Goal: Task Accomplishment & Management: Complete application form

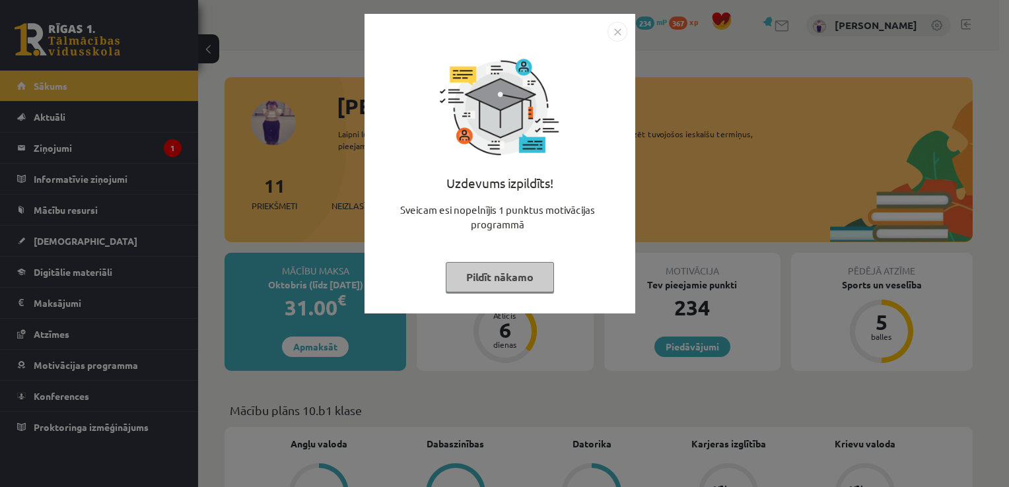
click at [482, 281] on button "Pildīt nākamo" at bounding box center [500, 277] width 108 height 30
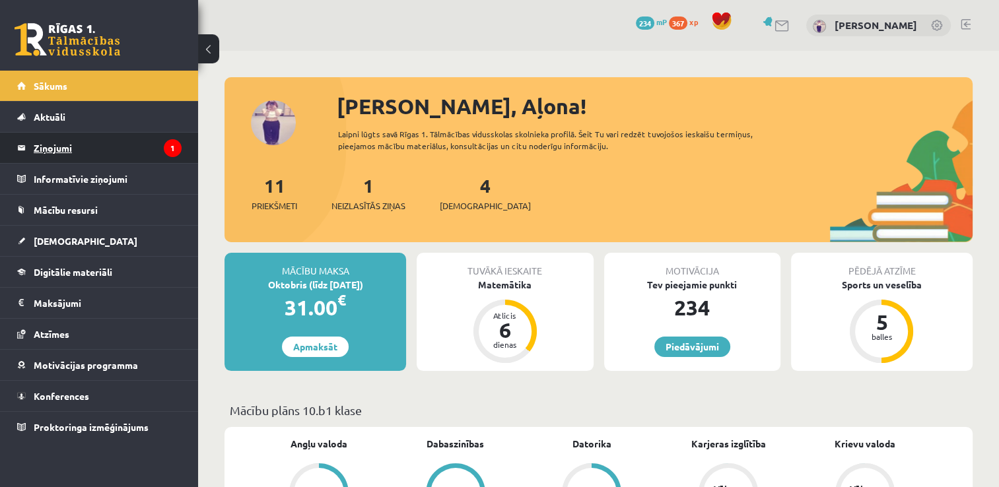
click at [157, 139] on legend "Ziņojumi 1" at bounding box center [108, 148] width 148 height 30
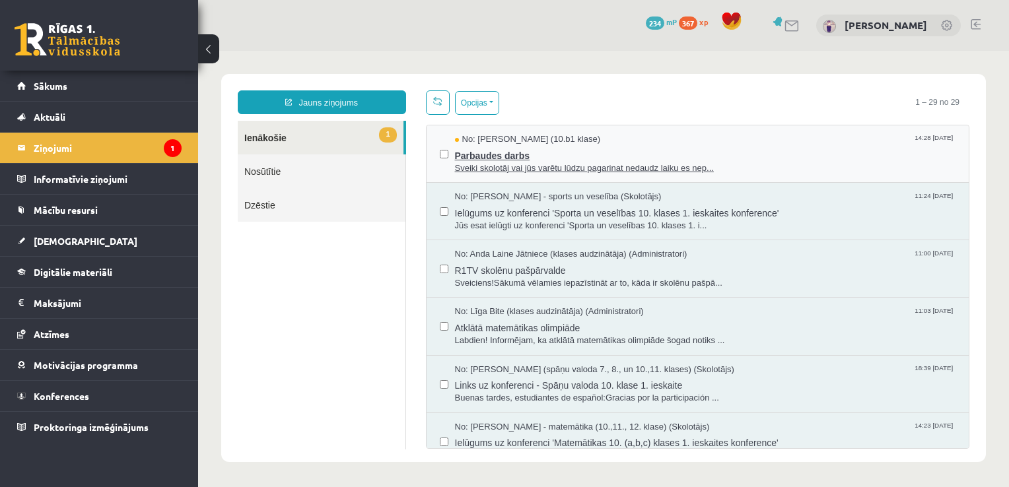
click at [540, 157] on span "Parbaudes darbs" at bounding box center [705, 154] width 501 height 17
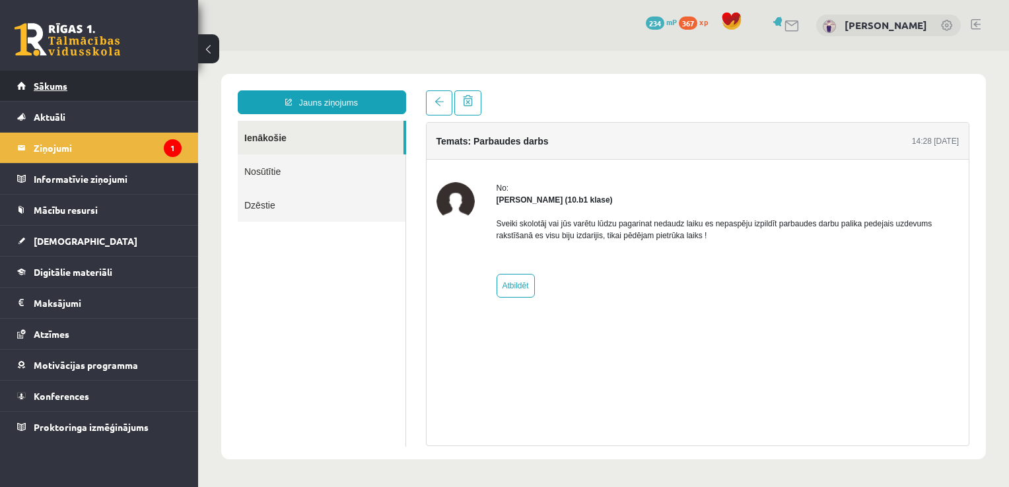
click at [112, 90] on link "Sākums" at bounding box center [99, 86] width 164 height 30
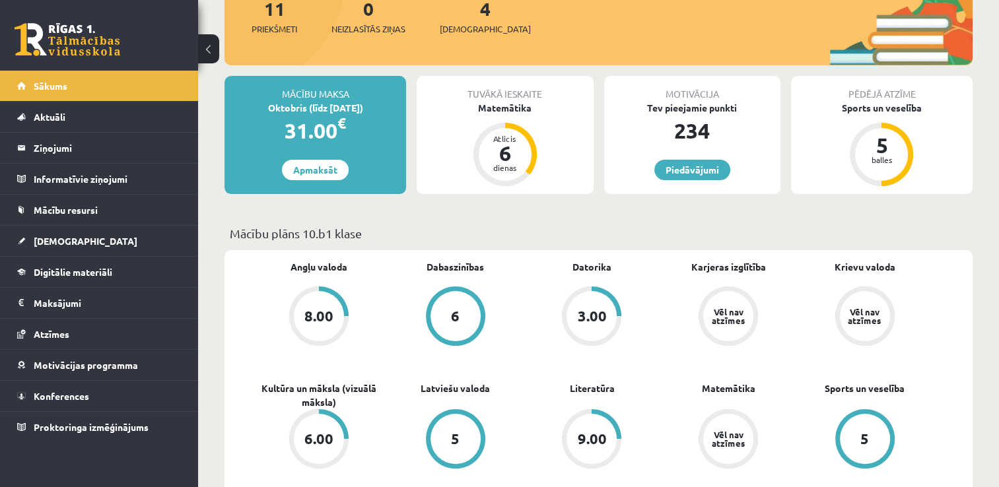
scroll to position [264, 0]
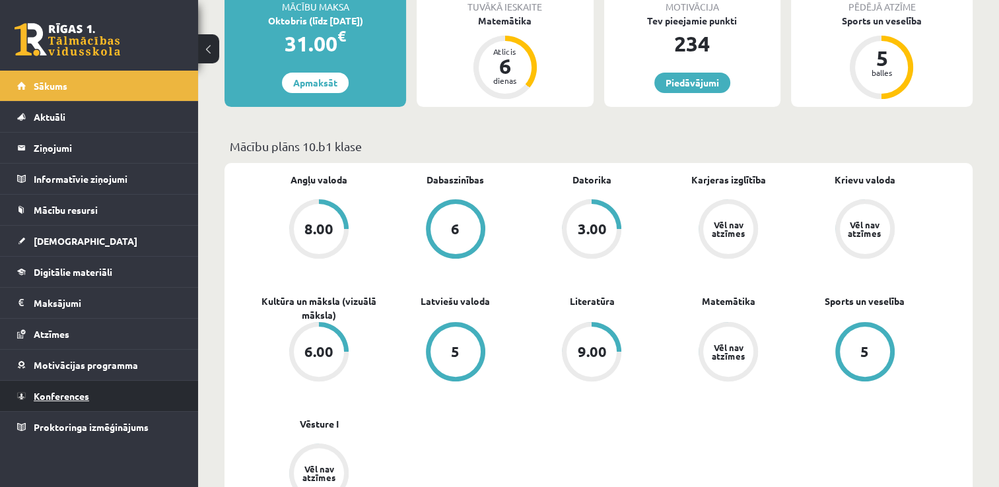
click at [112, 388] on link "Konferences" at bounding box center [99, 396] width 164 height 30
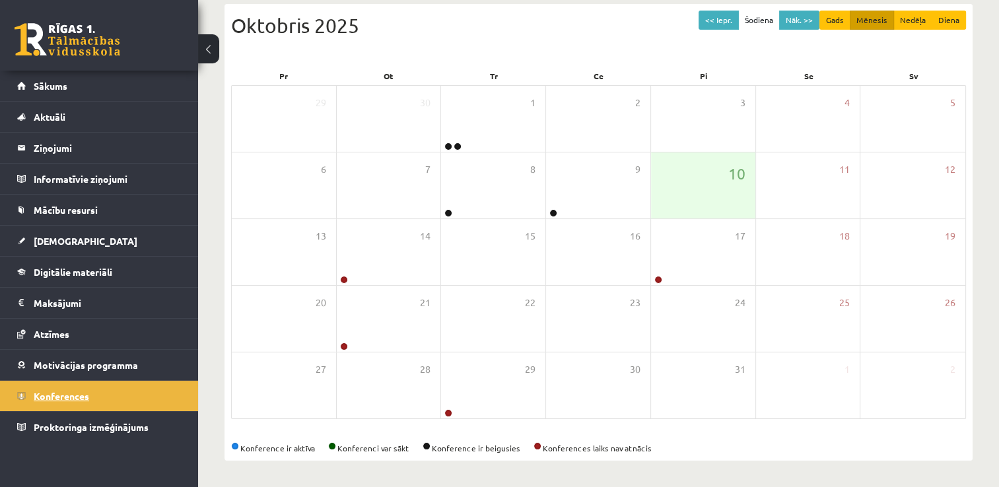
scroll to position [143, 0]
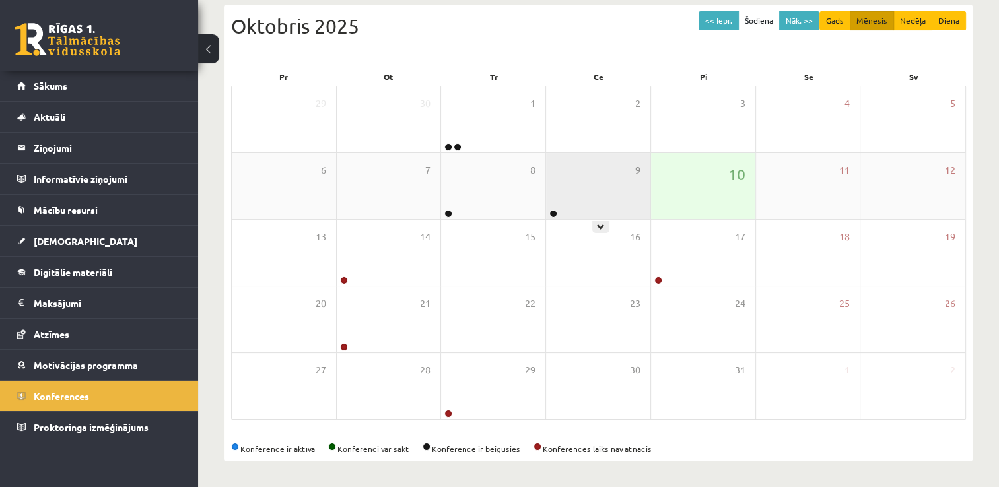
click at [603, 218] on div "9" at bounding box center [598, 186] width 104 height 66
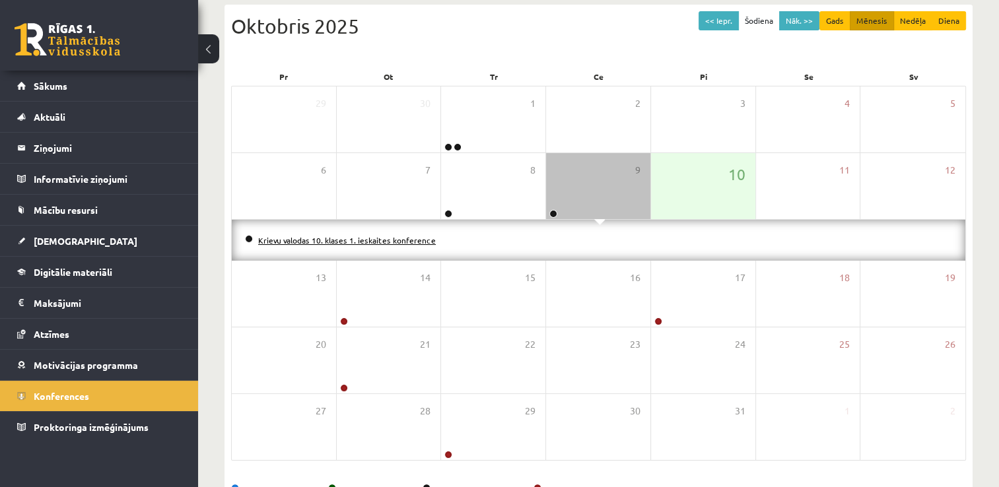
click at [378, 238] on link "Krievu valodas 10. klases 1. ieskaites konference" at bounding box center [347, 240] width 178 height 11
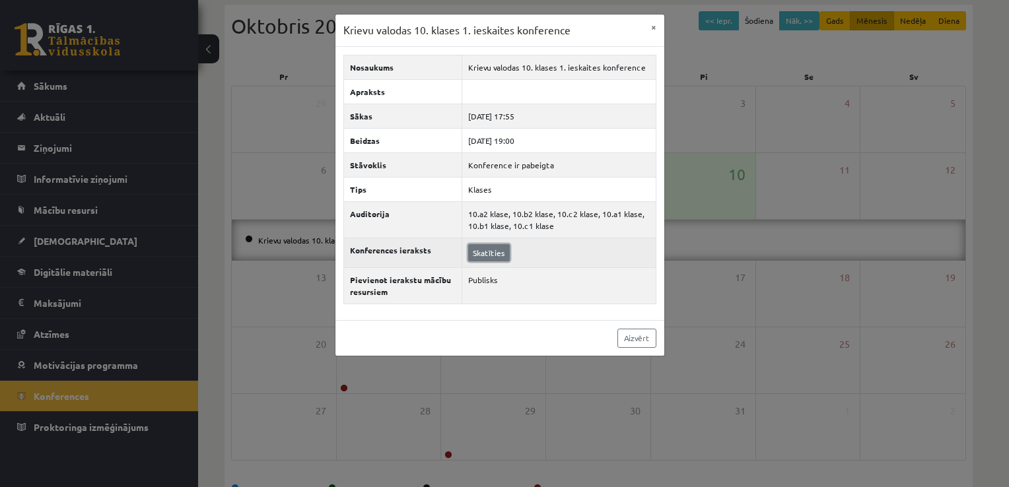
click at [486, 252] on link "Skatīties" at bounding box center [489, 252] width 42 height 17
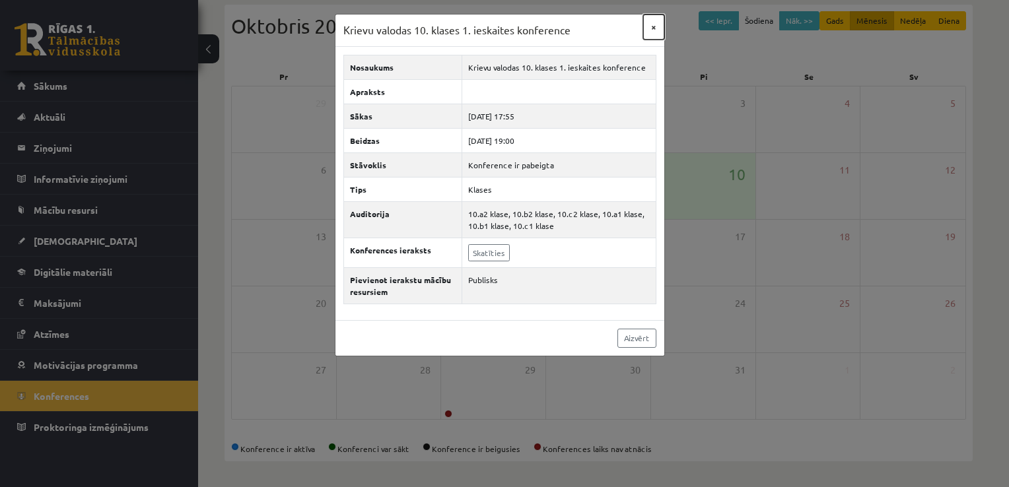
click at [657, 28] on button "×" at bounding box center [653, 27] width 21 height 25
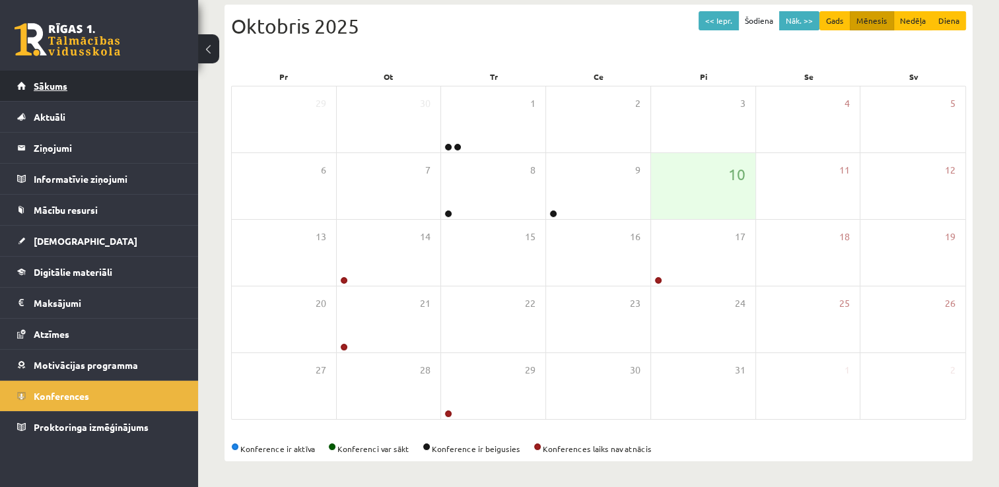
click at [70, 92] on link "Sākums" at bounding box center [99, 86] width 164 height 30
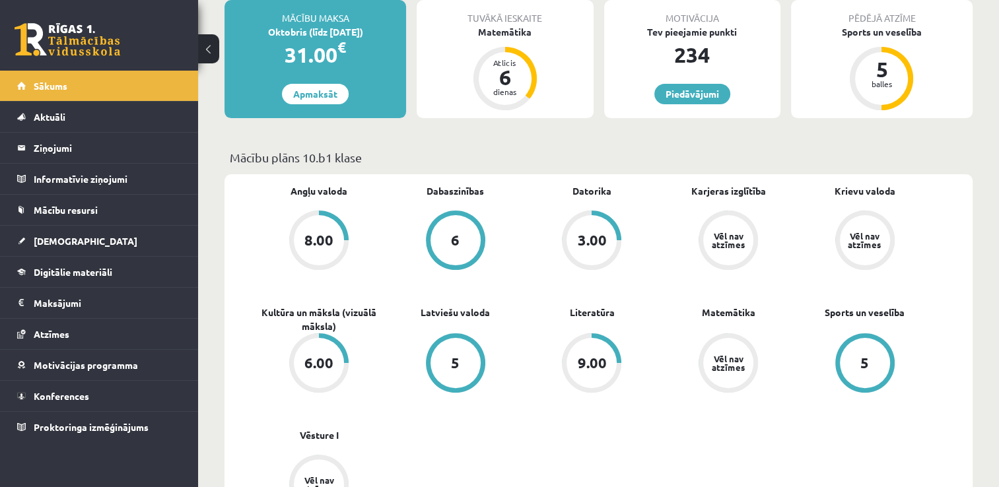
scroll to position [264, 0]
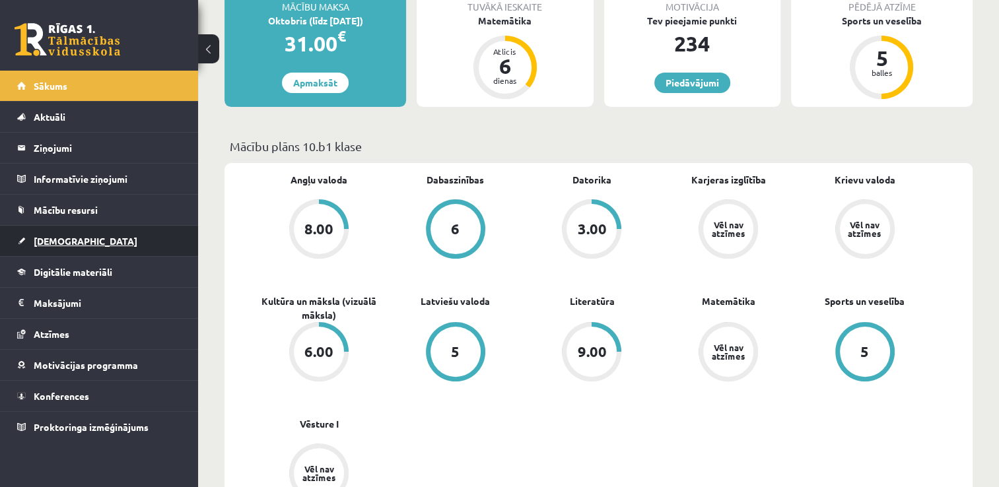
click at [95, 248] on link "[DEMOGRAPHIC_DATA]" at bounding box center [99, 241] width 164 height 30
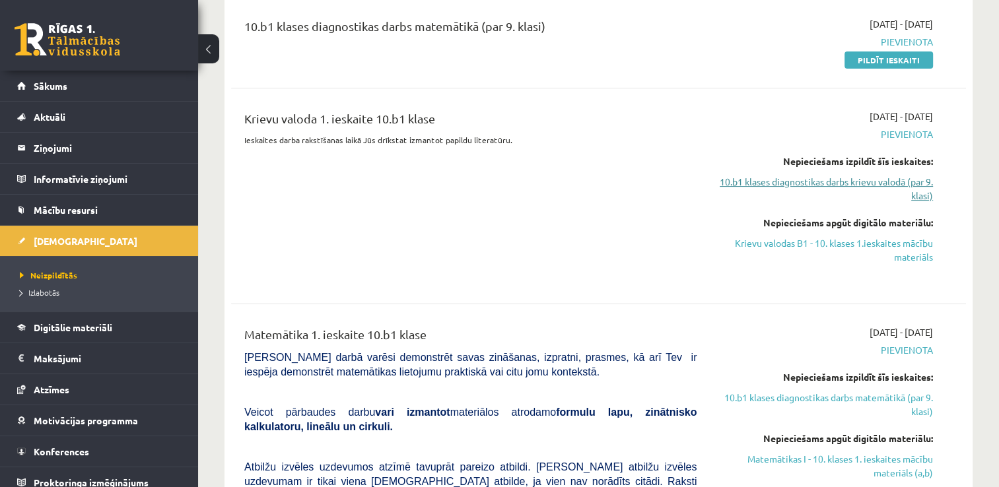
click at [910, 178] on link "10.b1 klases diagnostikas darbs krievu valodā (par 9. klasi)" at bounding box center [825, 189] width 217 height 28
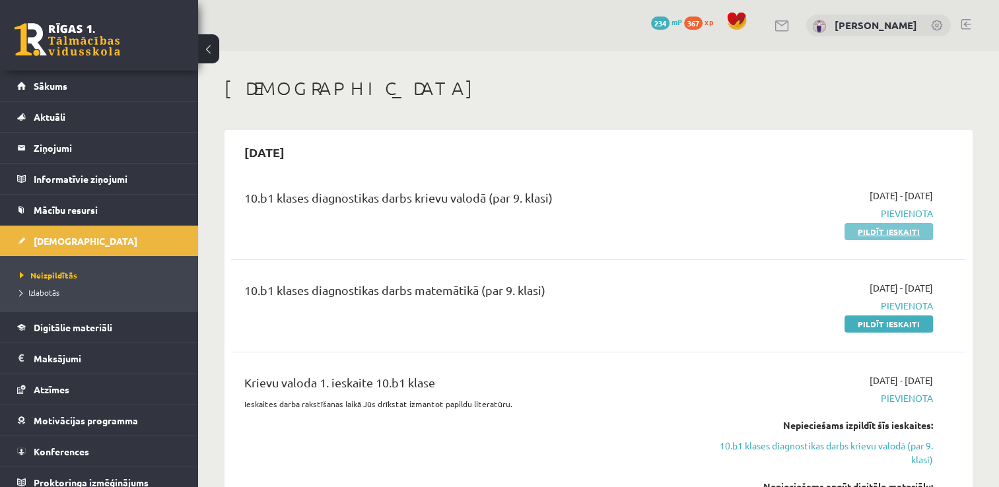
click at [902, 231] on link "Pildīt ieskaiti" at bounding box center [889, 231] width 89 height 17
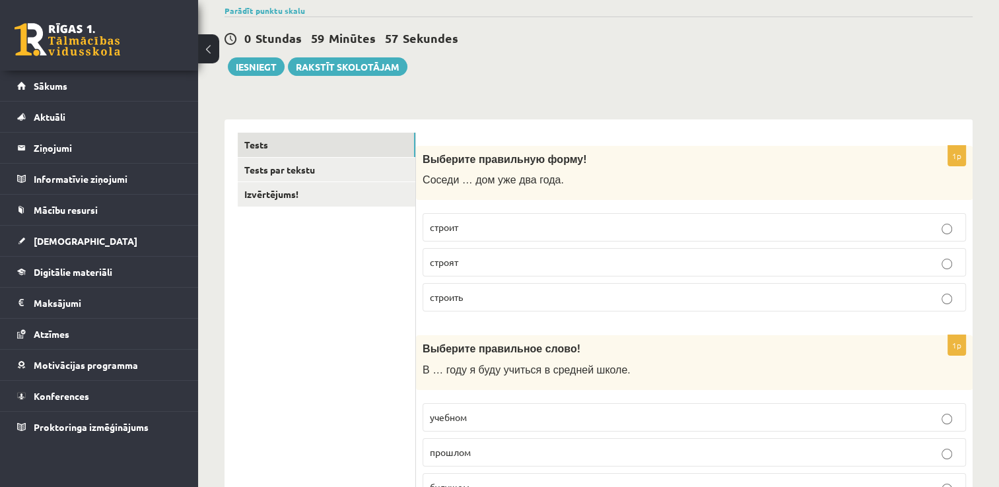
scroll to position [132, 0]
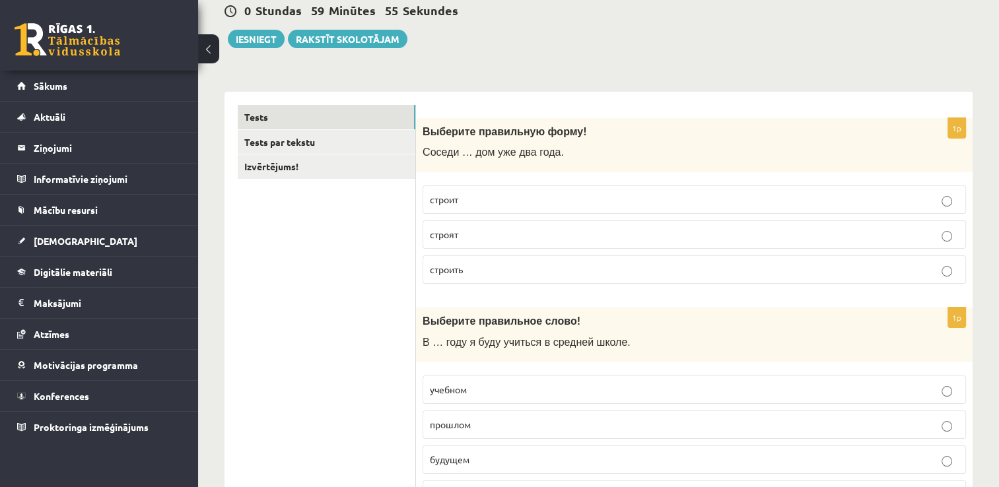
click at [484, 236] on p "строят" at bounding box center [694, 235] width 529 height 14
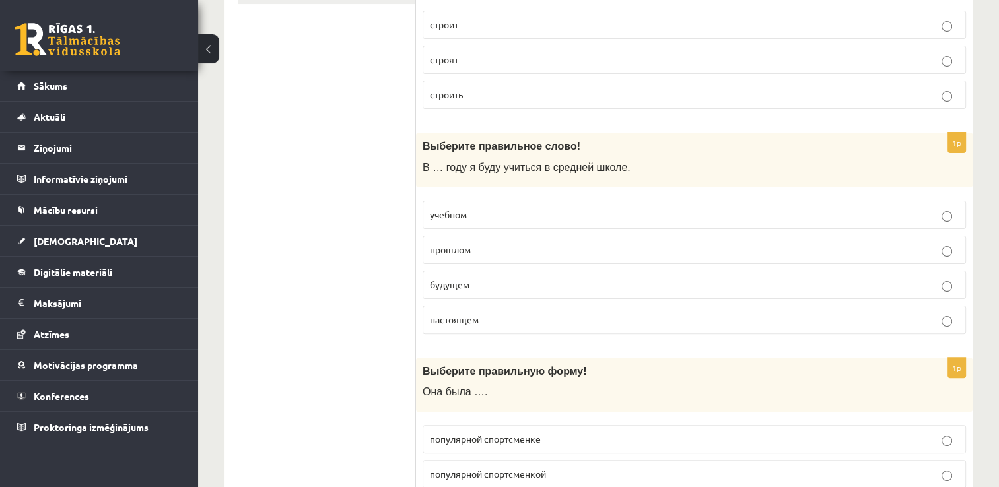
scroll to position [330, 0]
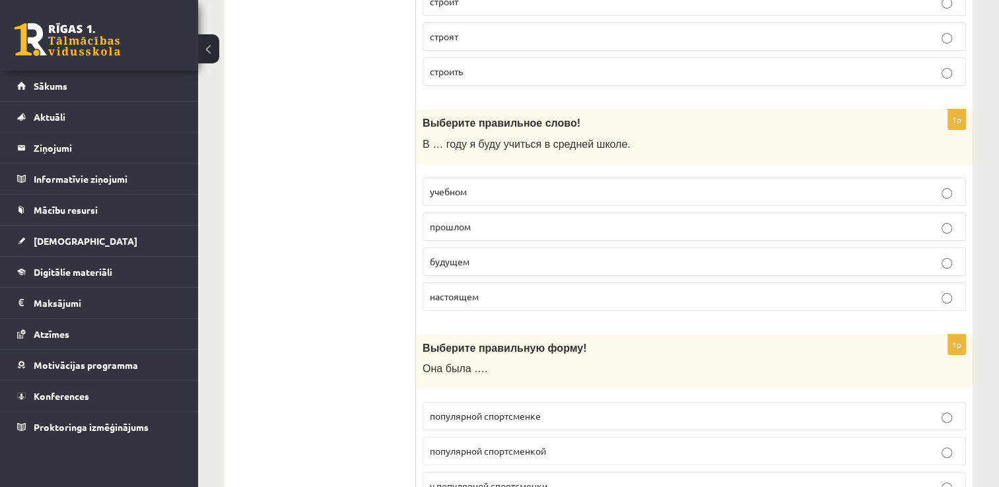
click at [483, 184] on label "учебном" at bounding box center [695, 192] width 544 height 28
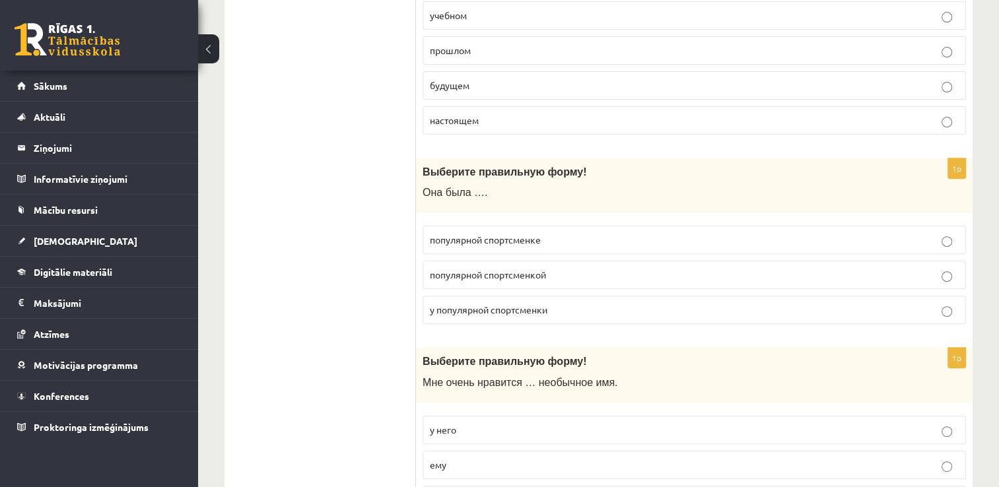
scroll to position [528, 0]
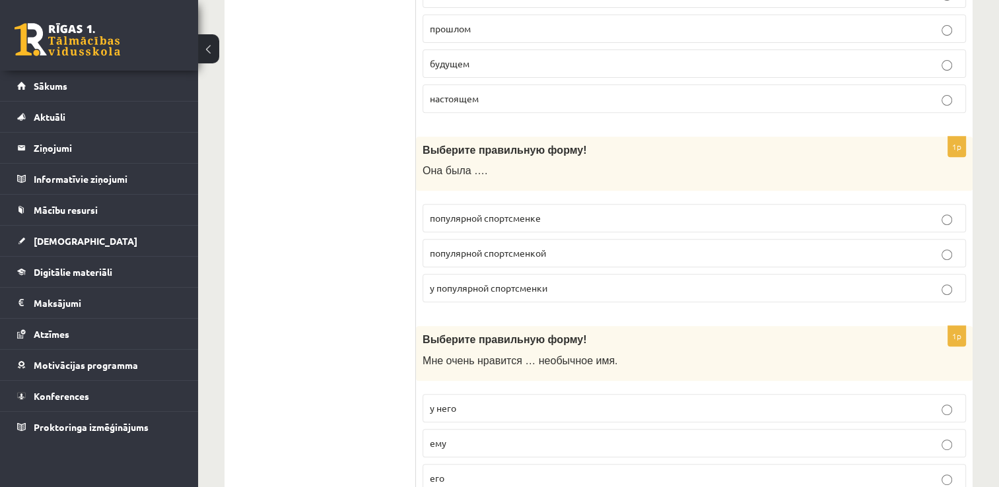
click at [493, 251] on span "популярной спортсменкой" at bounding box center [488, 253] width 116 height 12
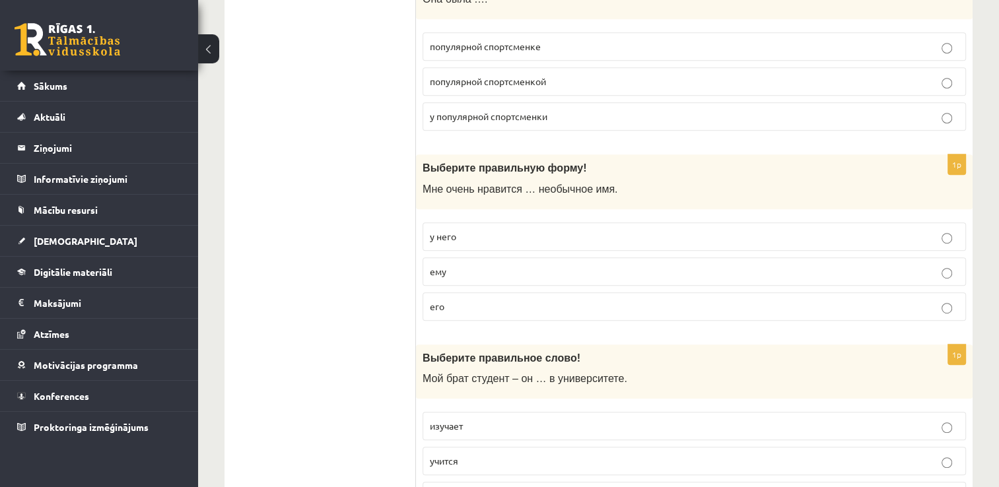
scroll to position [793, 0]
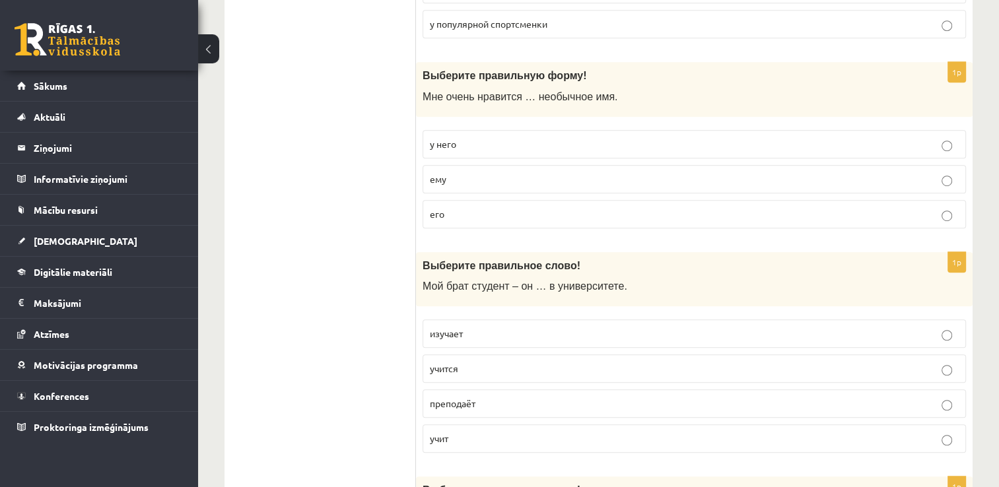
click at [497, 208] on p "его" at bounding box center [694, 214] width 529 height 14
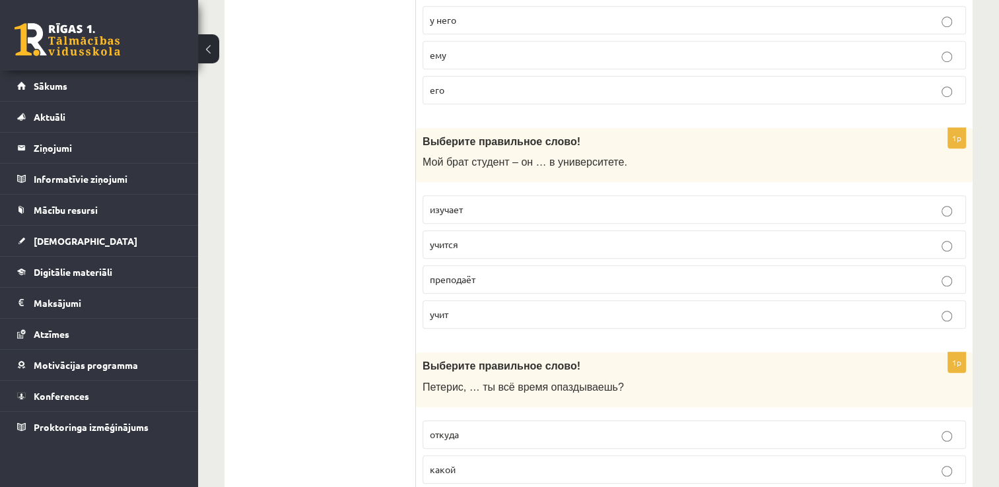
scroll to position [991, 0]
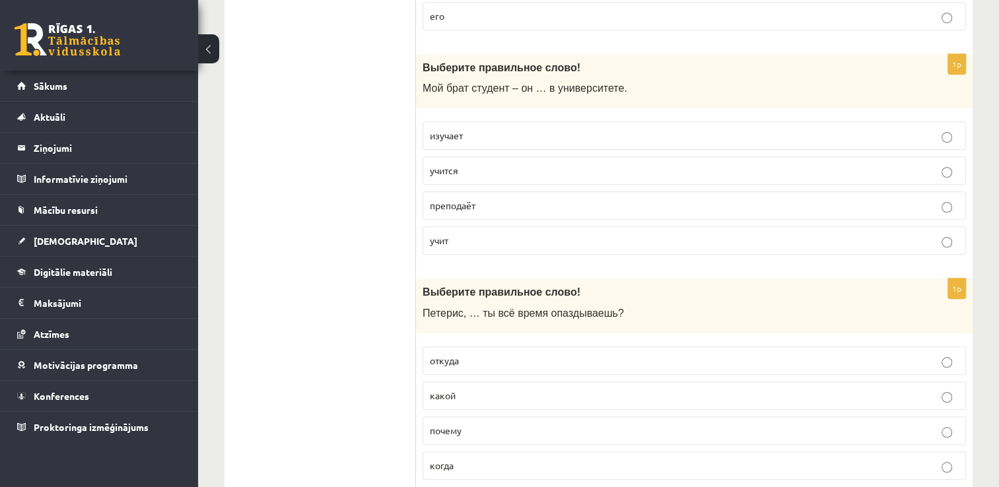
click at [489, 157] on label "учится" at bounding box center [695, 171] width 544 height 28
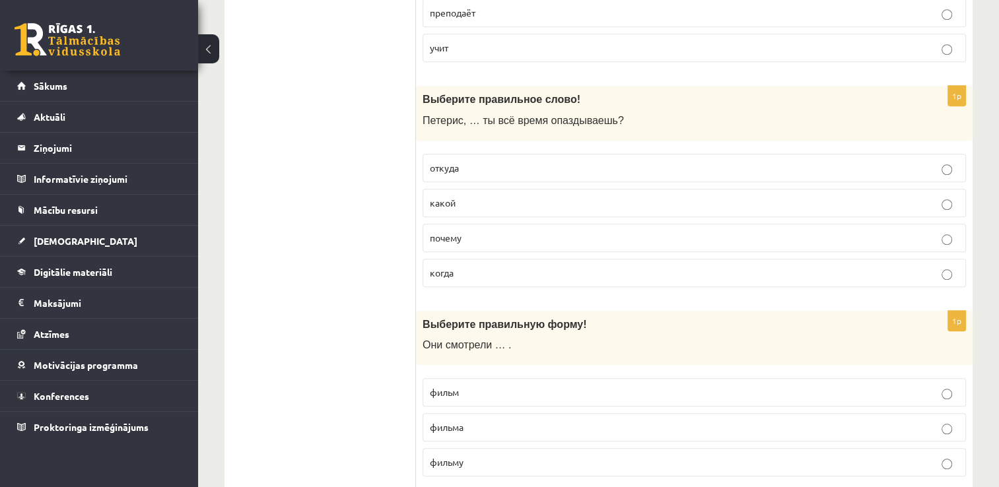
scroll to position [1189, 0]
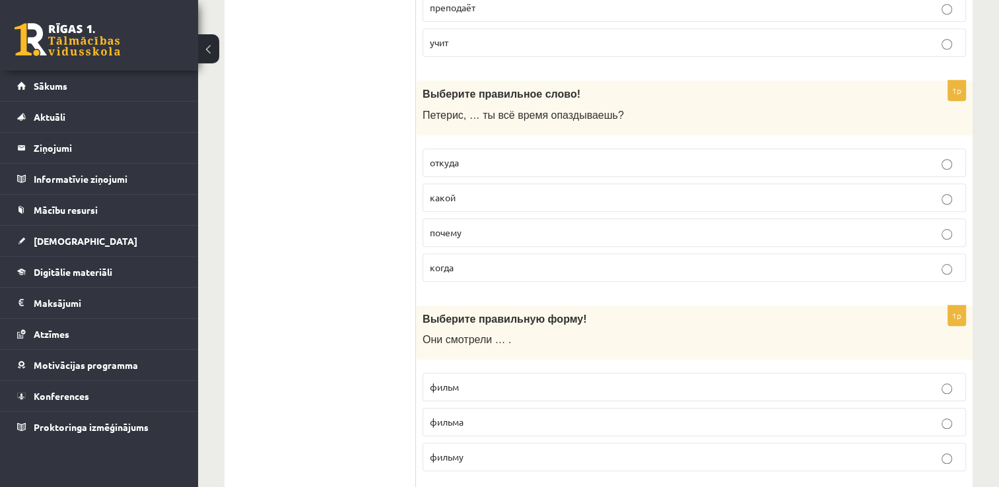
click at [461, 227] on span "почему" at bounding box center [446, 233] width 32 height 12
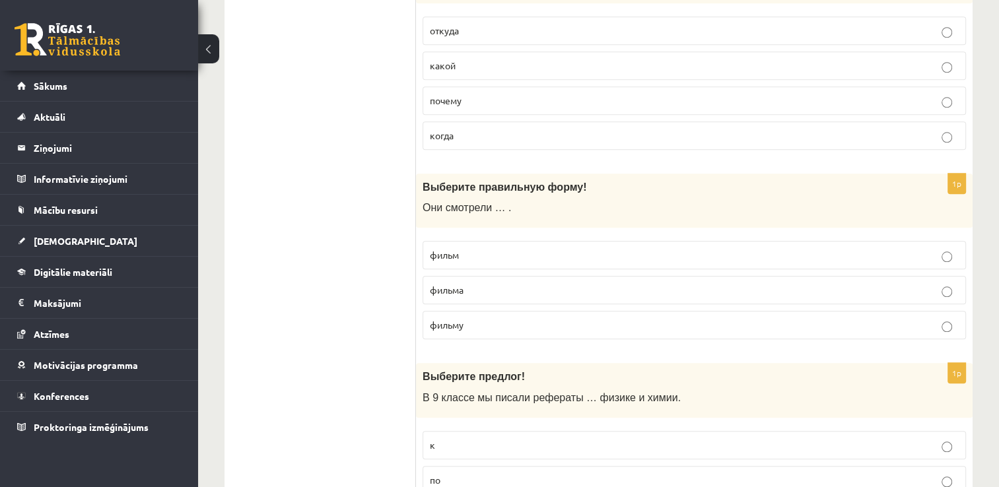
scroll to position [1387, 0]
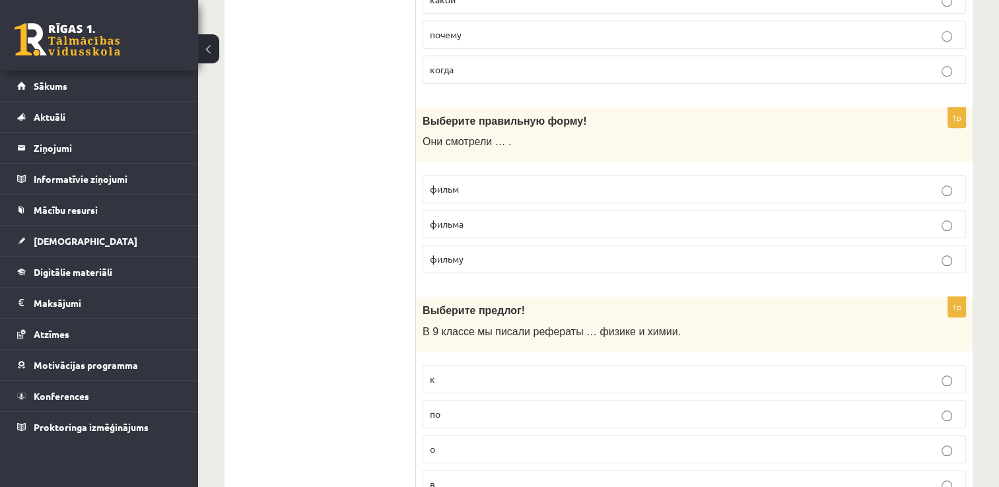
click at [480, 184] on p "фильм" at bounding box center [694, 189] width 529 height 14
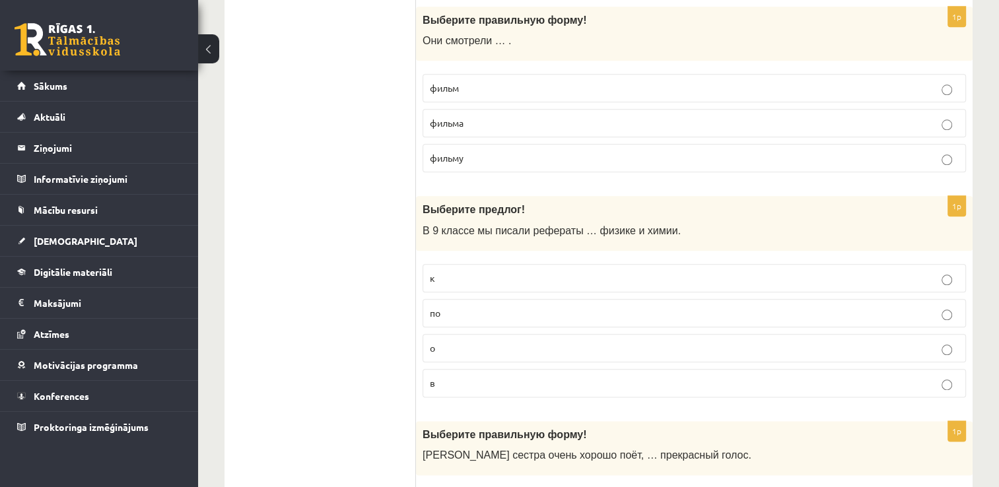
scroll to position [1519, 0]
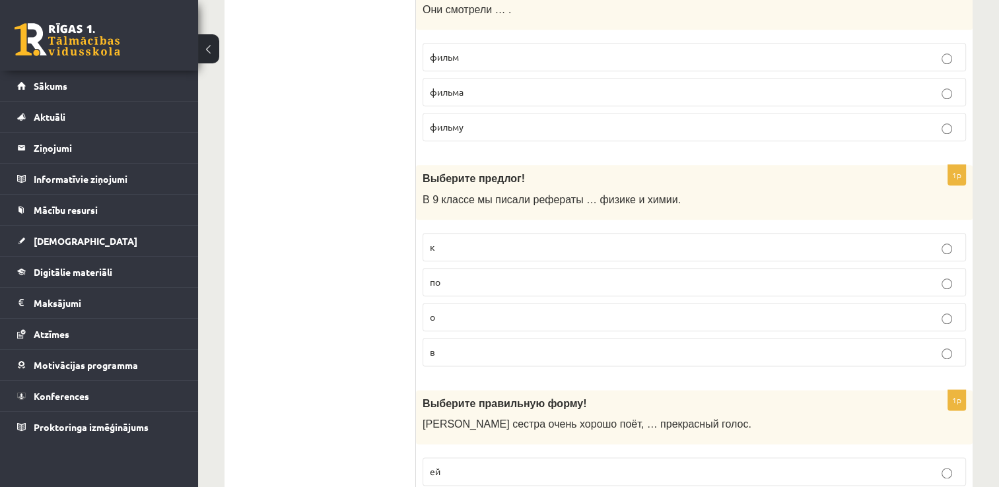
click at [441, 277] on p "по" at bounding box center [694, 282] width 529 height 14
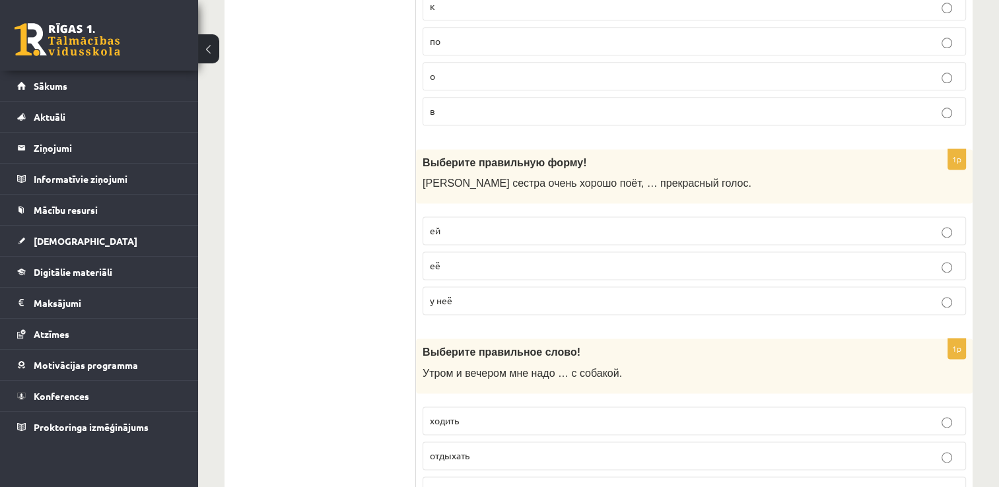
scroll to position [1783, 0]
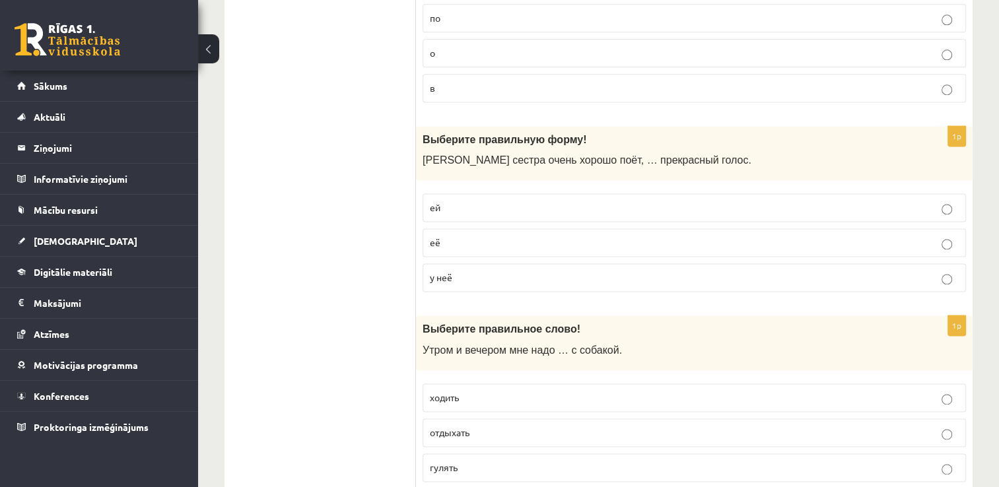
click at [446, 271] on span "у неё" at bounding box center [441, 277] width 22 height 12
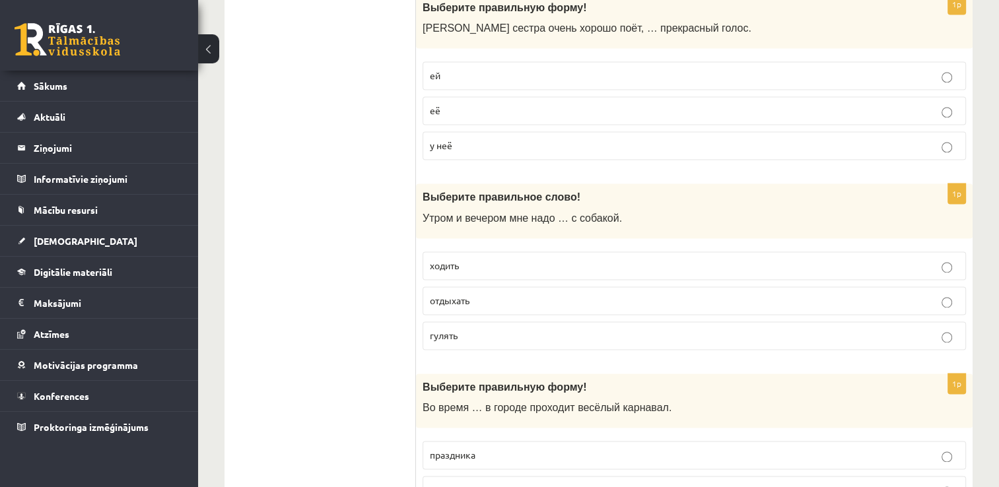
scroll to position [1982, 0]
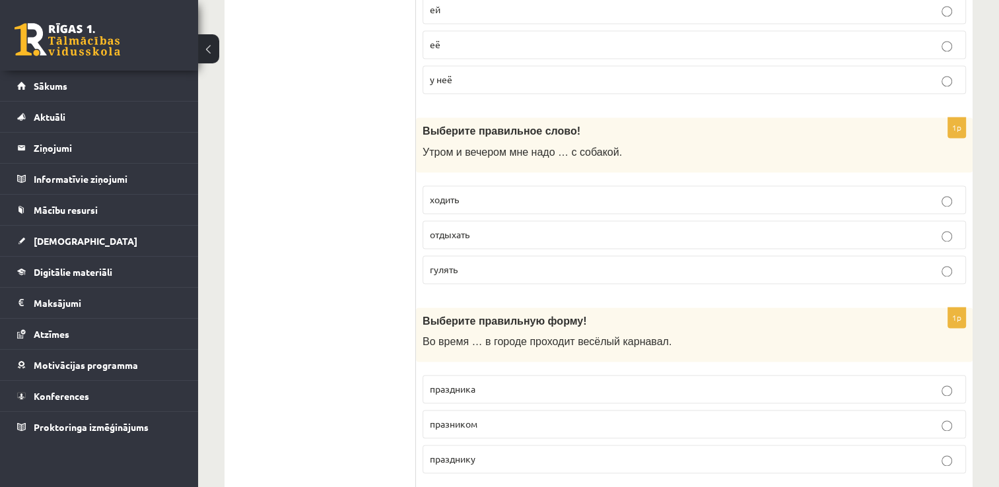
click at [439, 263] on p "гулять" at bounding box center [694, 270] width 529 height 14
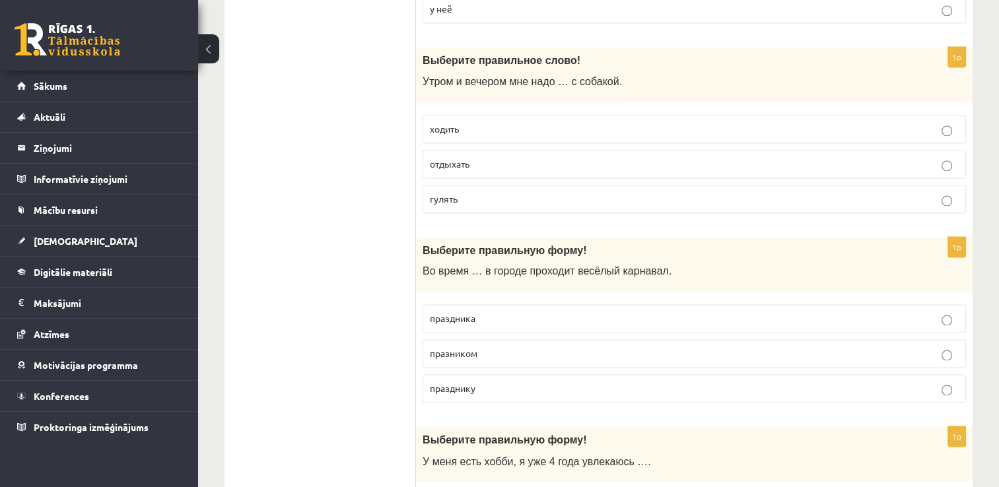
scroll to position [2114, 0]
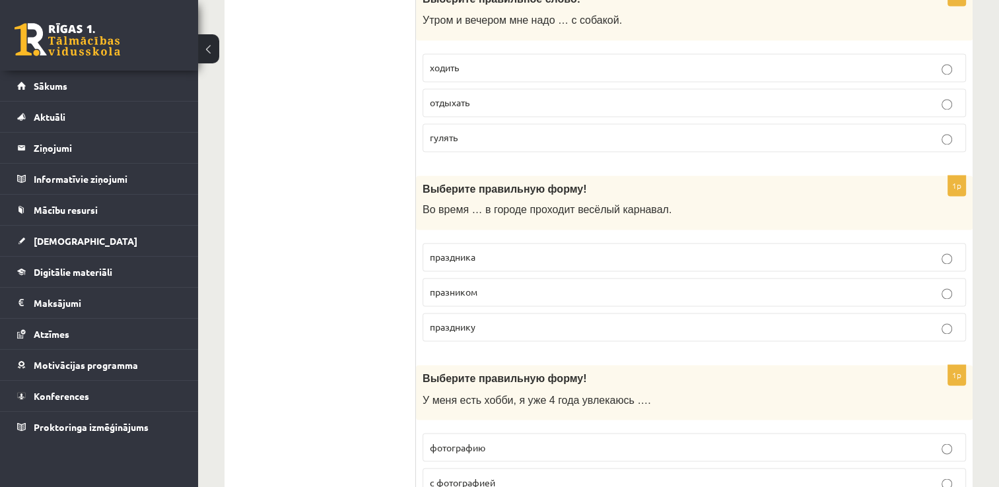
click at [481, 250] on p "праздника" at bounding box center [694, 257] width 529 height 14
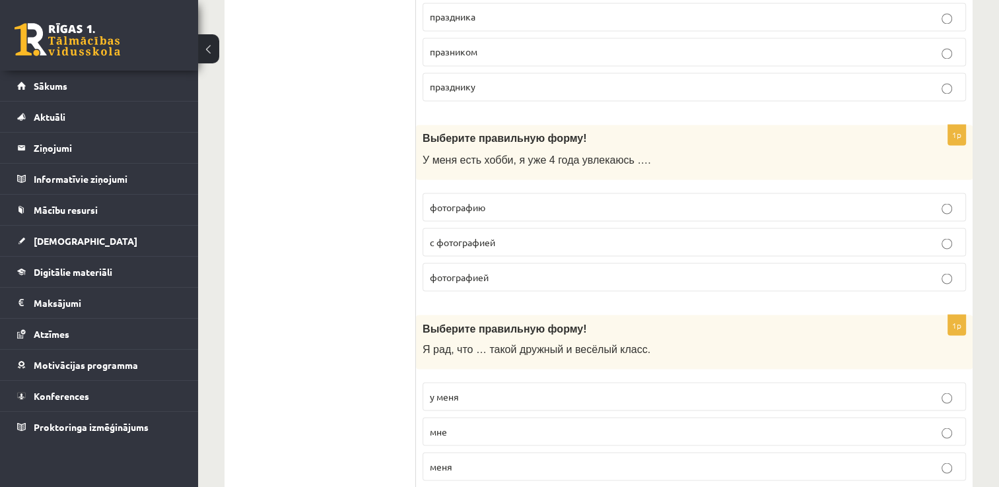
scroll to position [2378, 0]
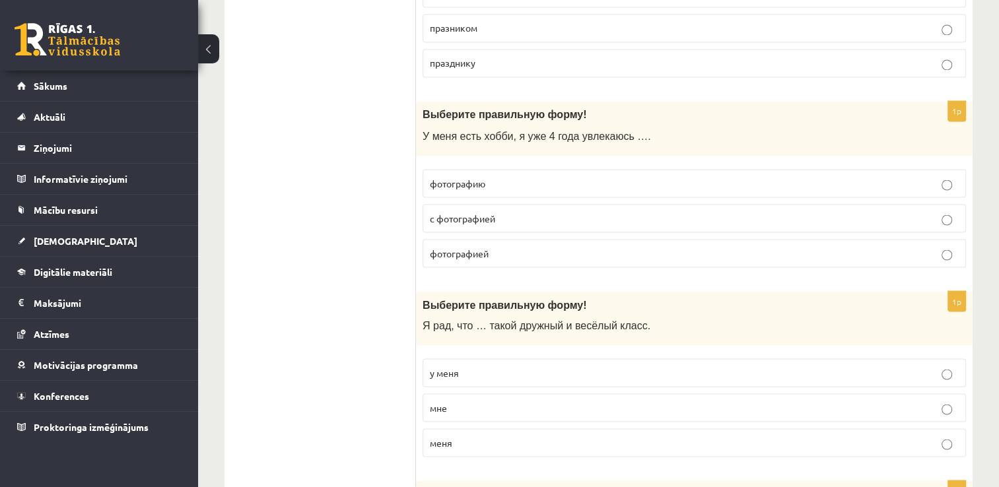
click at [494, 246] on p "фотографией" at bounding box center [694, 253] width 529 height 14
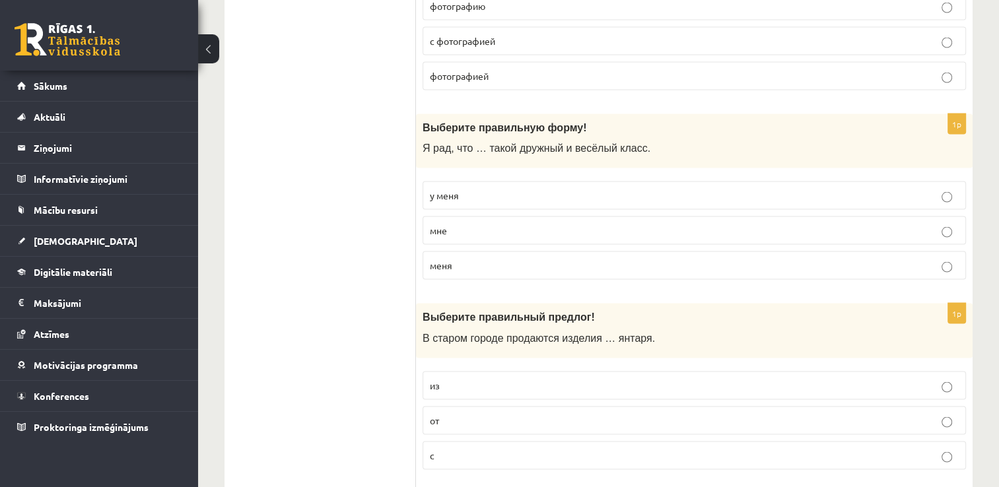
scroll to position [2576, 0]
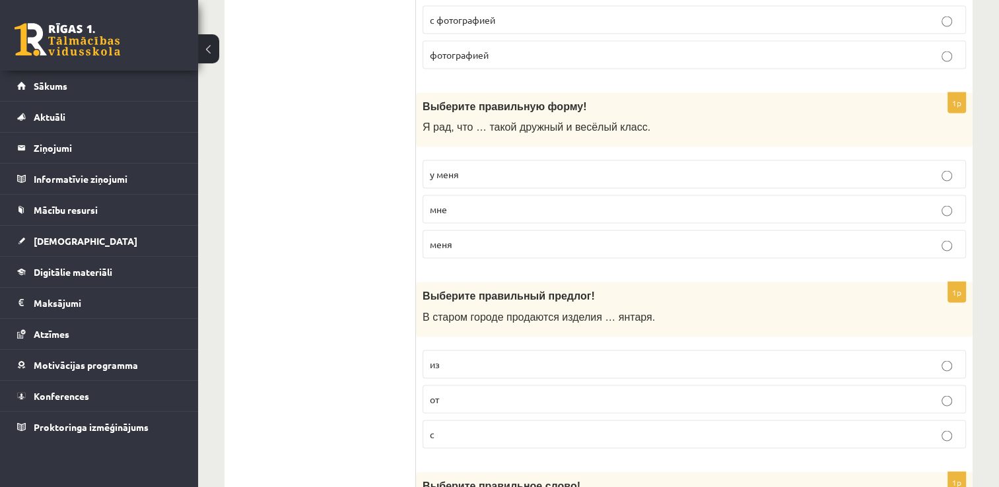
click at [460, 168] on p "у меня" at bounding box center [694, 175] width 529 height 14
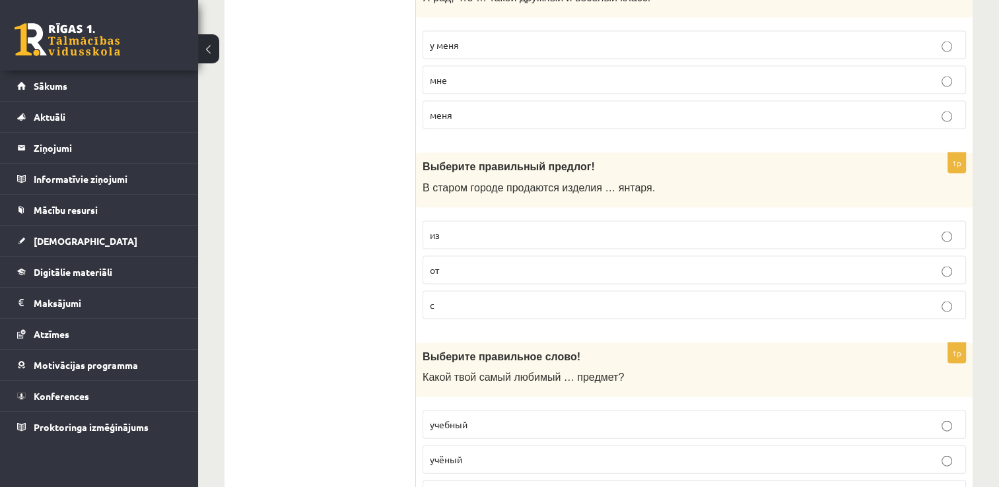
scroll to position [2708, 0]
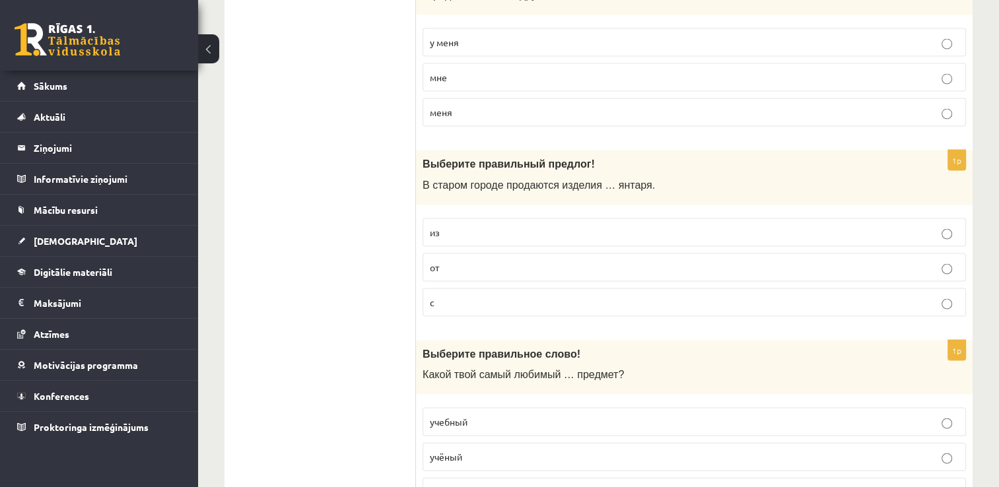
click at [434, 227] on span "из" at bounding box center [435, 233] width 10 height 12
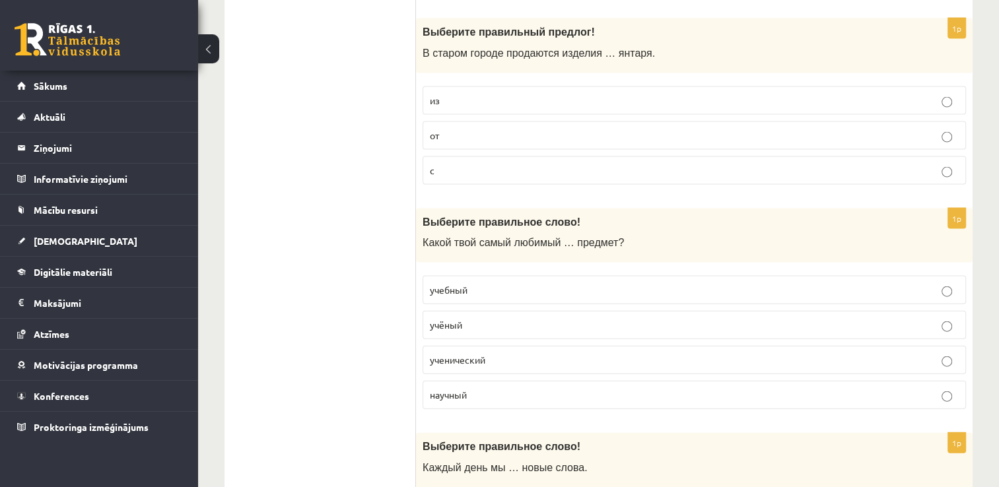
scroll to position [2906, 0]
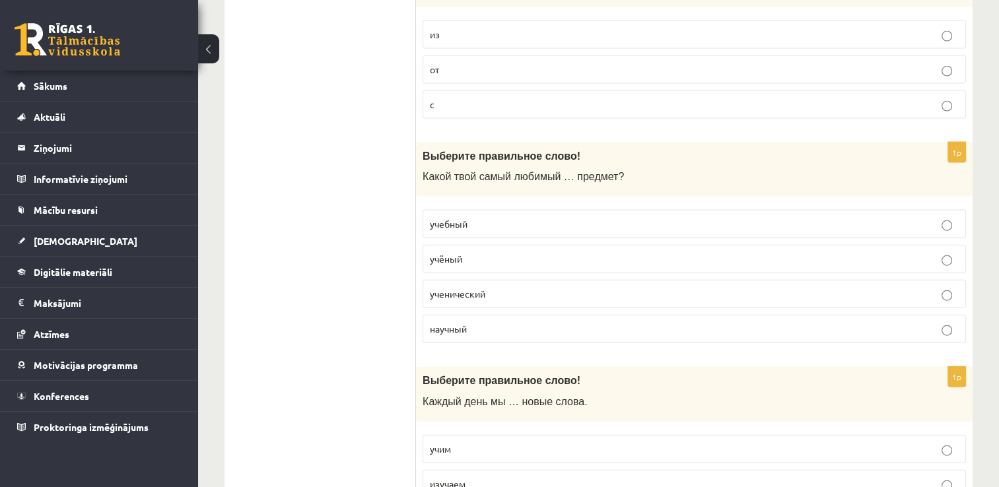
click at [484, 217] on p "учебный" at bounding box center [694, 224] width 529 height 14
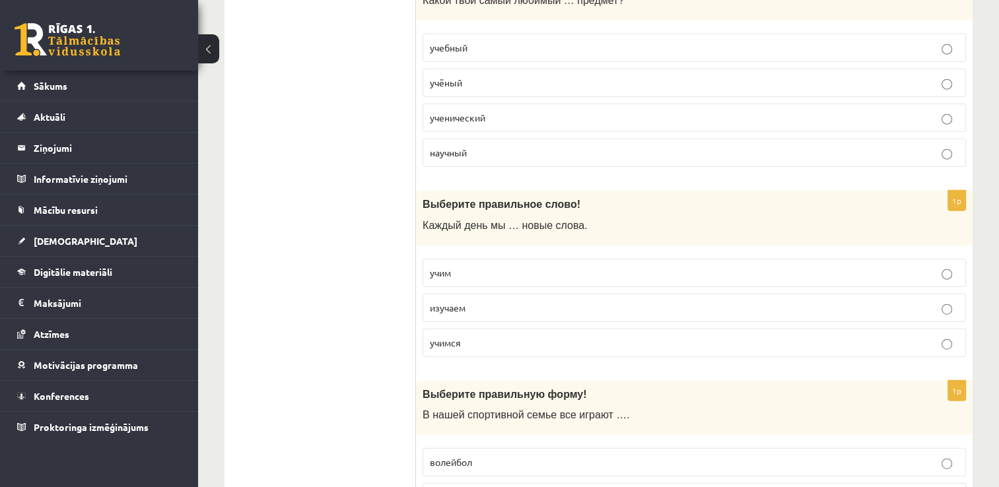
scroll to position [3105, 0]
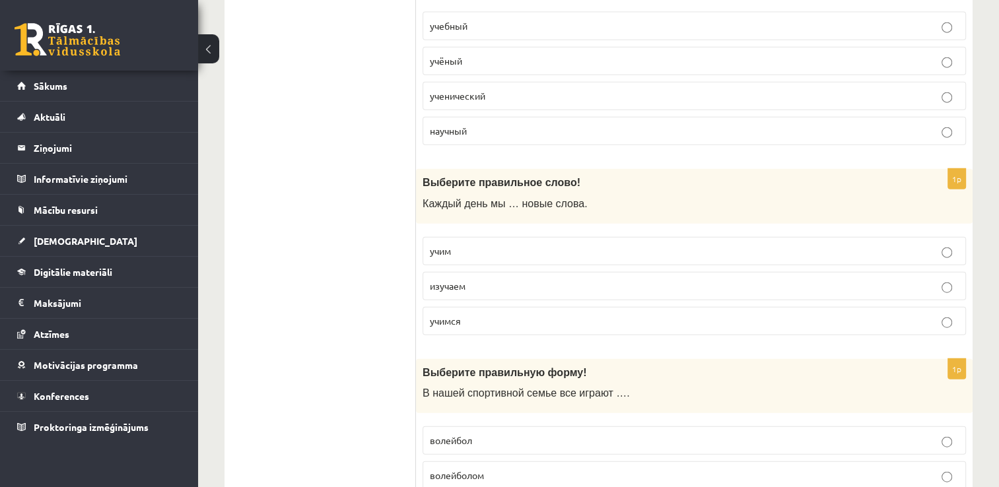
click at [454, 244] on p "учим" at bounding box center [694, 251] width 529 height 14
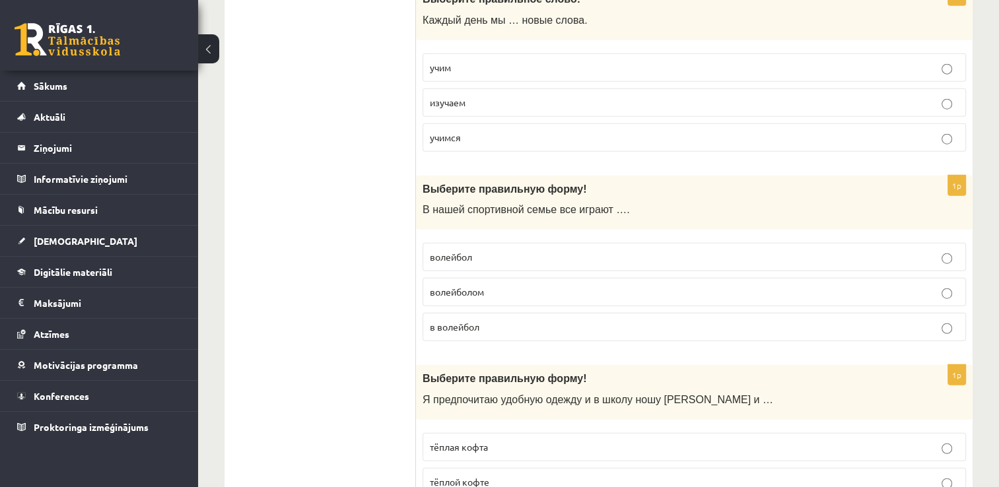
scroll to position [3369, 0]
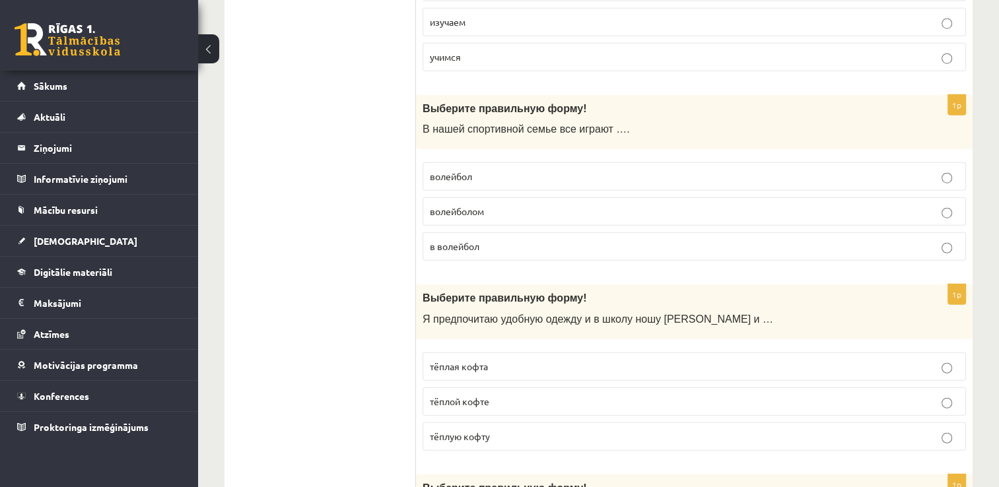
click at [470, 170] on span "волейбол" at bounding box center [451, 176] width 42 height 12
click at [452, 240] on p "в волейбол" at bounding box center [694, 247] width 529 height 14
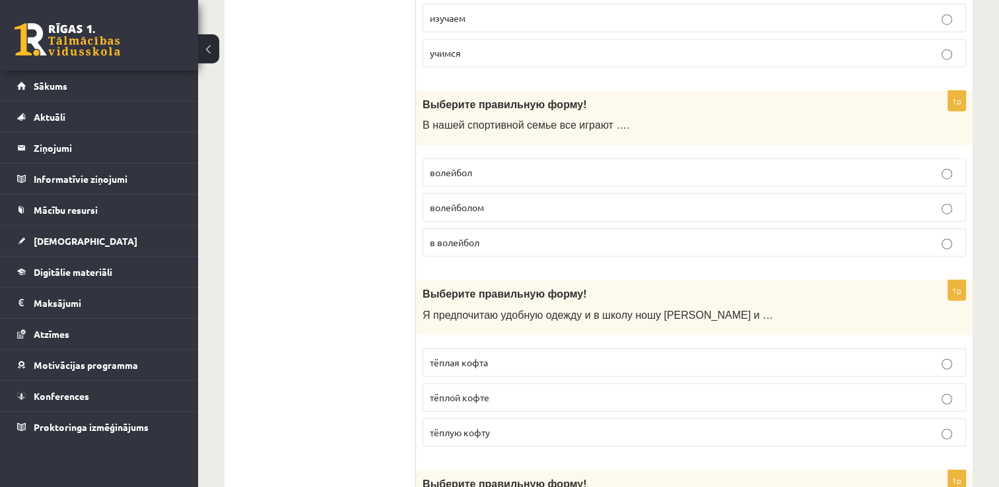
scroll to position [3501, 0]
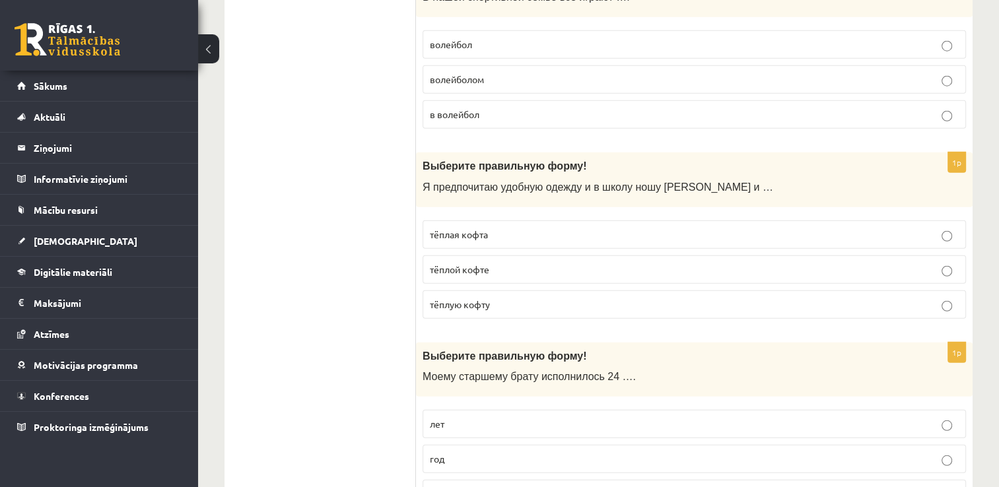
click at [489, 299] on span "тёплую кофту" at bounding box center [460, 305] width 60 height 12
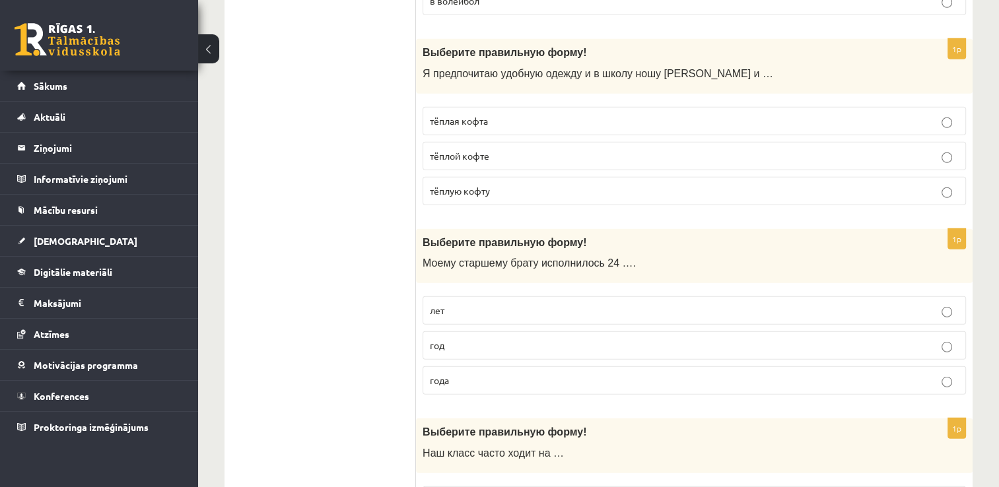
scroll to position [3699, 0]
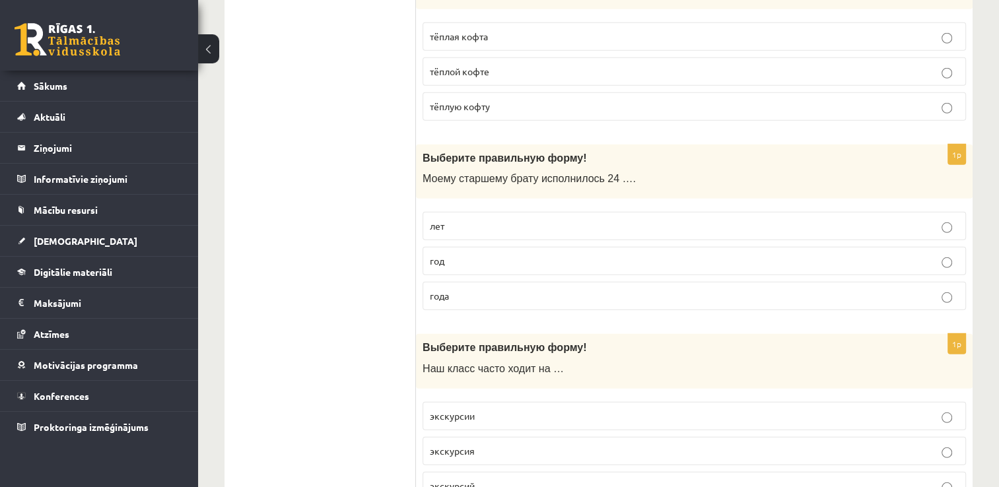
click at [443, 220] on span "лет" at bounding box center [437, 226] width 15 height 12
click at [462, 289] on p "года" at bounding box center [694, 296] width 529 height 14
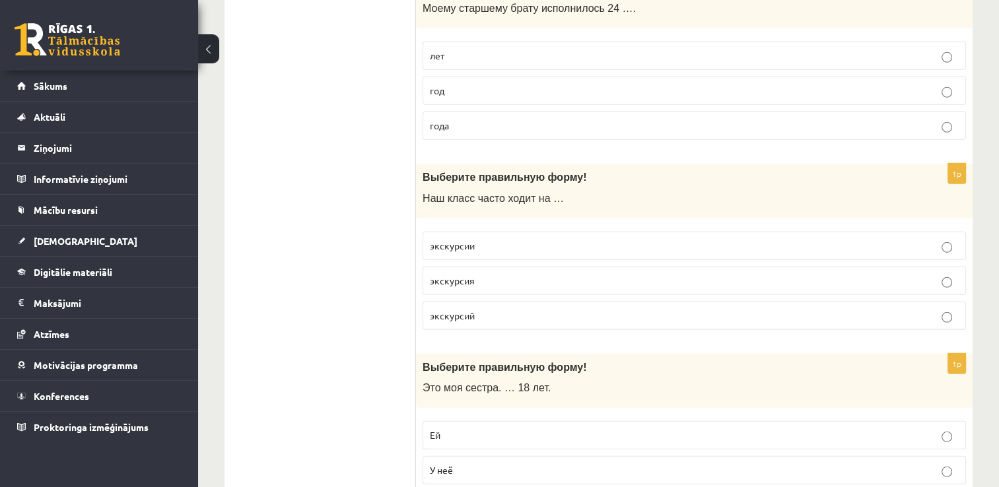
scroll to position [3897, 0]
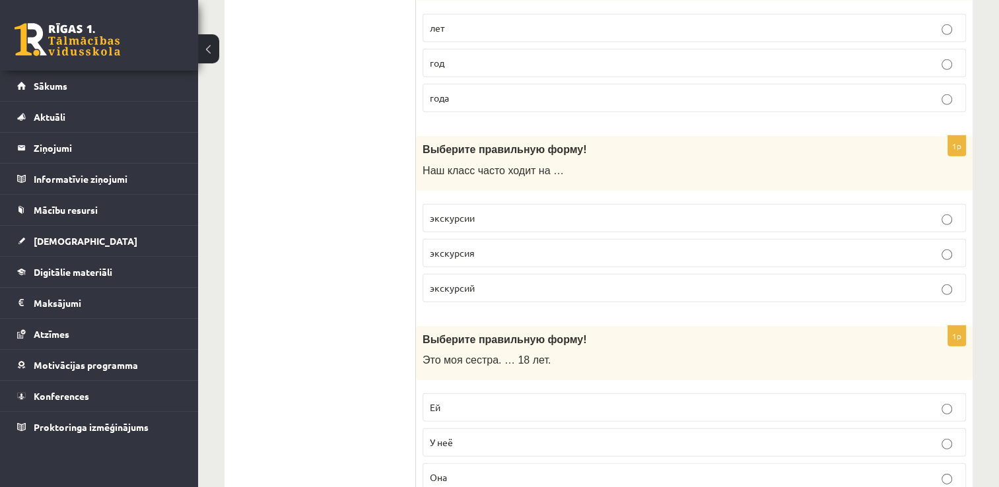
drag, startPoint x: 480, startPoint y: 217, endPoint x: 466, endPoint y: 218, distance: 13.9
click at [478, 217] on fieldset "экскурсии экскурсия экскурсий" at bounding box center [695, 252] width 544 height 109
click at [524, 204] on label "экскурсии" at bounding box center [695, 218] width 544 height 28
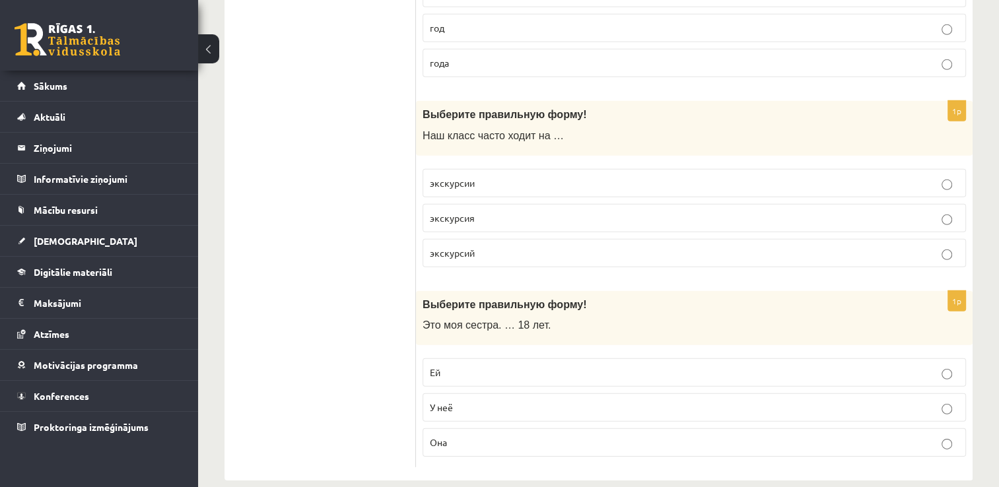
click at [460, 366] on p "Ей" at bounding box center [694, 373] width 529 height 14
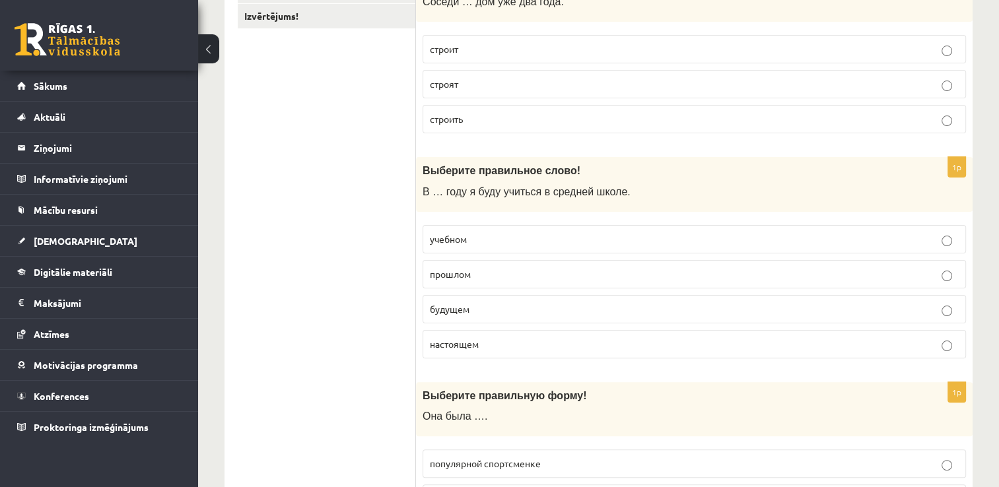
scroll to position [33, 0]
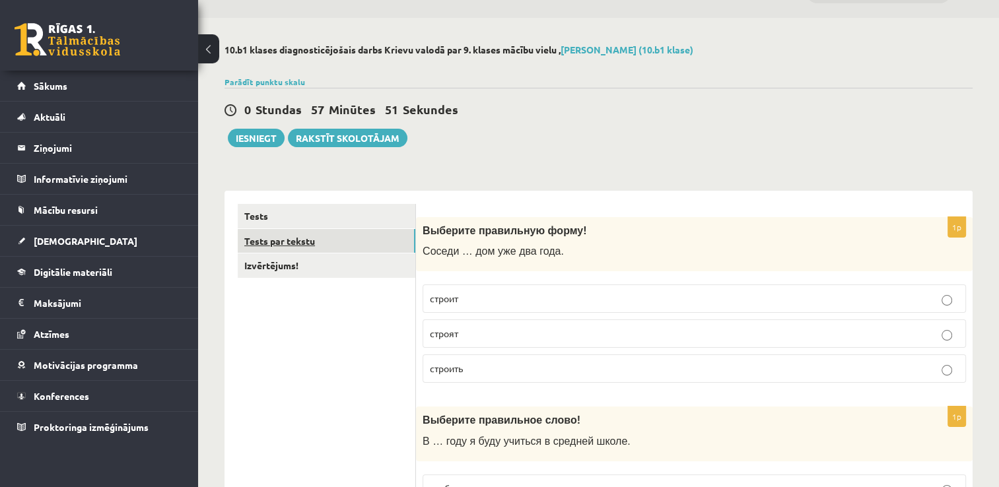
click at [295, 236] on link "Tests par tekstu" at bounding box center [327, 241] width 178 height 24
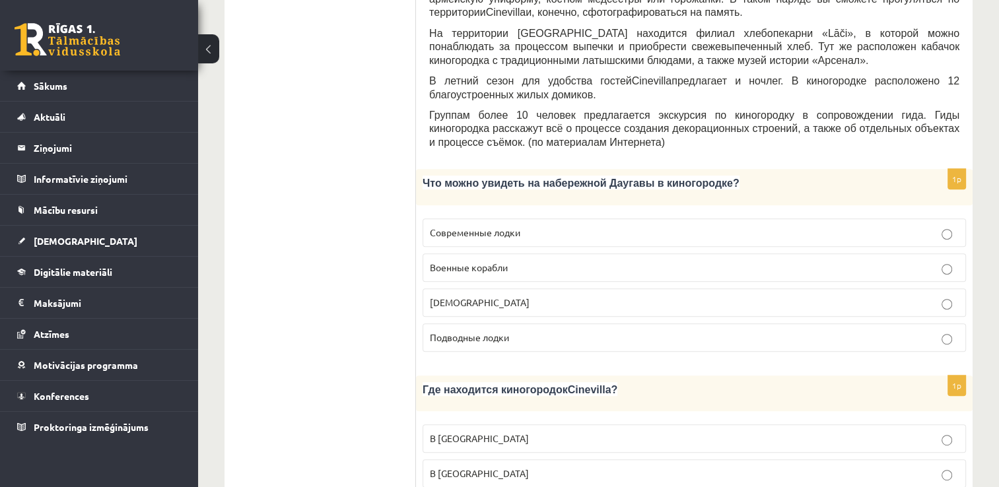
scroll to position [561, 0]
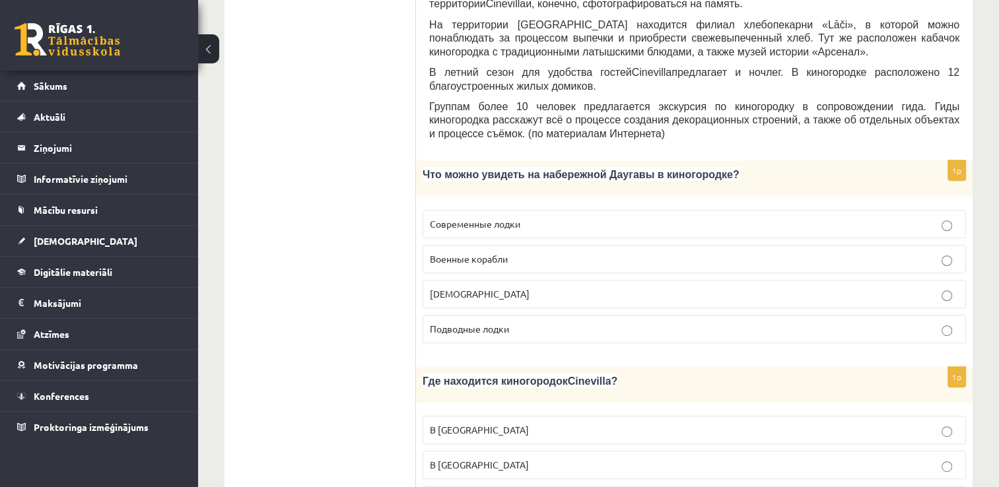
click at [443, 253] on span "Военные корабли" at bounding box center [469, 259] width 78 height 12
drag, startPoint x: 443, startPoint y: 231, endPoint x: 528, endPoint y: 226, distance: 85.4
click at [528, 252] on p "Военные корабли" at bounding box center [694, 259] width 529 height 14
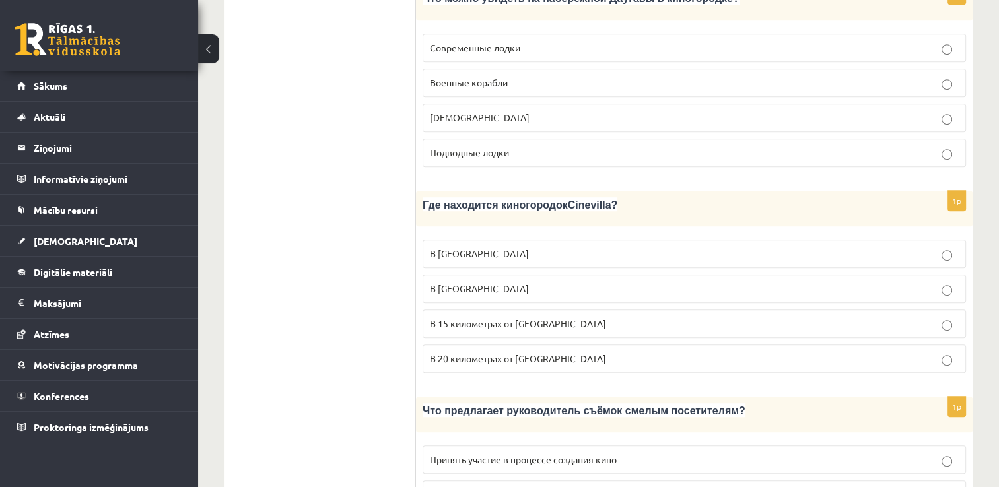
scroll to position [760, 0]
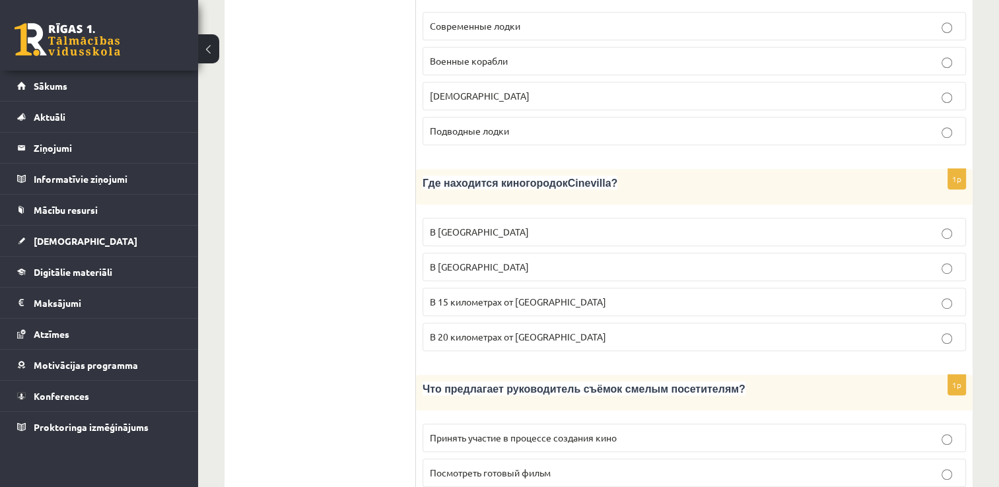
click at [480, 260] on p "В Тукумсе" at bounding box center [694, 267] width 529 height 14
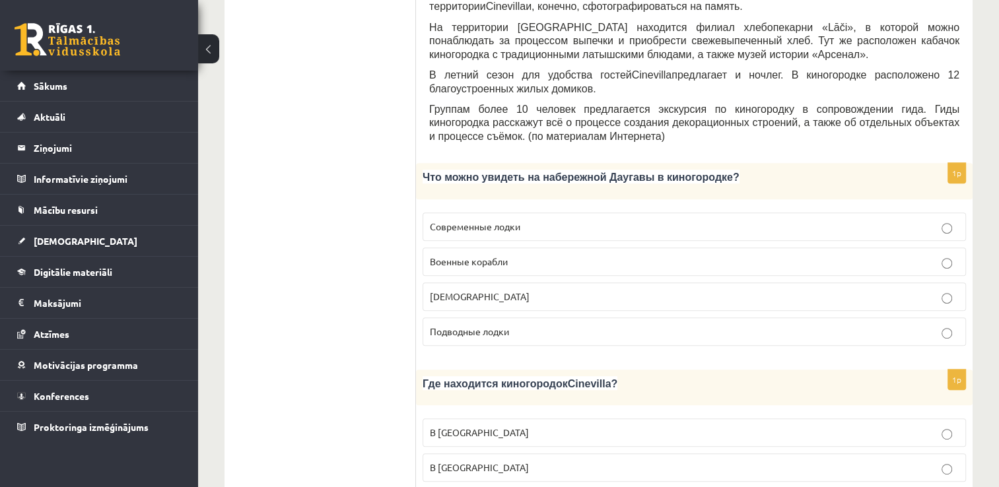
scroll to position [561, 0]
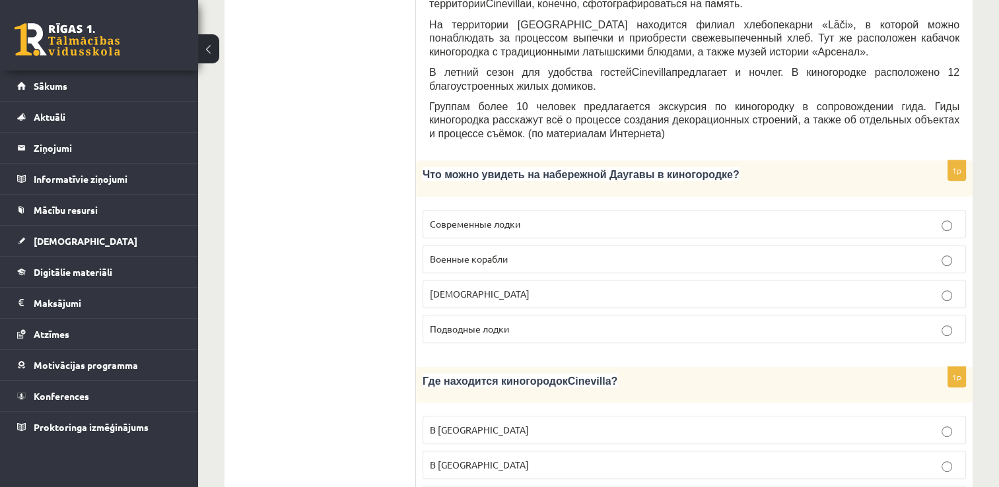
click at [513, 287] on p "Кораблики" at bounding box center [694, 294] width 529 height 14
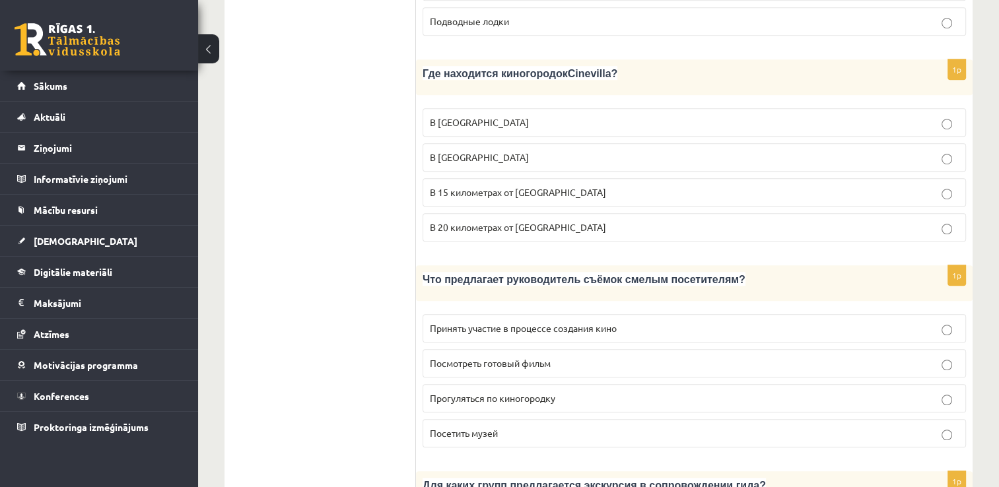
scroll to position [892, 0]
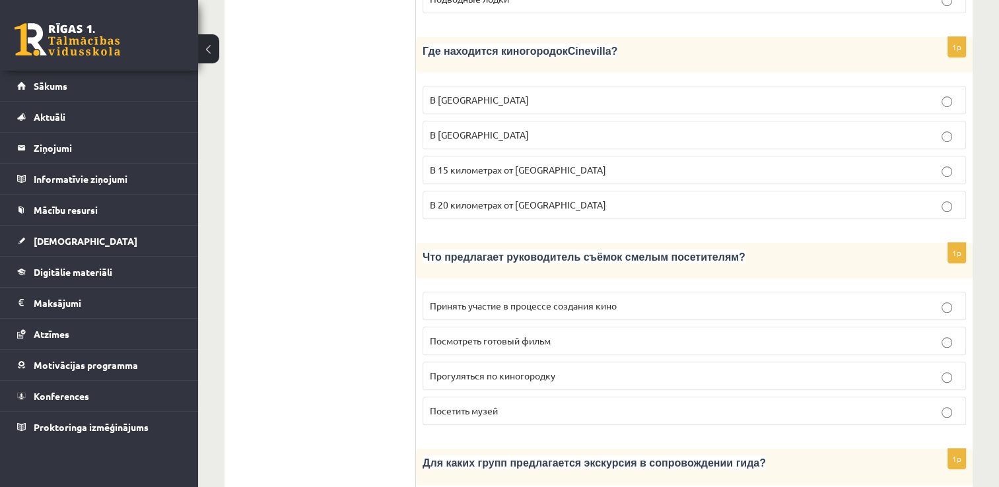
click at [664, 299] on p "Принять участие в процессе создания кино" at bounding box center [694, 306] width 529 height 14
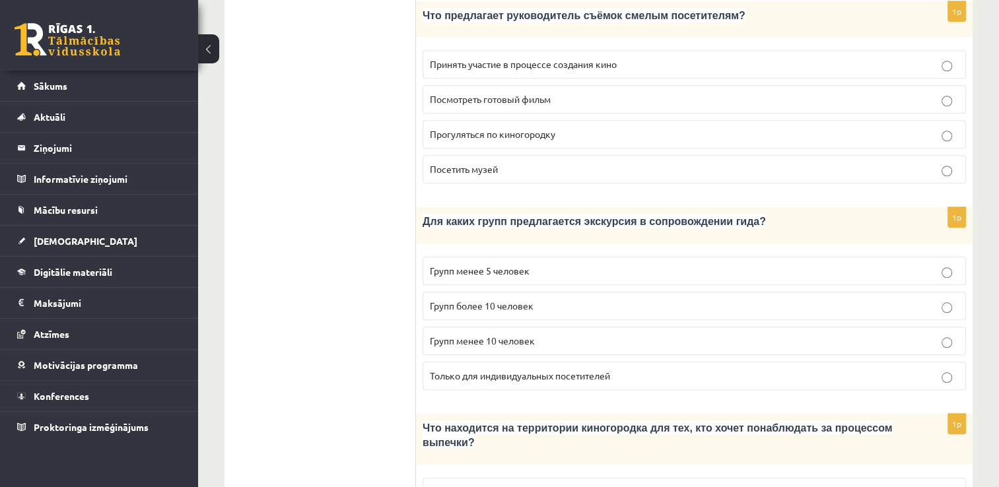
scroll to position [1156, 0]
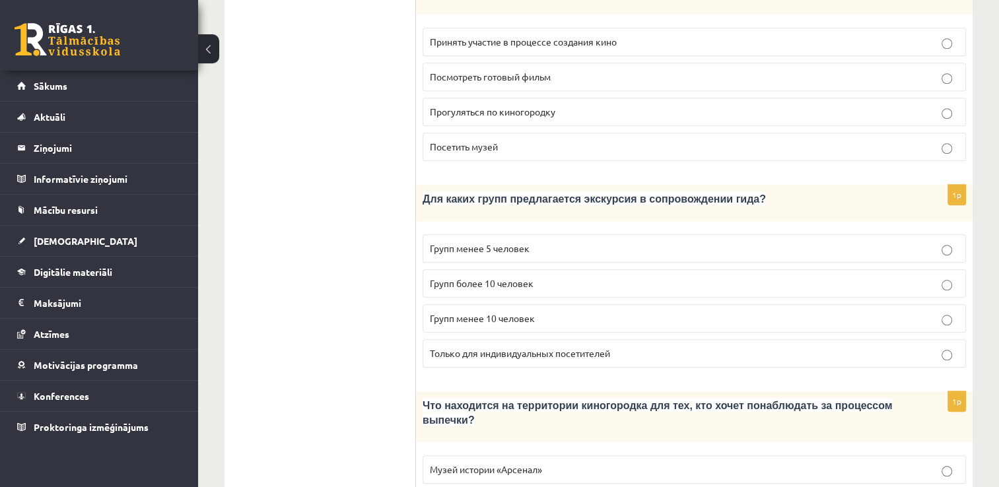
click at [554, 277] on p "Групп более 10 человек" at bounding box center [694, 284] width 529 height 14
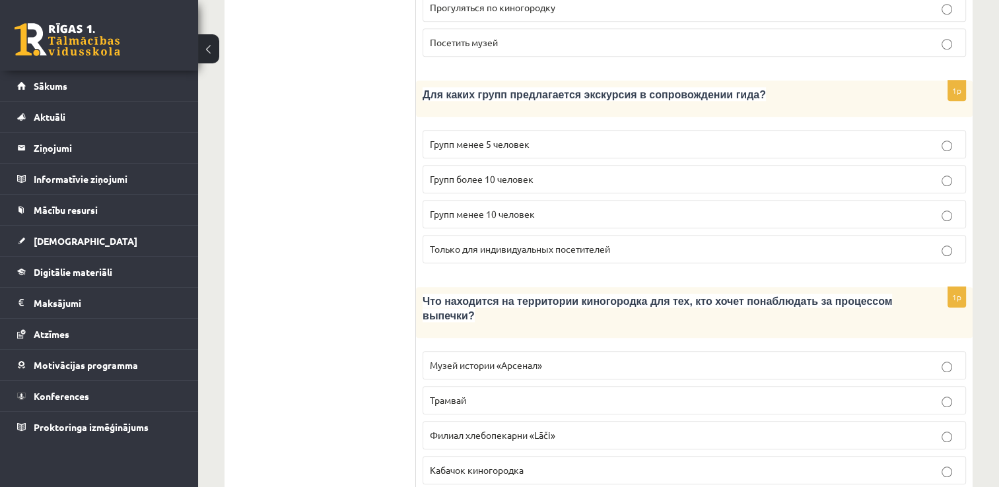
scroll to position [1288, 0]
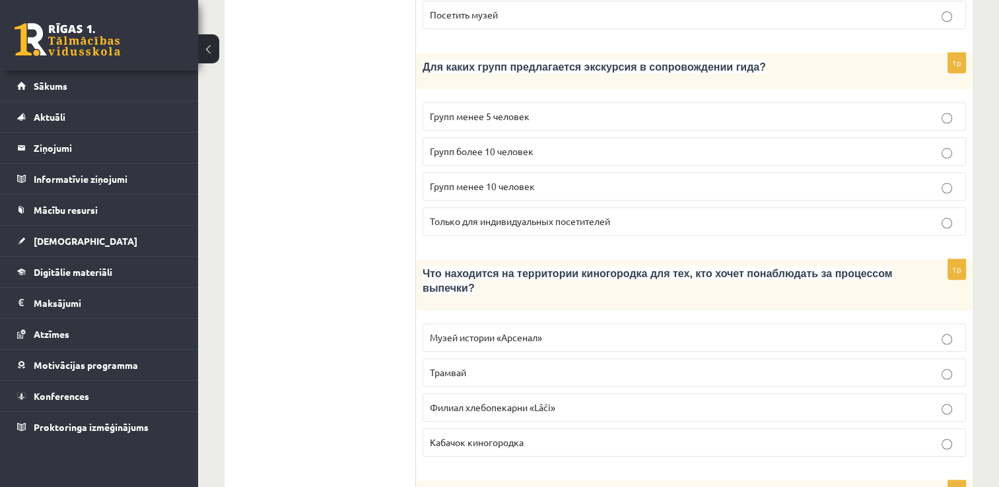
click at [596, 401] on p "Филиал хлебопекарни «Lāči»" at bounding box center [694, 408] width 529 height 14
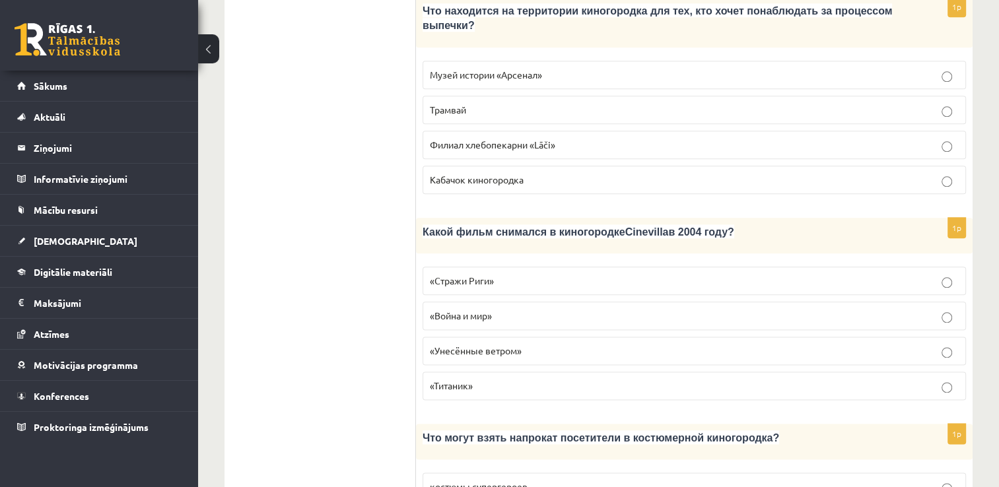
scroll to position [1552, 0]
click at [510, 273] on p "«Стражи Риги»" at bounding box center [694, 280] width 529 height 14
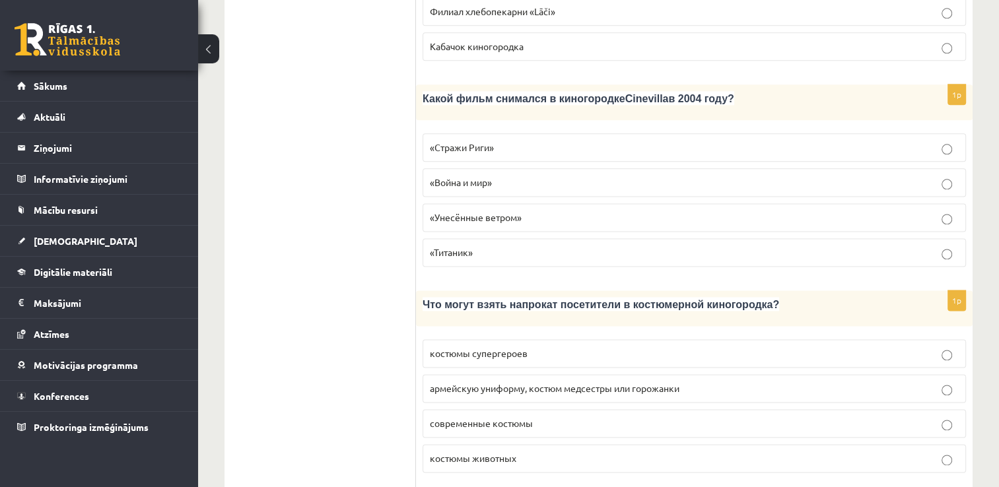
scroll to position [1750, 0]
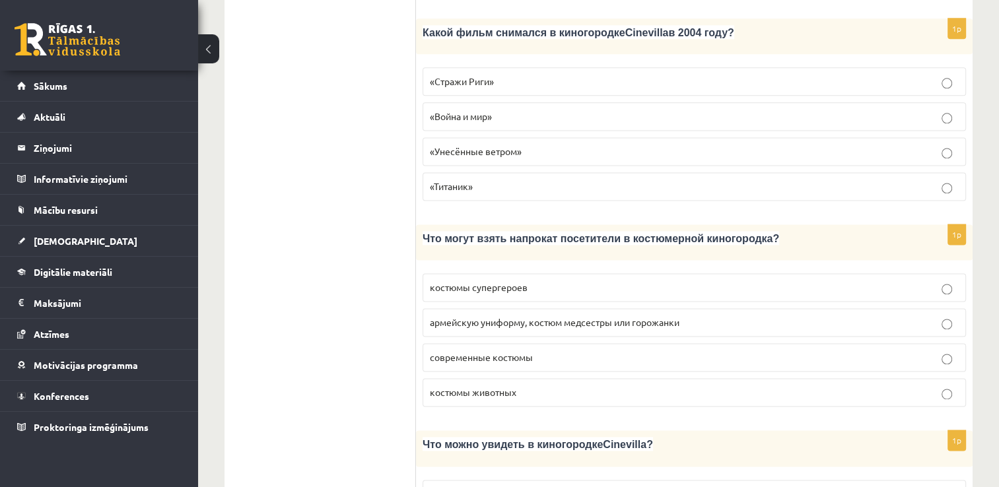
click at [573, 316] on span "армейскую униформу, костюм медсестры или горожанки" at bounding box center [555, 322] width 250 height 12
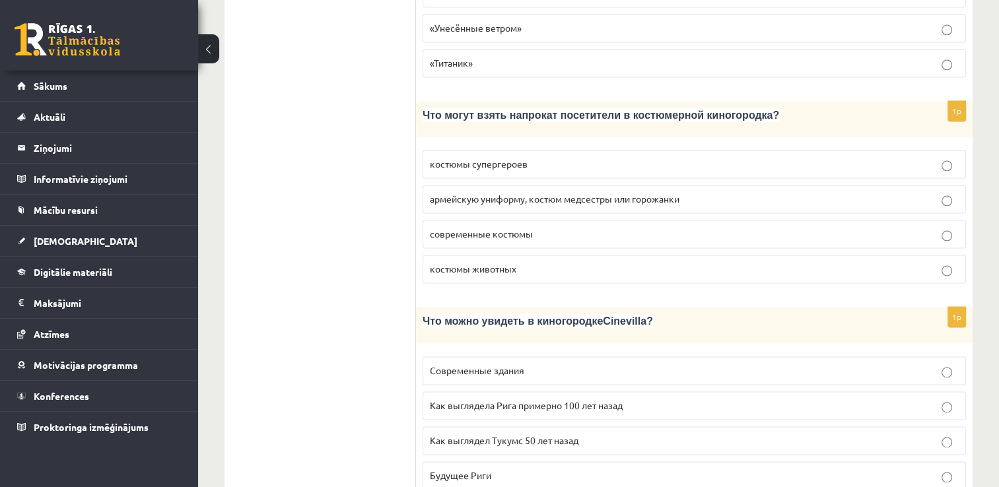
scroll to position [1875, 0]
click at [538, 399] on span "Как выглядела Рига примерно 100 лет назад" at bounding box center [526, 405] width 193 height 12
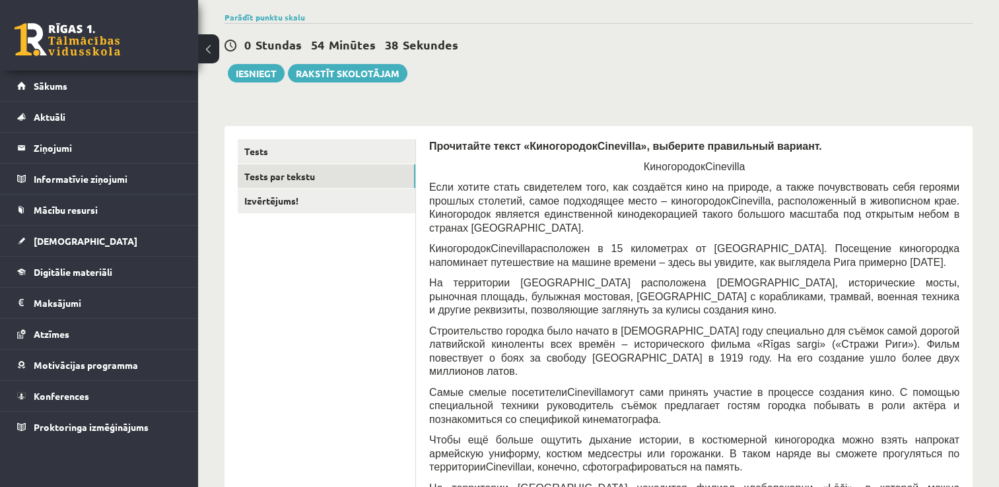
scroll to position [91, 0]
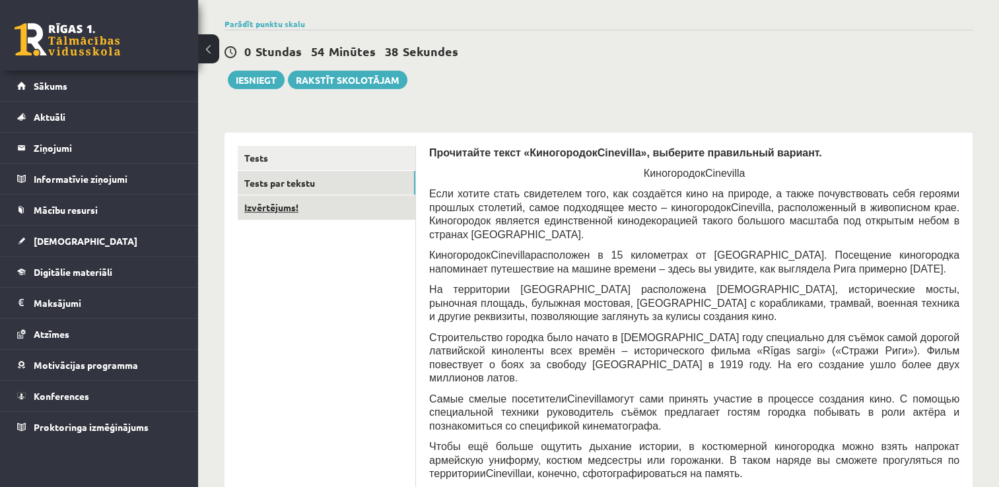
click at [352, 215] on link "Izvērtējums!" at bounding box center [327, 208] width 178 height 24
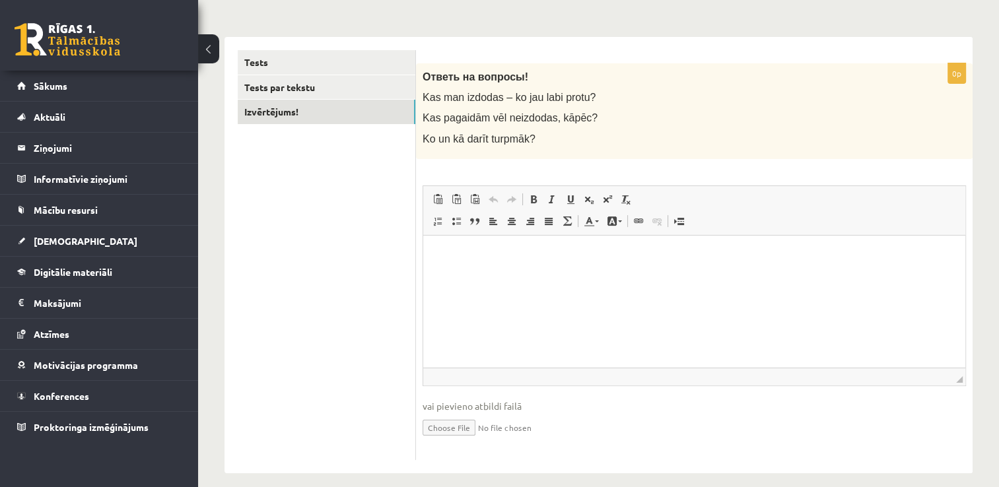
scroll to position [198, 0]
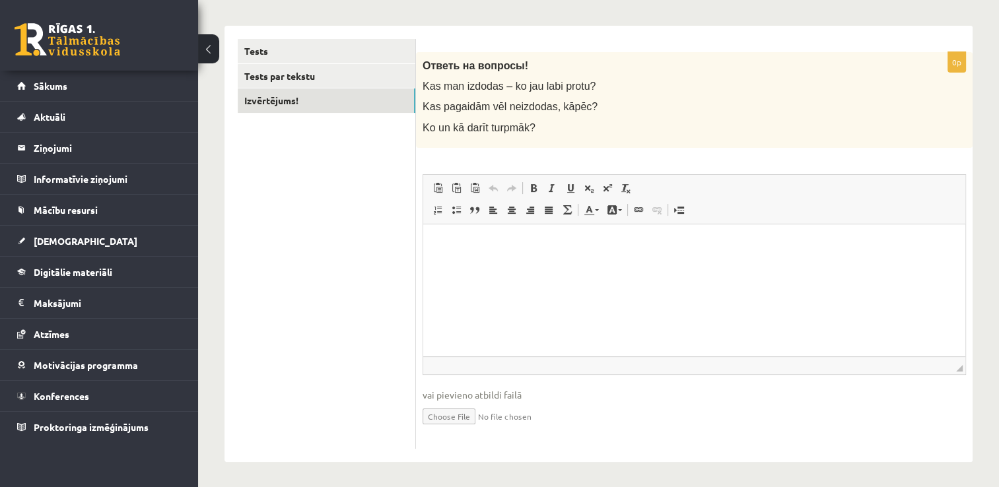
click at [555, 264] on html at bounding box center [694, 244] width 542 height 40
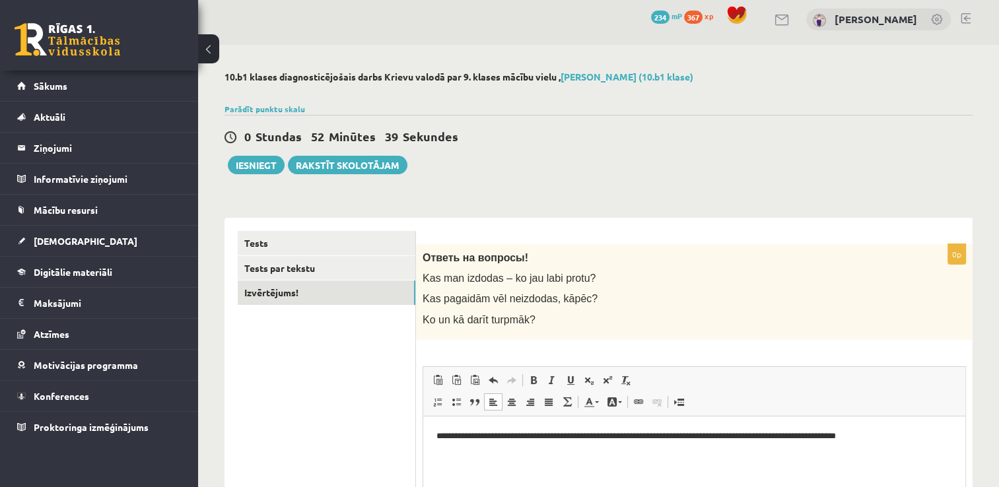
scroll to position [0, 0]
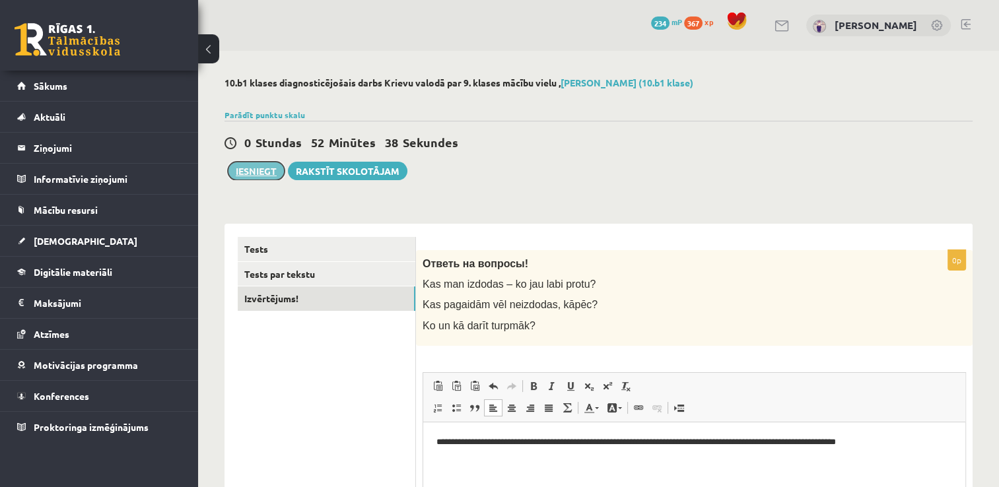
click at [277, 173] on button "Iesniegt" at bounding box center [256, 171] width 57 height 18
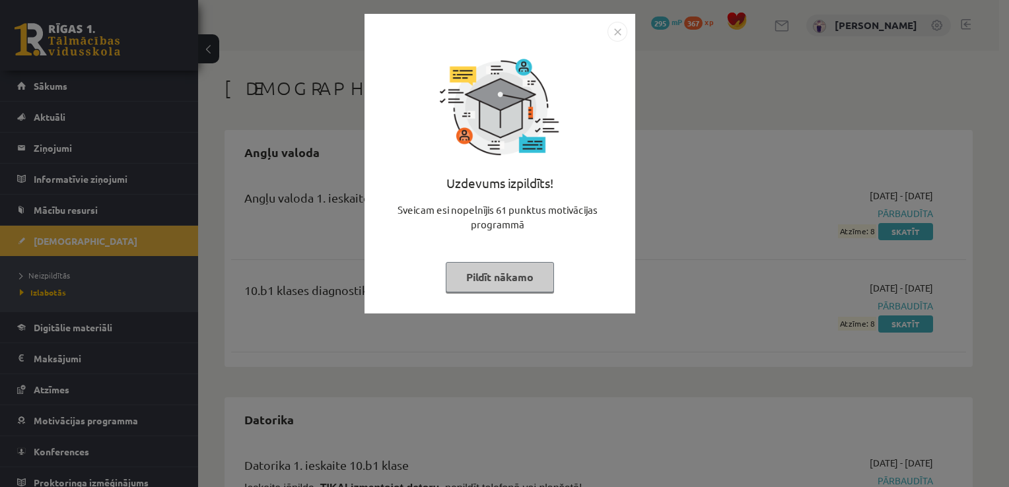
click at [528, 281] on button "Pildīt nākamo" at bounding box center [500, 277] width 108 height 30
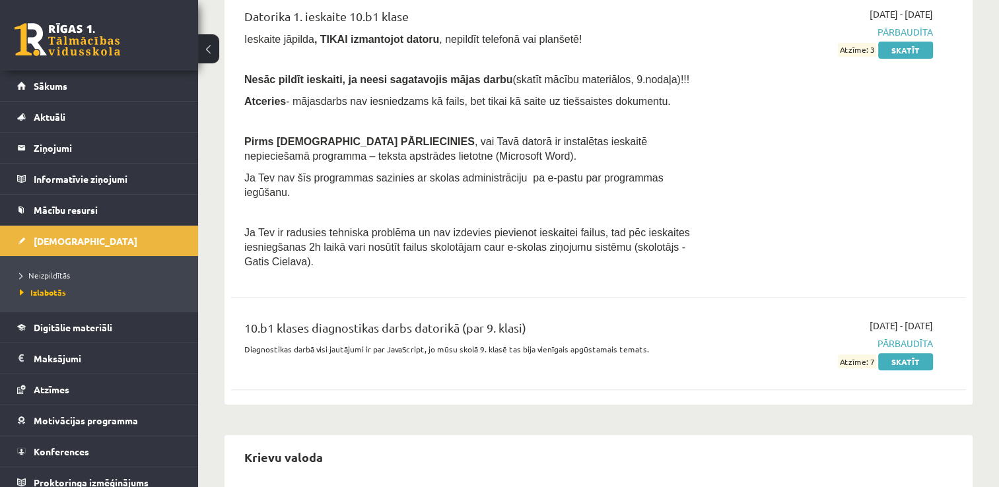
scroll to position [594, 0]
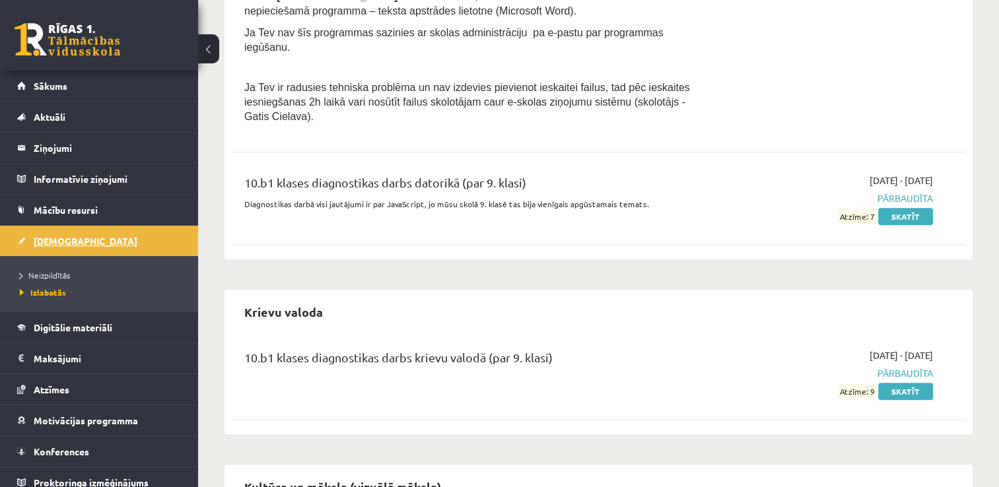
click at [85, 246] on link "[DEMOGRAPHIC_DATA]" at bounding box center [99, 241] width 164 height 30
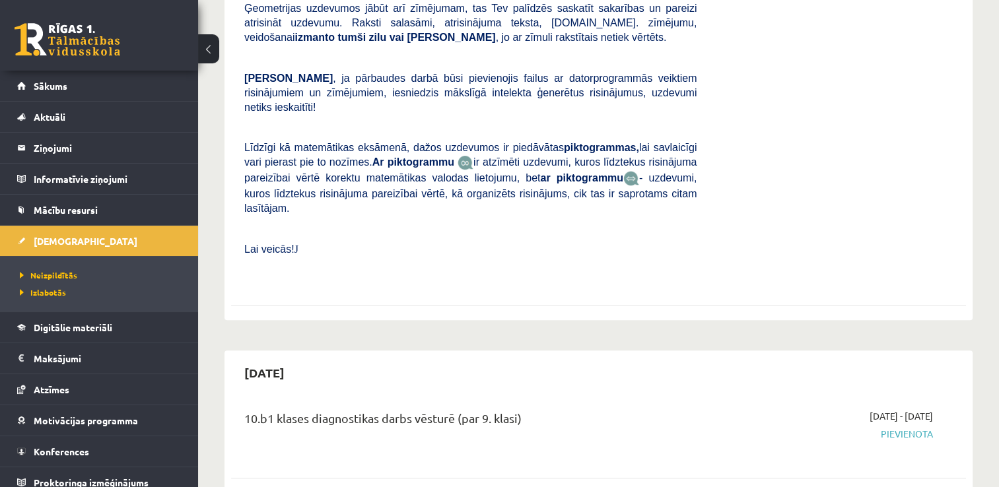
scroll to position [727, 0]
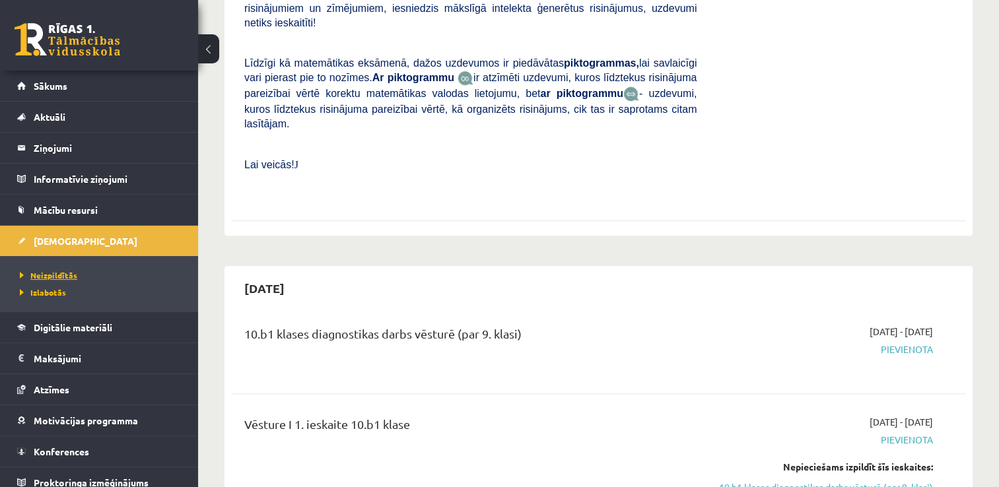
click at [72, 272] on span "Neizpildītās" at bounding box center [48, 275] width 57 height 11
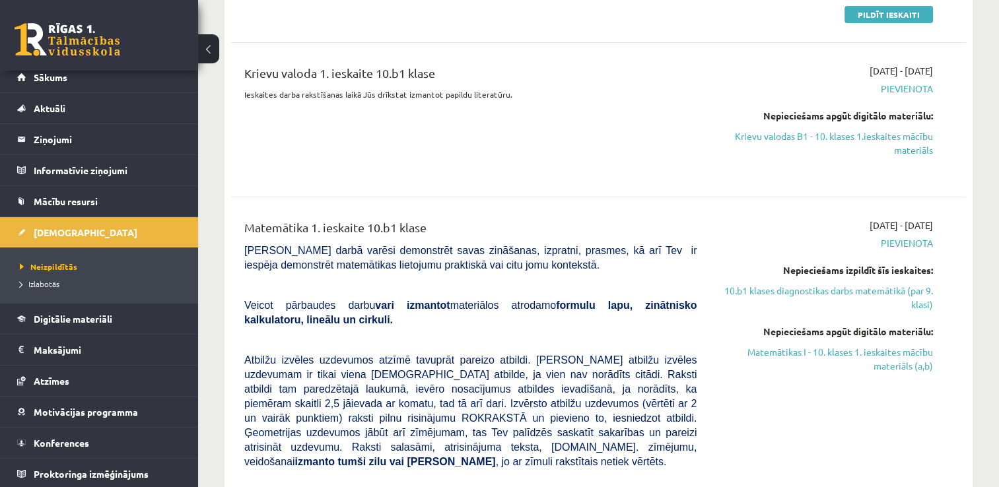
scroll to position [66, 0]
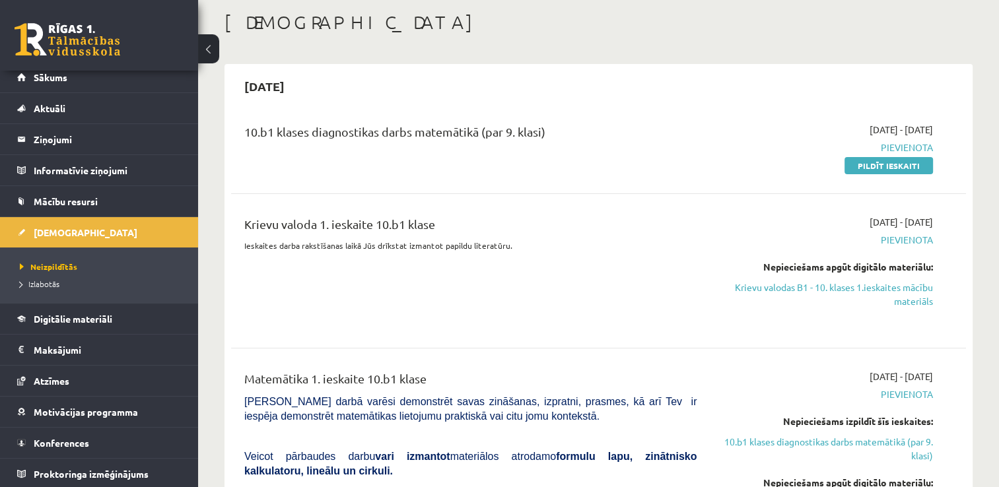
drag, startPoint x: 907, startPoint y: 296, endPoint x: 558, endPoint y: 55, distance: 424.2
click at [907, 296] on link "Krievu valodas B1 - 10. klases 1.ieskaites mācību materiāls" at bounding box center [825, 295] width 217 height 28
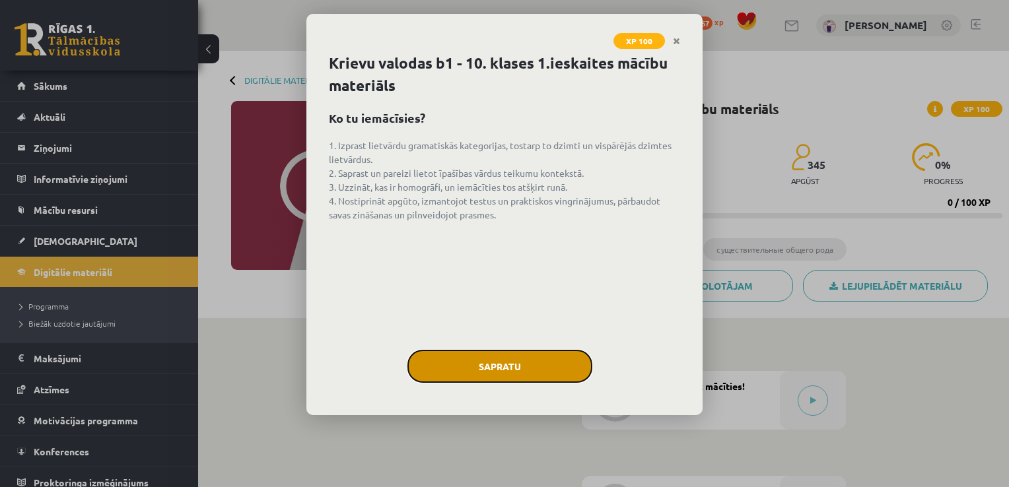
click at [563, 365] on button "Sapratu" at bounding box center [500, 366] width 185 height 33
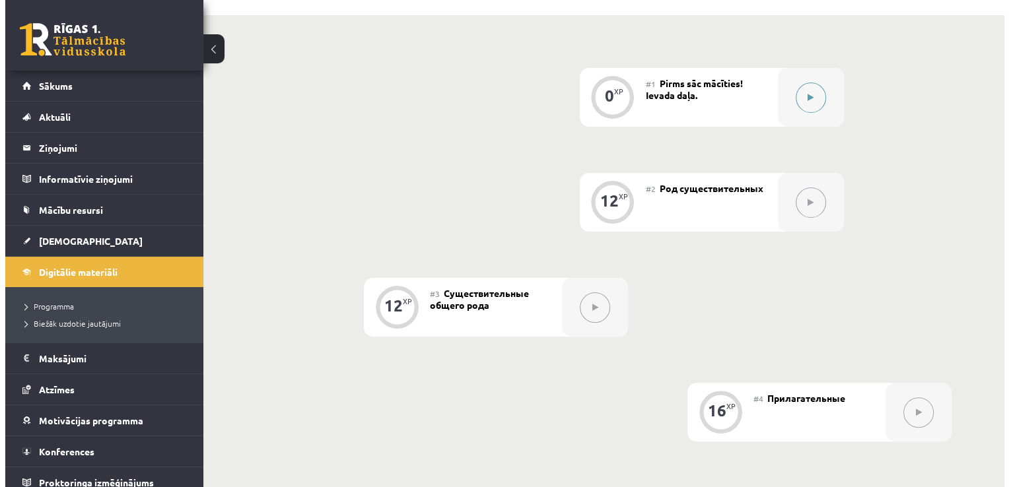
scroll to position [264, 0]
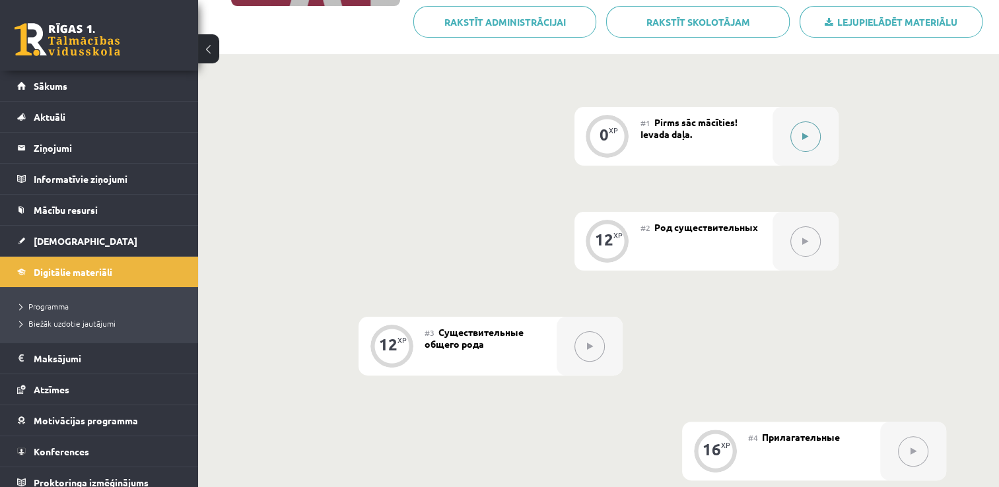
click at [804, 134] on icon at bounding box center [806, 137] width 6 height 8
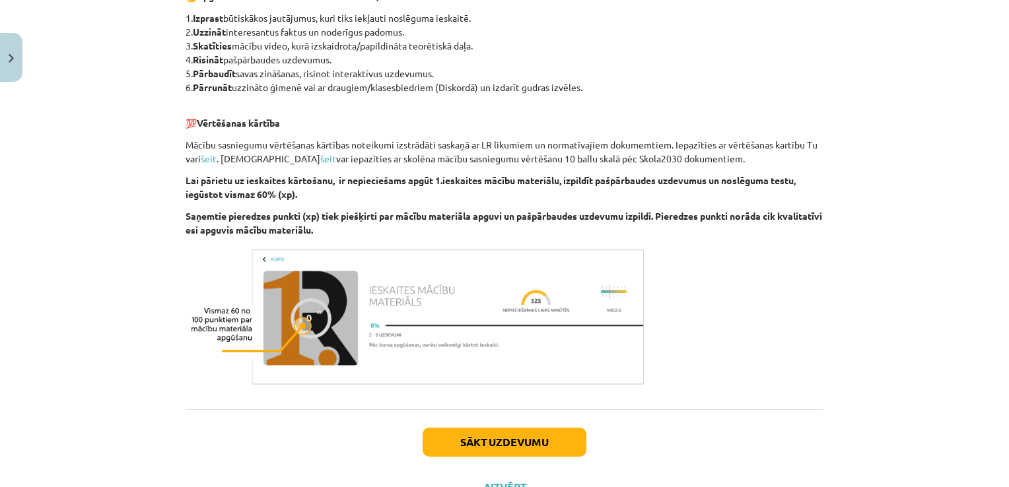
scroll to position [745, 0]
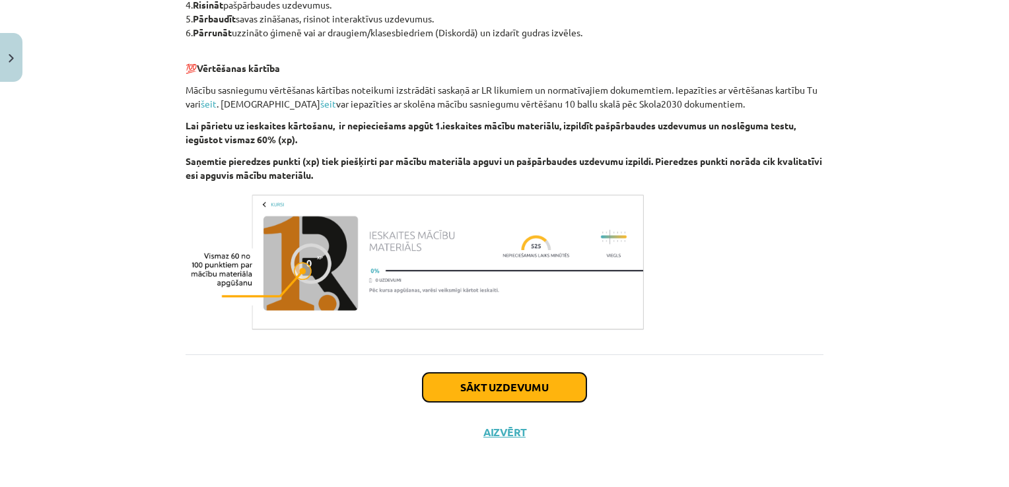
click at [556, 384] on button "Sākt uzdevumu" at bounding box center [505, 387] width 164 height 29
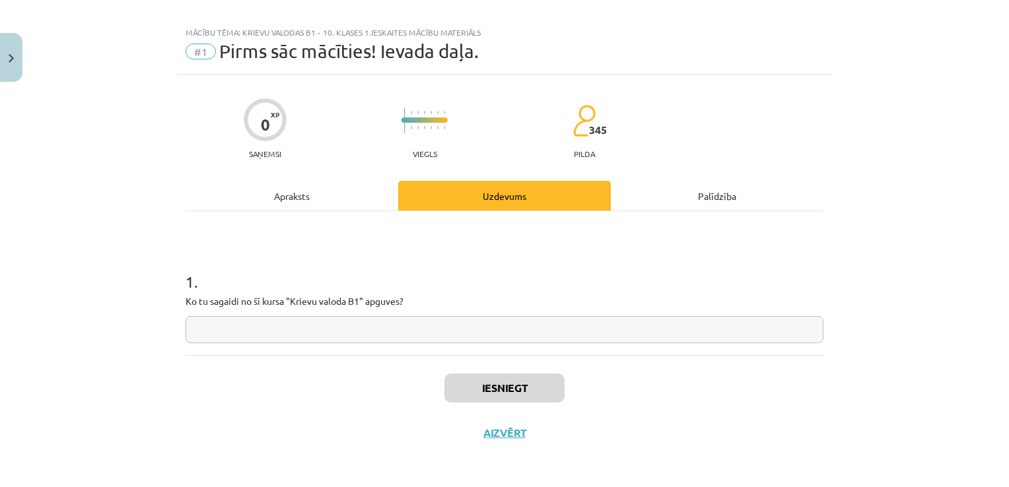
click at [303, 330] on input "text" at bounding box center [505, 329] width 638 height 27
paste input "**********"
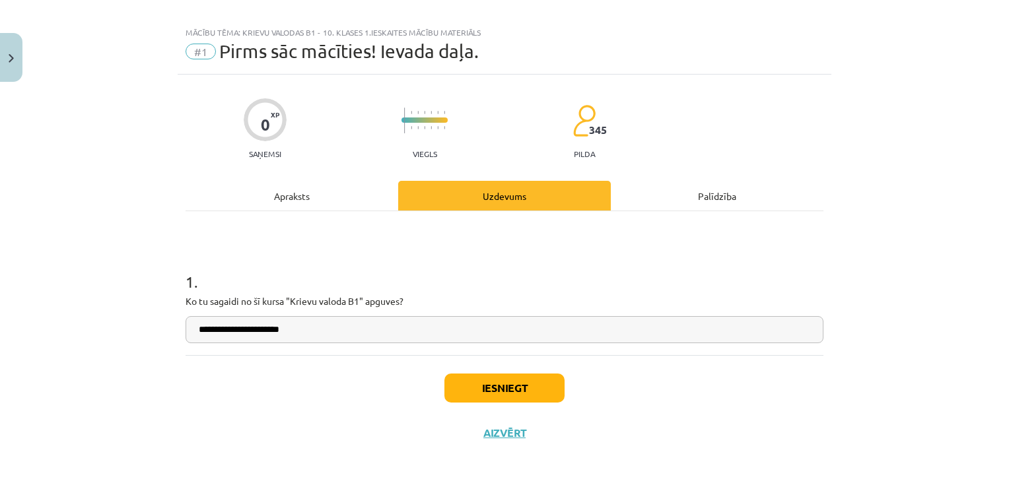
type input "**********"
click at [493, 392] on button "Iesniegt" at bounding box center [505, 388] width 120 height 29
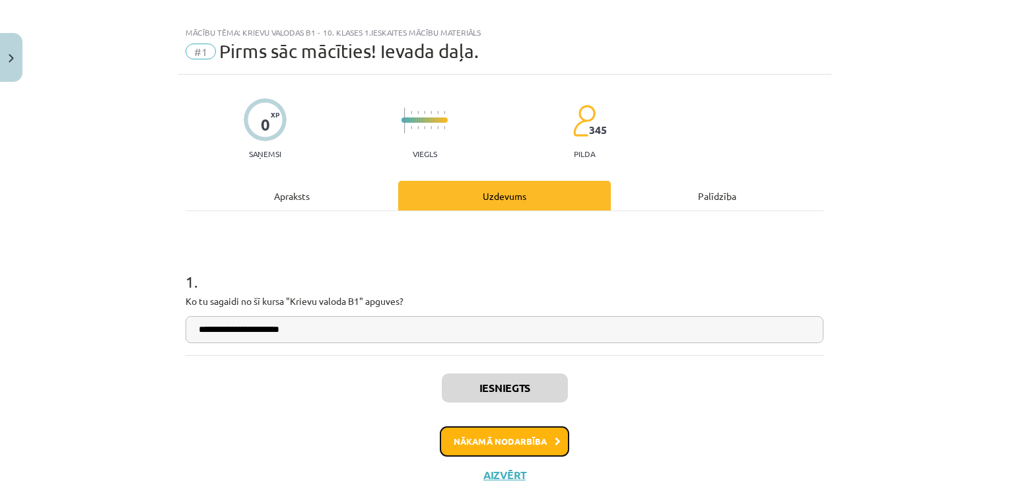
click at [534, 435] on button "Nākamā nodarbība" at bounding box center [504, 442] width 129 height 30
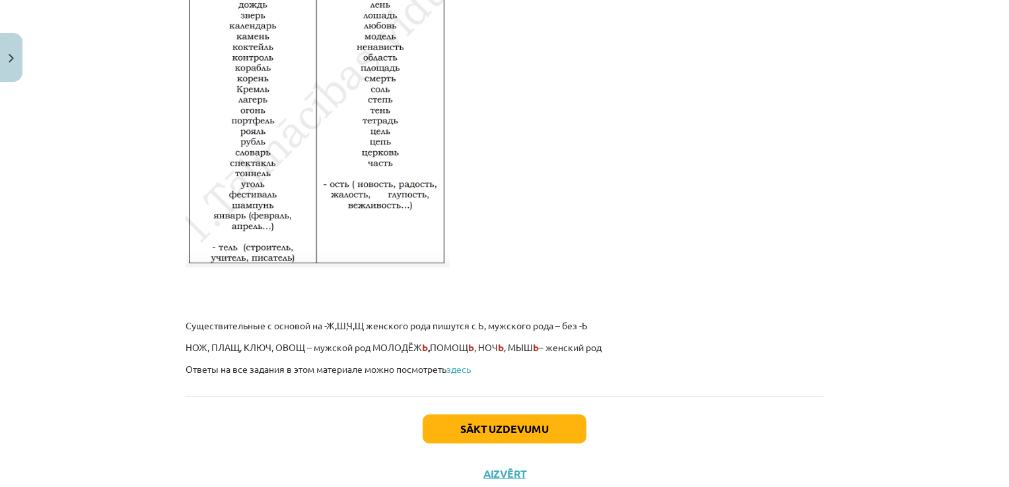
scroll to position [2247, 0]
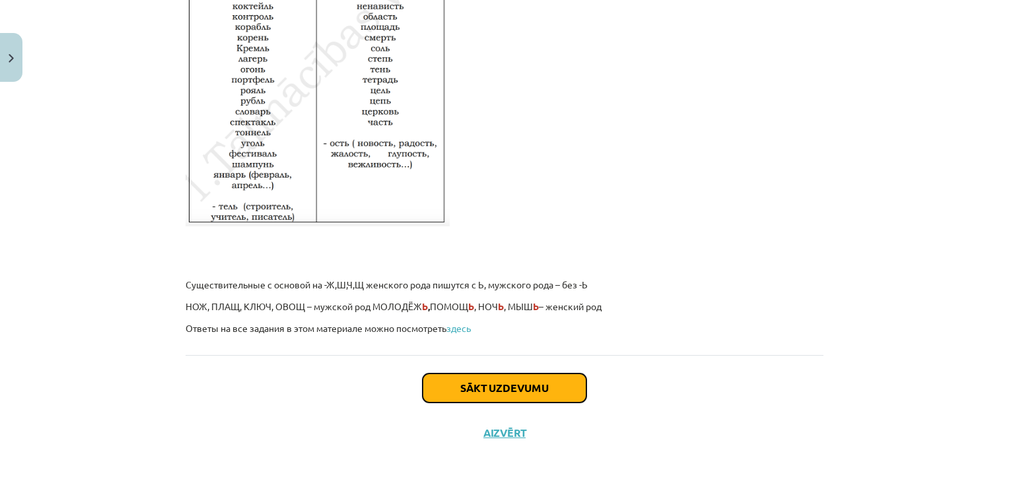
click at [468, 400] on button "Sākt uzdevumu" at bounding box center [505, 388] width 164 height 29
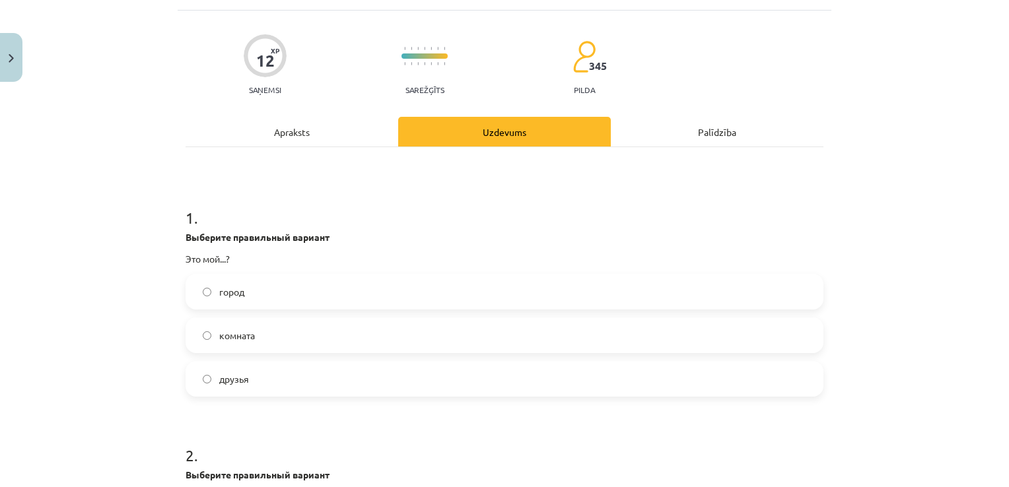
scroll to position [99, 0]
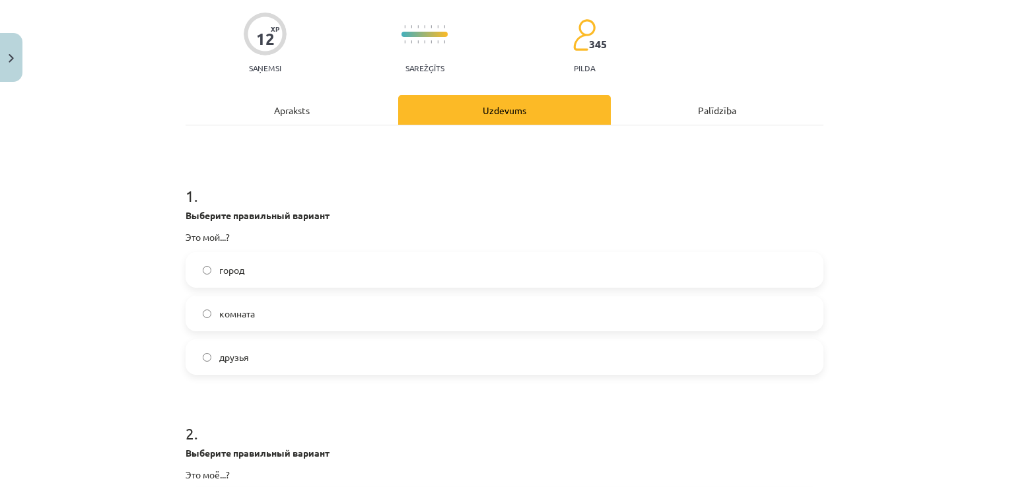
click at [271, 281] on label "город" at bounding box center [504, 270] width 635 height 33
click at [264, 309] on label "комната" at bounding box center [504, 313] width 635 height 33
click at [272, 277] on label "город" at bounding box center [504, 270] width 635 height 33
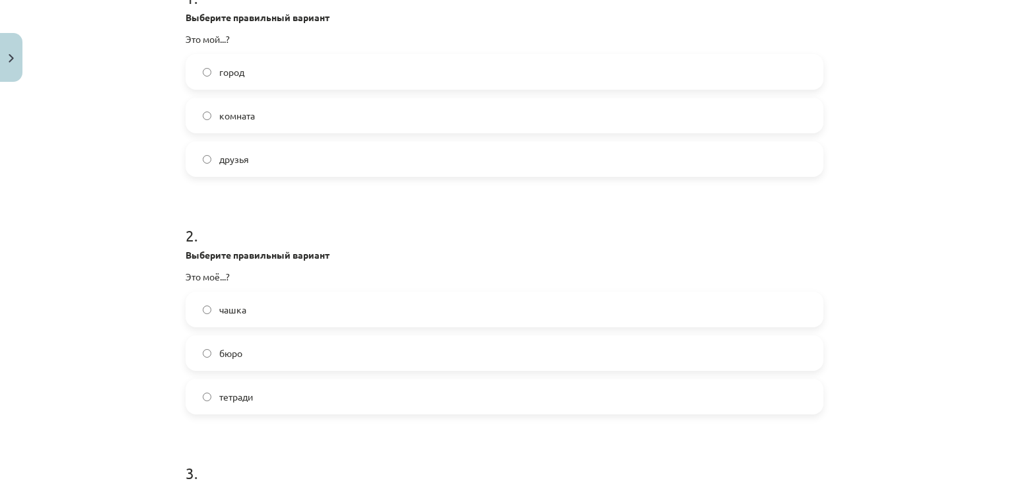
scroll to position [363, 0]
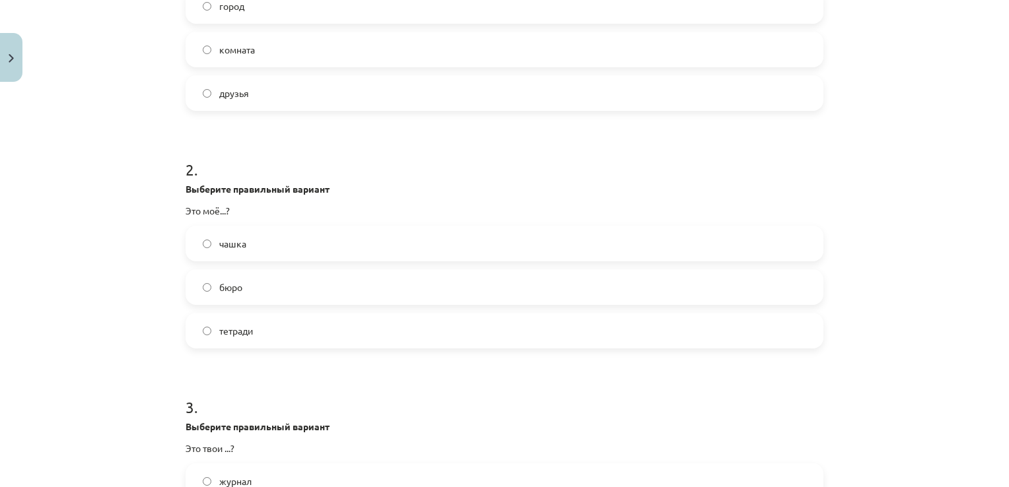
click at [255, 287] on label "бюро" at bounding box center [504, 287] width 635 height 33
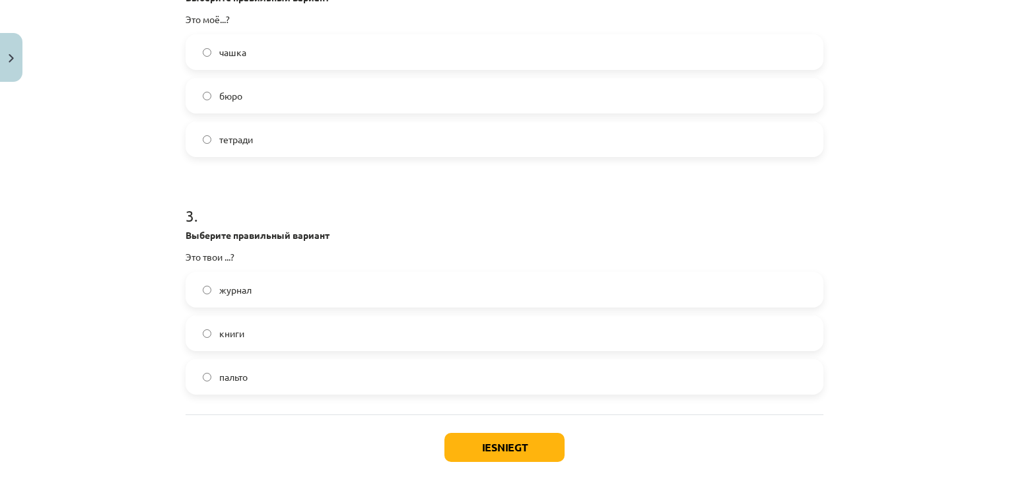
scroll to position [615, 0]
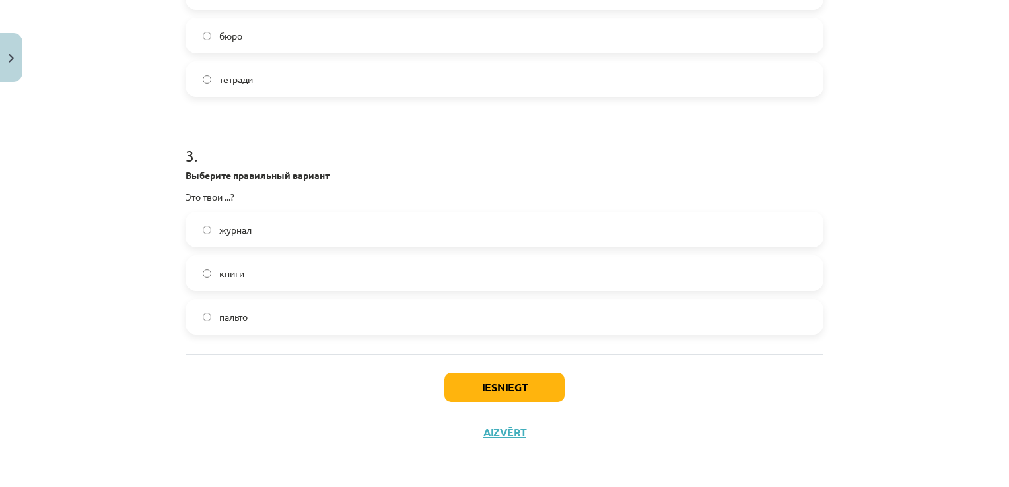
click at [253, 279] on label "книги" at bounding box center [504, 273] width 635 height 33
click at [463, 392] on button "Iesniegt" at bounding box center [505, 387] width 120 height 29
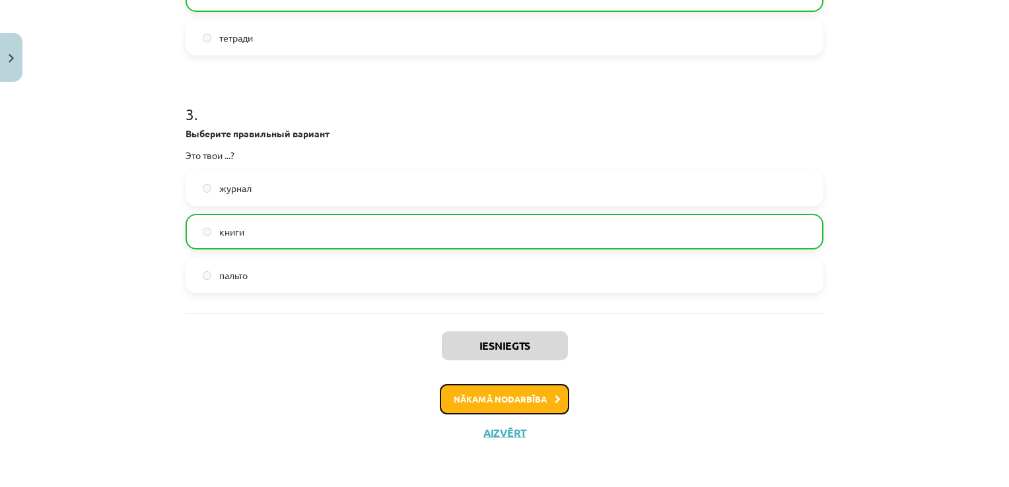
click at [472, 396] on button "Nākamā nodarbība" at bounding box center [504, 399] width 129 height 30
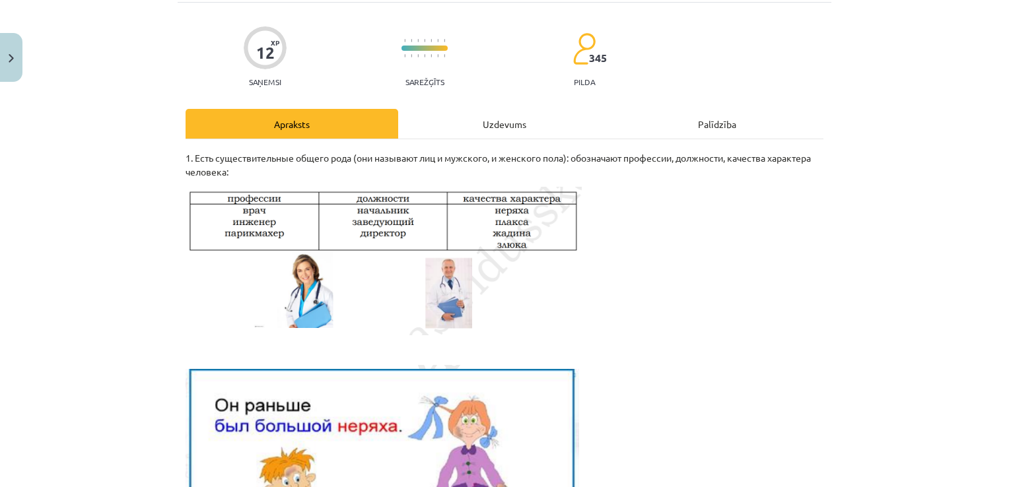
scroll to position [33, 0]
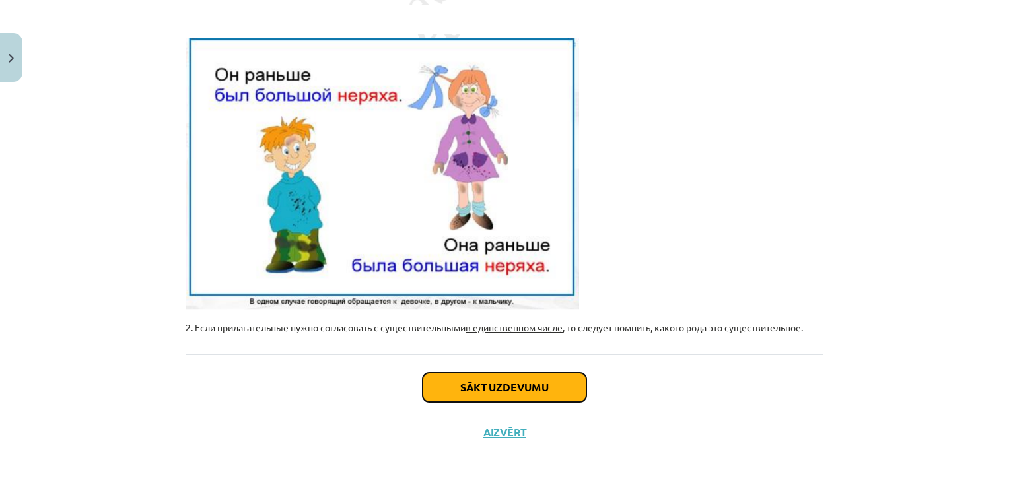
click at [508, 385] on button "Sākt uzdevumu" at bounding box center [505, 387] width 164 height 29
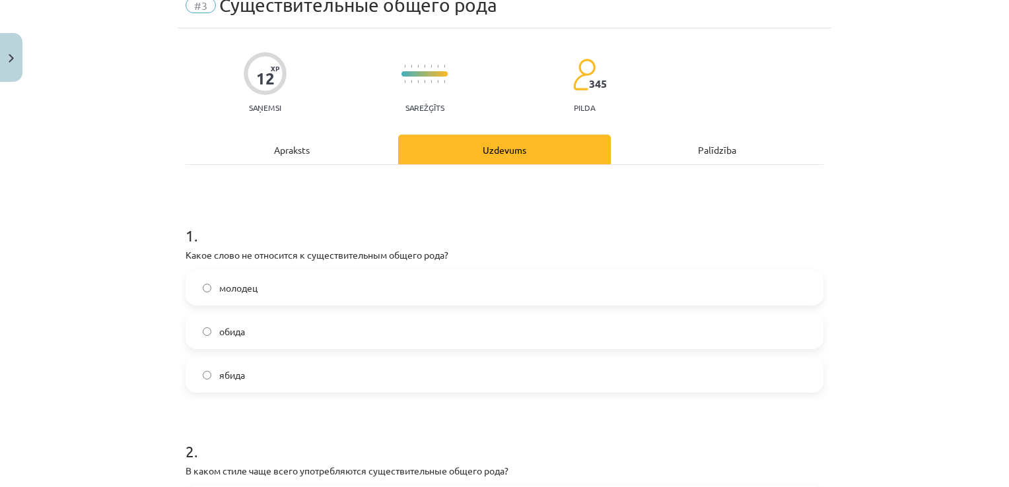
scroll to position [99, 0]
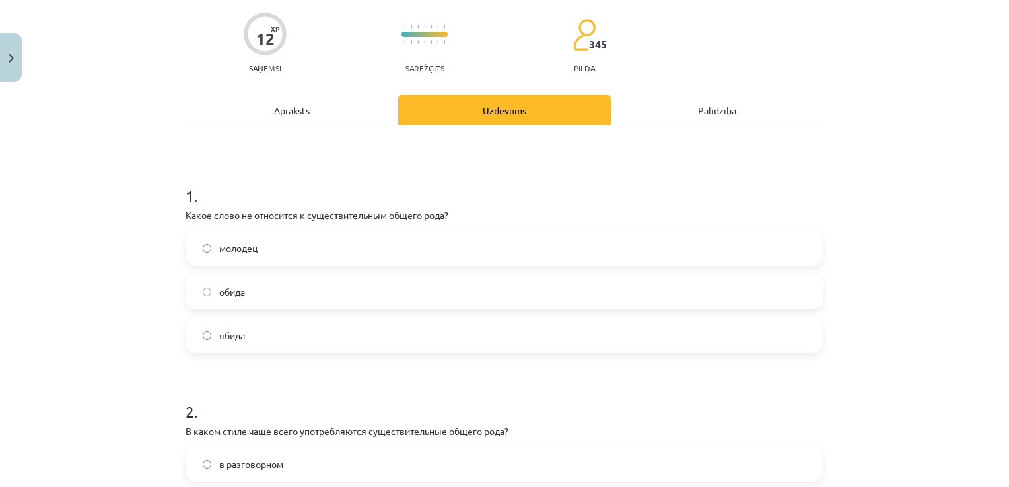
click at [252, 292] on label "обида" at bounding box center [504, 291] width 635 height 33
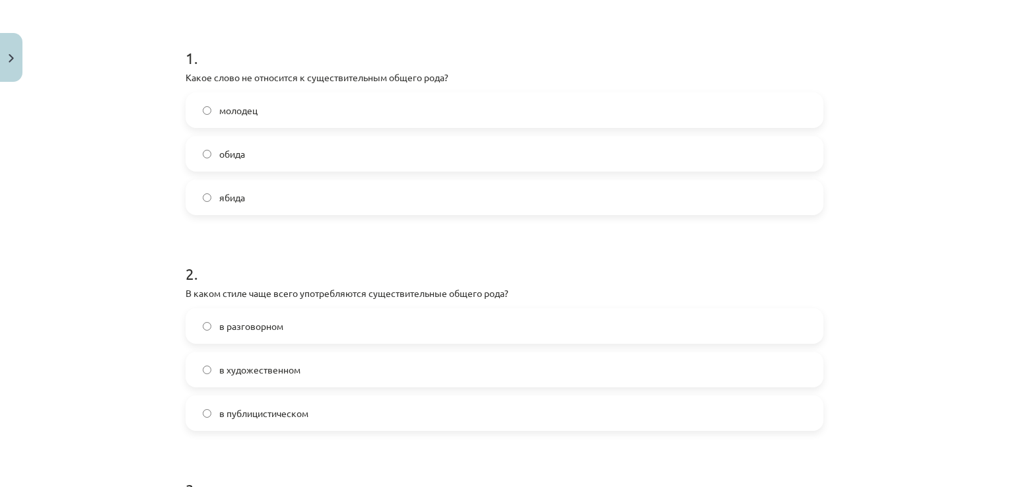
scroll to position [297, 0]
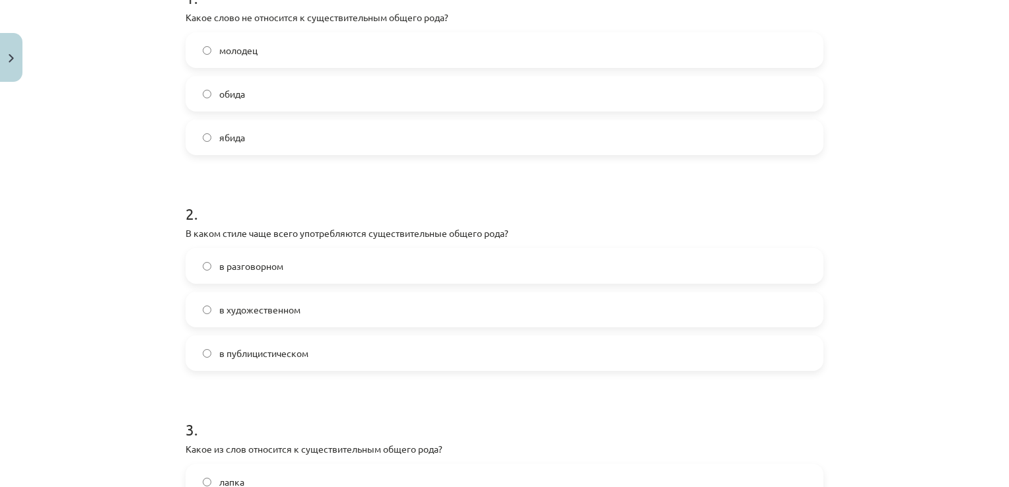
click at [225, 262] on span "в разговорном" at bounding box center [251, 267] width 64 height 14
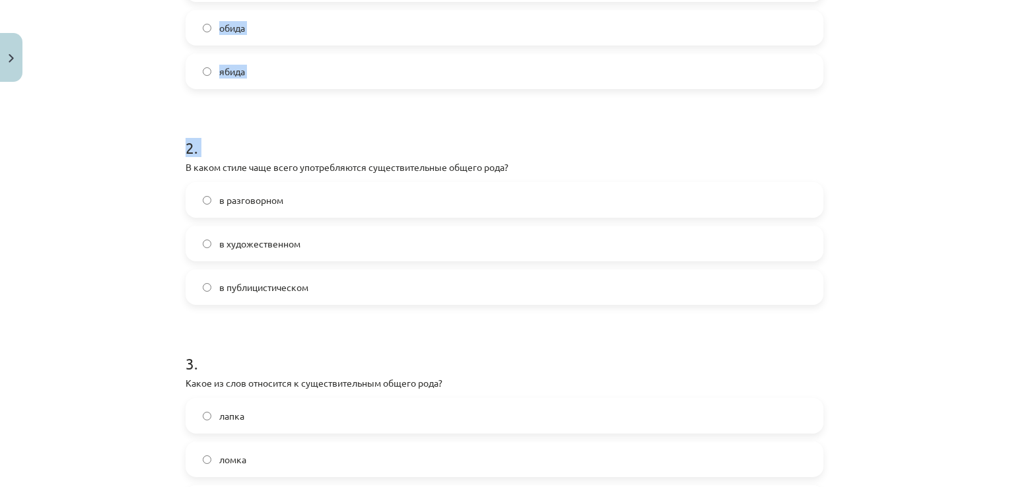
scroll to position [550, 0]
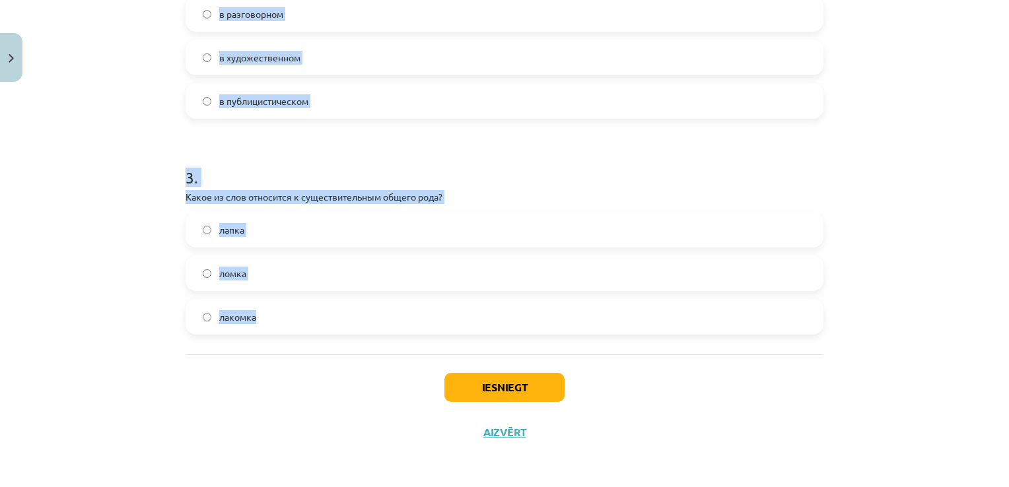
drag, startPoint x: 177, startPoint y: 166, endPoint x: 298, endPoint y: 316, distance: 192.6
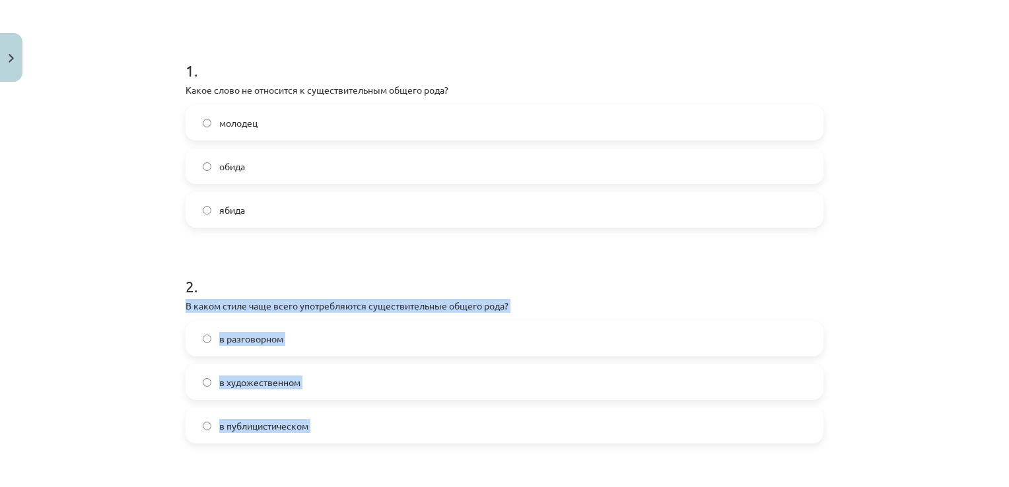
scroll to position [219, 0]
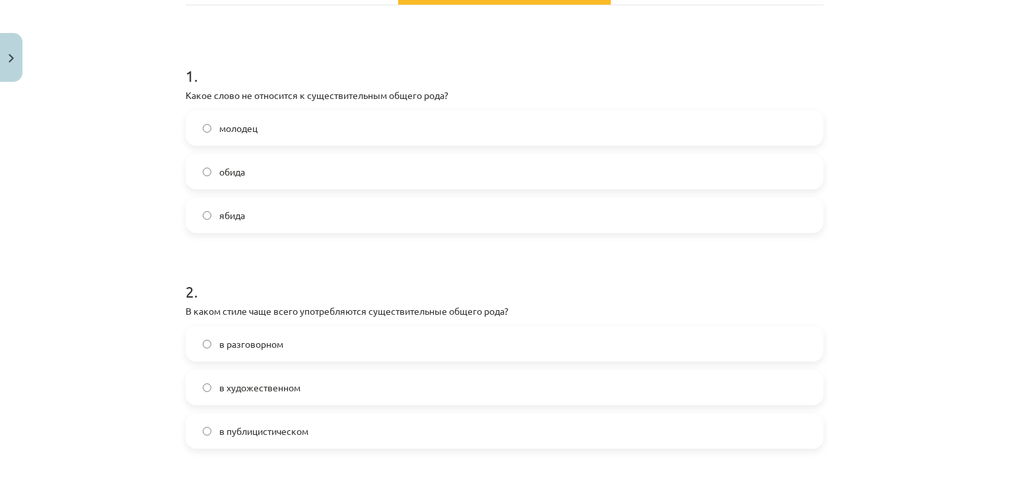
click at [96, 203] on div "Mācību tēma: Krievu valodas b1 - 10. klases 1.ieskaites mācību materiāls #3 Cущ…" at bounding box center [504, 243] width 1009 height 487
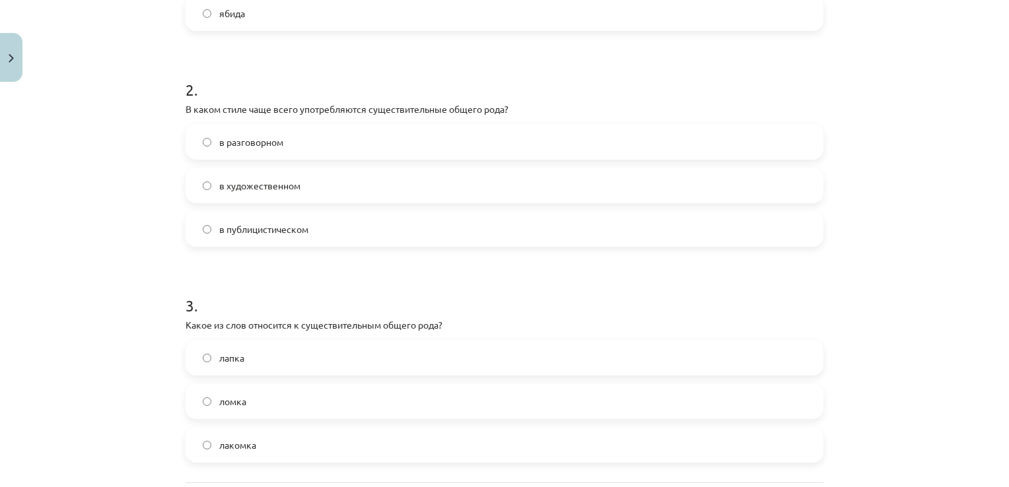
scroll to position [550, 0]
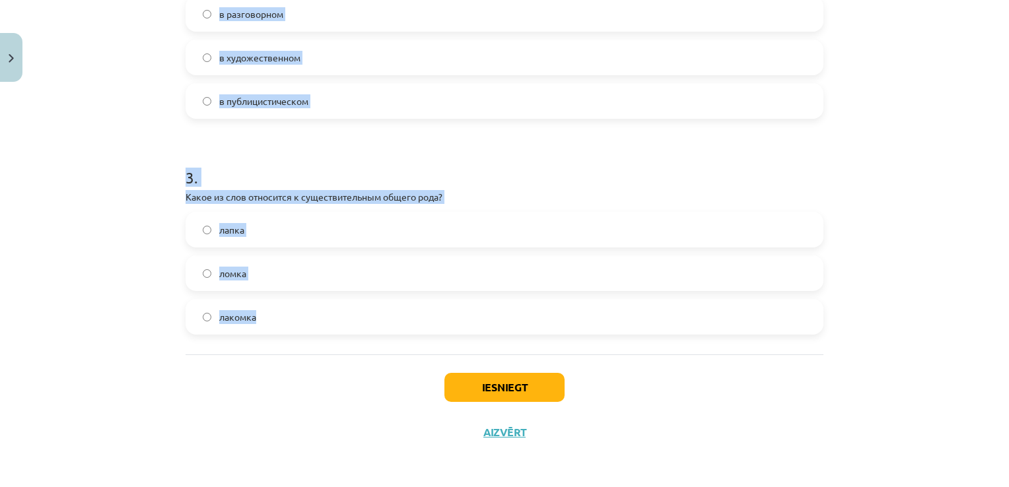
drag, startPoint x: 180, startPoint y: 96, endPoint x: 290, endPoint y: 320, distance: 249.0
copy form "Какое слово не относится к существительным общего рода? молодец обида ябида 2 .…"
click at [106, 305] on div "Mācību tēma: Krievu valodas b1 - 10. klases 1.ieskaites mācību materiāls #3 Cущ…" at bounding box center [504, 243] width 1009 height 487
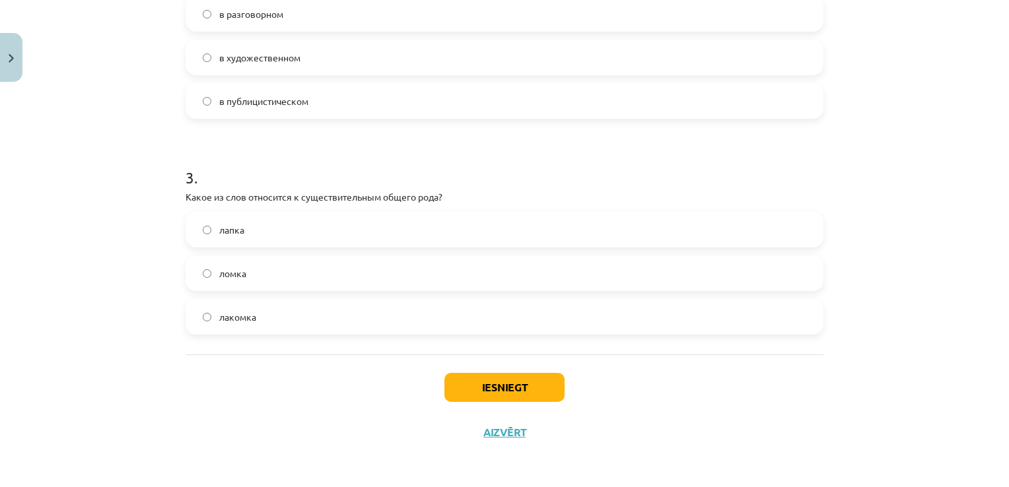
click at [256, 310] on label "лакомка" at bounding box center [504, 317] width 635 height 33
click at [487, 387] on button "Iesniegt" at bounding box center [505, 387] width 120 height 29
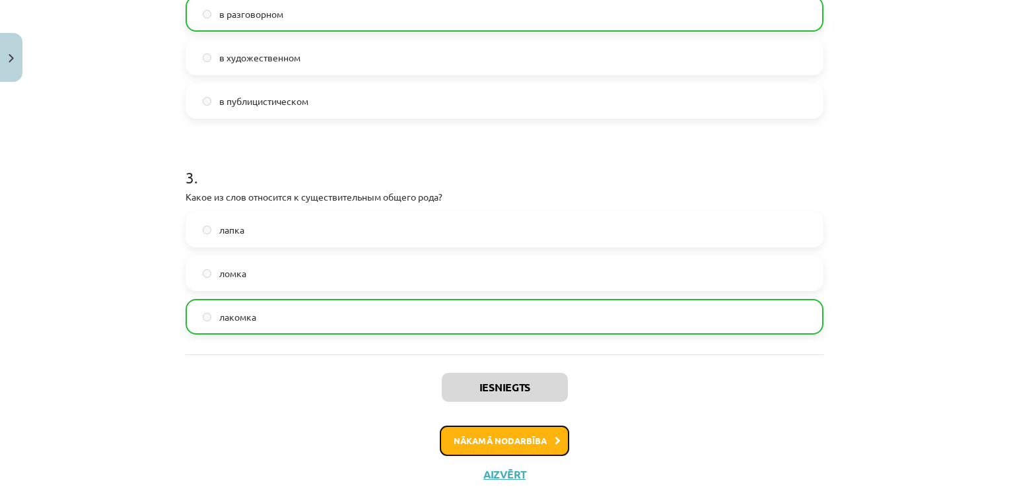
click at [497, 440] on button "Nākamā nodarbība" at bounding box center [504, 441] width 129 height 30
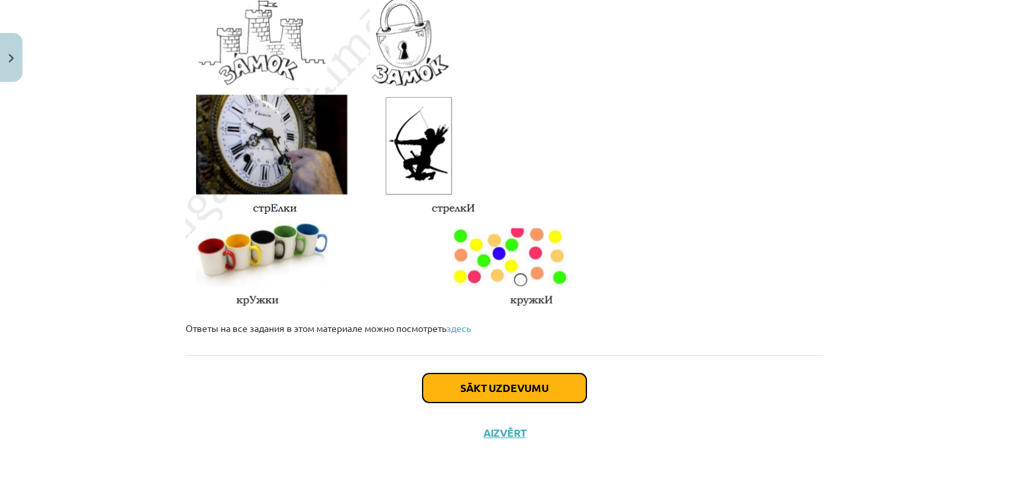
click at [522, 382] on button "Sākt uzdevumu" at bounding box center [505, 388] width 164 height 29
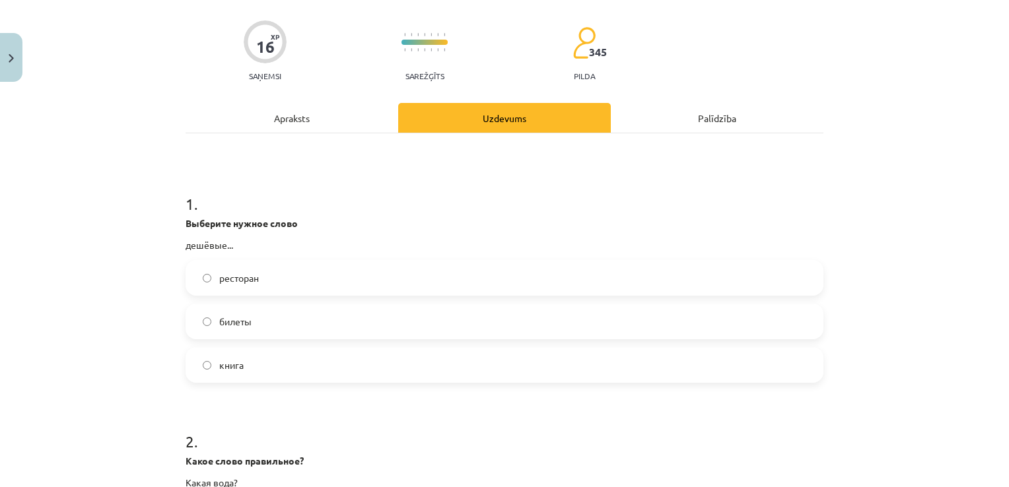
scroll to position [33, 0]
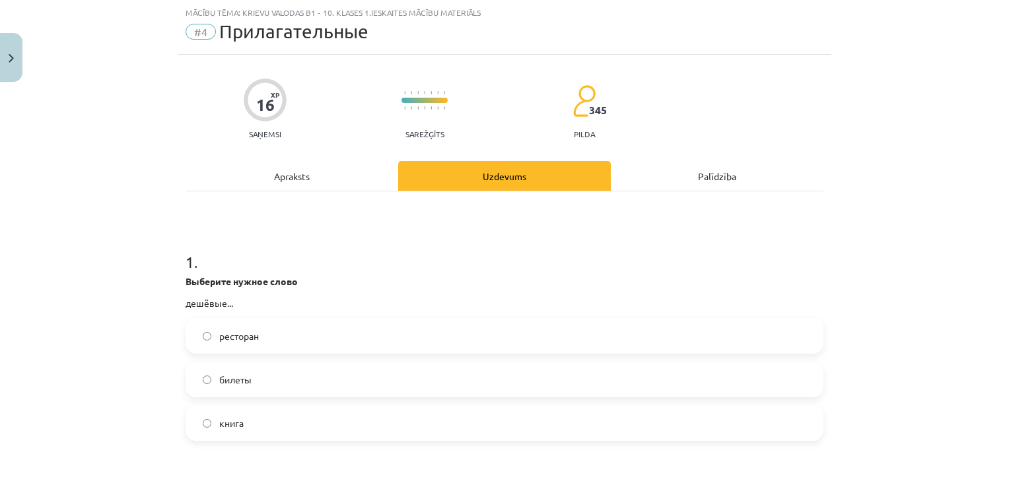
click at [245, 378] on span "билеты" at bounding box center [235, 380] width 32 height 14
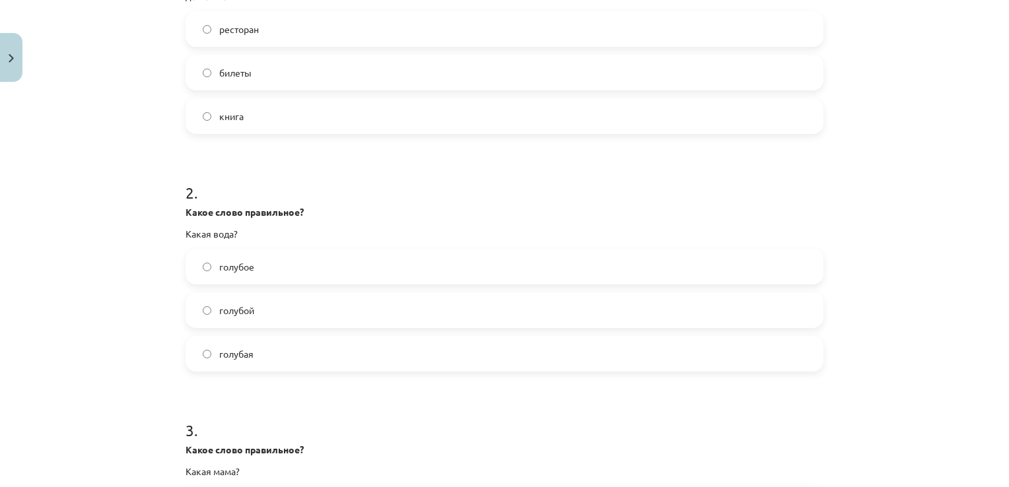
scroll to position [363, 0]
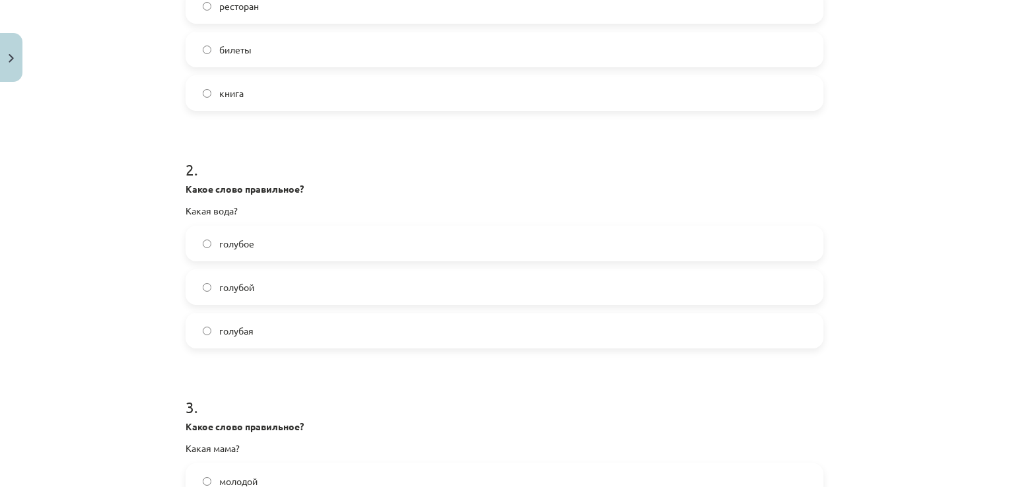
click at [241, 334] on span "голубая" at bounding box center [236, 331] width 34 height 14
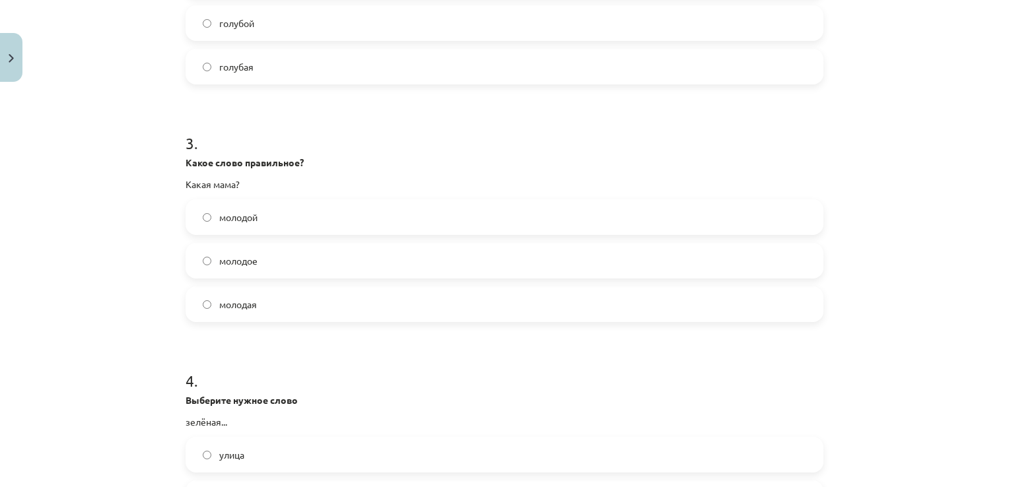
click at [253, 308] on label "молодая" at bounding box center [504, 304] width 635 height 33
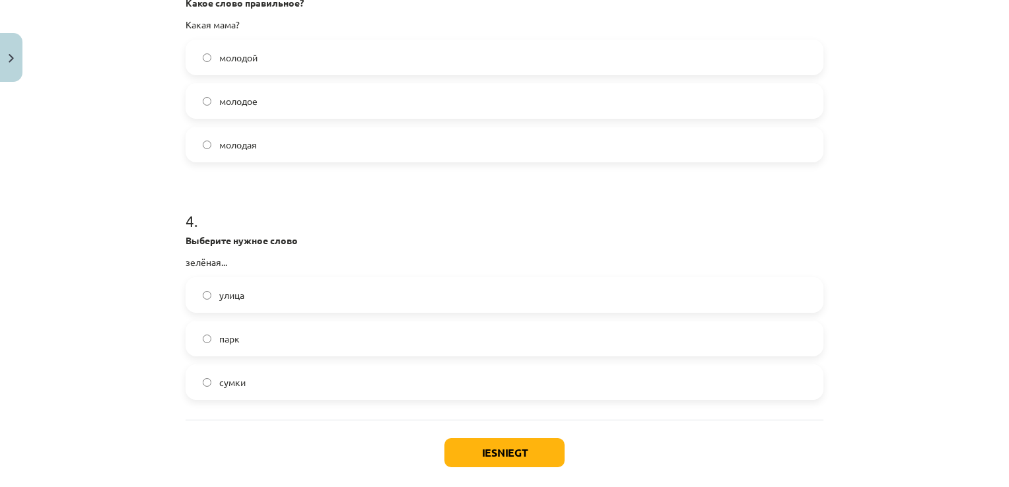
scroll to position [826, 0]
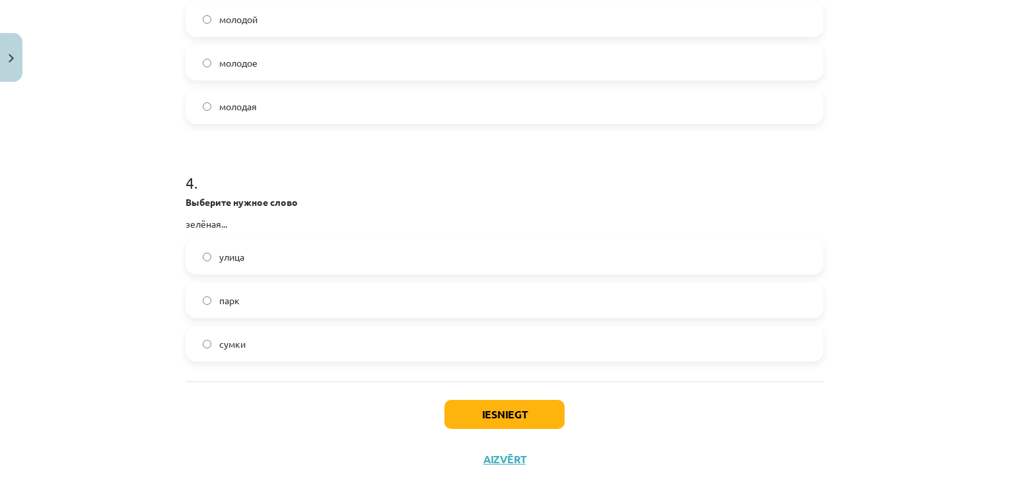
click at [273, 259] on label "улица" at bounding box center [504, 256] width 635 height 33
click at [482, 414] on button "Iesniegt" at bounding box center [505, 414] width 120 height 29
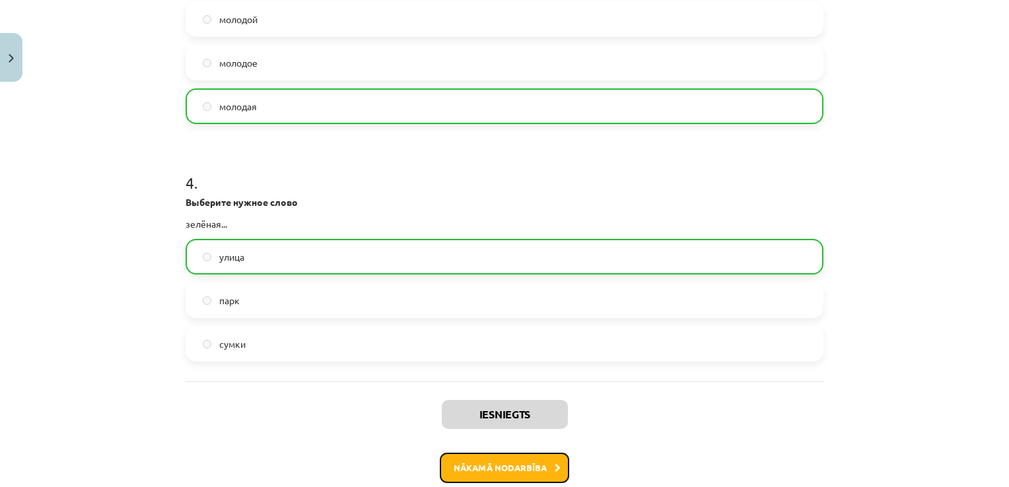
click at [505, 469] on button "Nākamā nodarbība" at bounding box center [504, 468] width 129 height 30
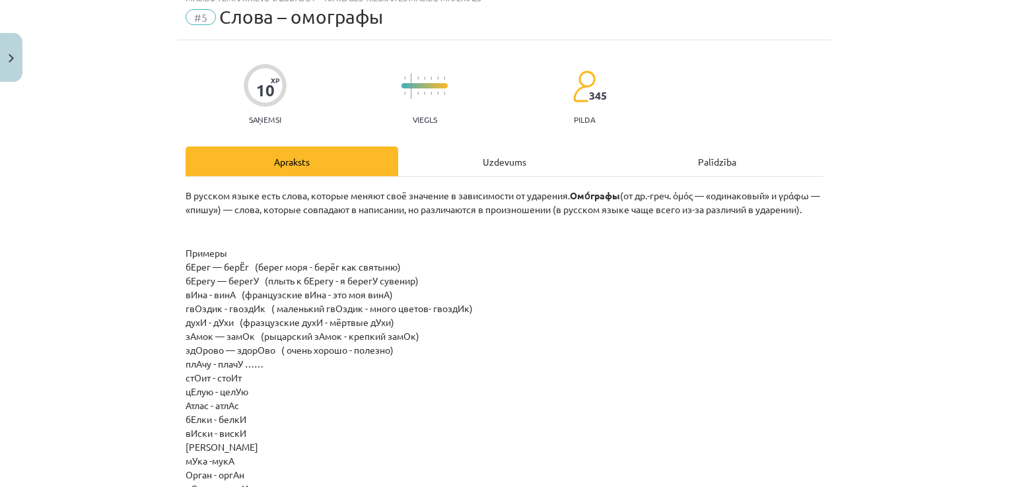
scroll to position [33, 0]
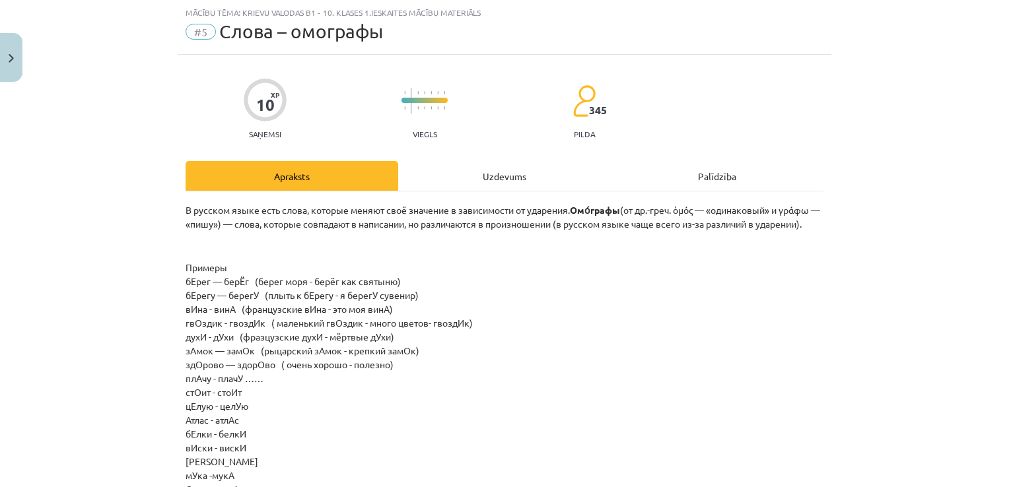
drag, startPoint x: 486, startPoint y: 190, endPoint x: 478, endPoint y: 184, distance: 9.9
click at [486, 189] on div "Uzdevums" at bounding box center [504, 176] width 213 height 30
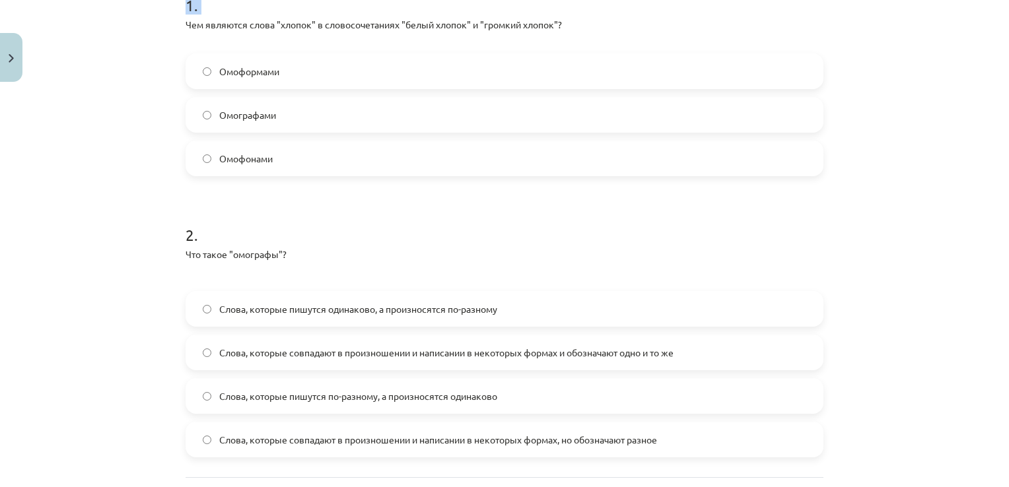
scroll to position [412, 0]
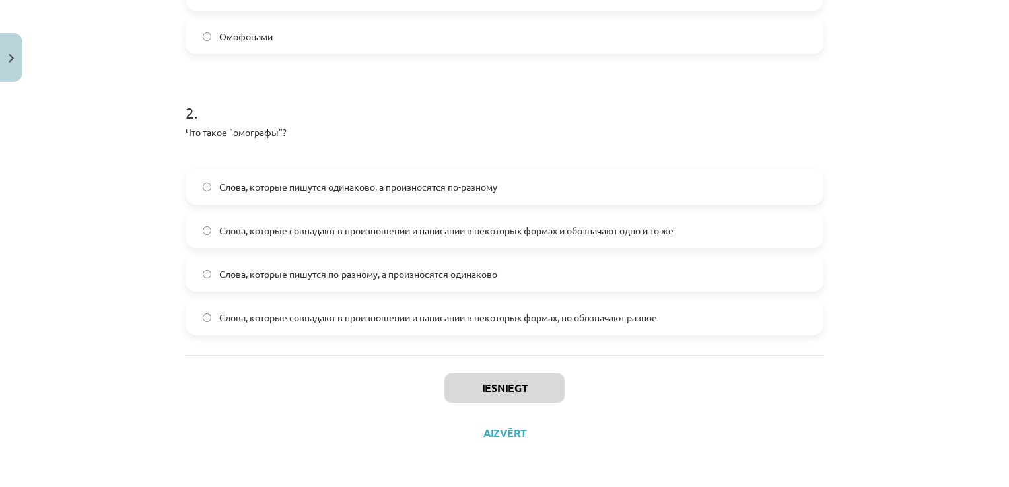
drag, startPoint x: 182, startPoint y: 215, endPoint x: 725, endPoint y: 301, distance: 549.7
click at [725, 301] on form "1 . Чем являются слова "хлопок" в словосочетаниях "белый хлопок" и "громкий хло…" at bounding box center [505, 93] width 638 height 485
copy form "Чем являются слова "хлопок" в словосочетаниях "белый хлопок" и "громкий хлопок"…"
click at [418, 106] on h1 "2 ." at bounding box center [505, 101] width 638 height 41
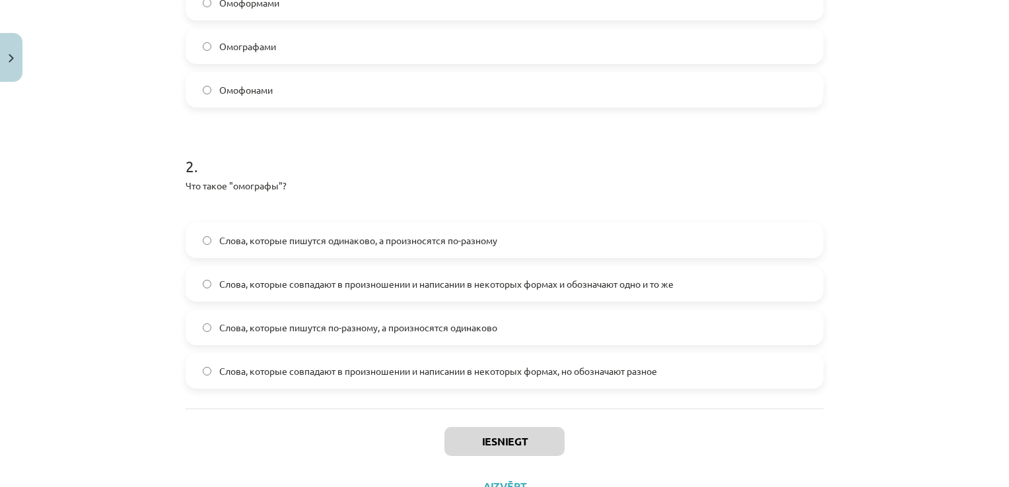
scroll to position [280, 0]
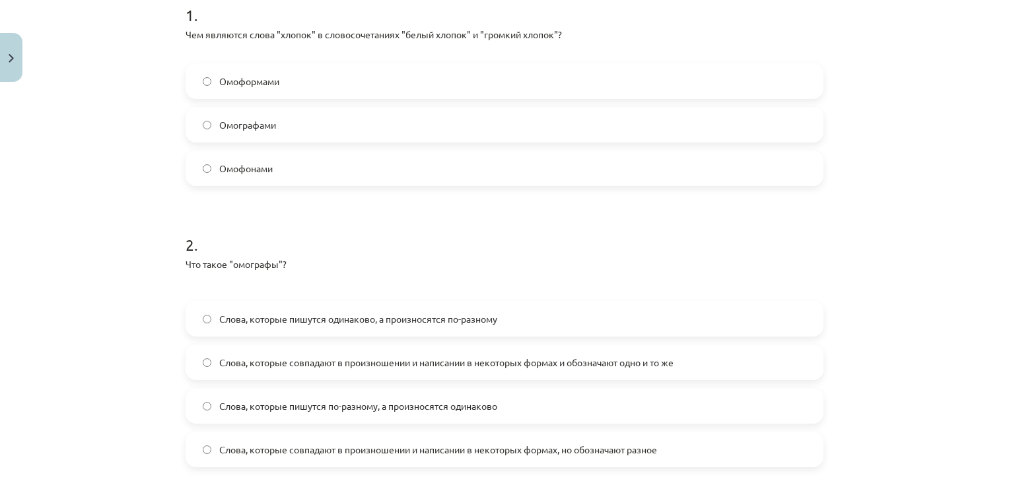
click at [313, 126] on label "Омографами" at bounding box center [504, 124] width 635 height 33
click at [270, 82] on span "Омоформами" at bounding box center [249, 82] width 60 height 14
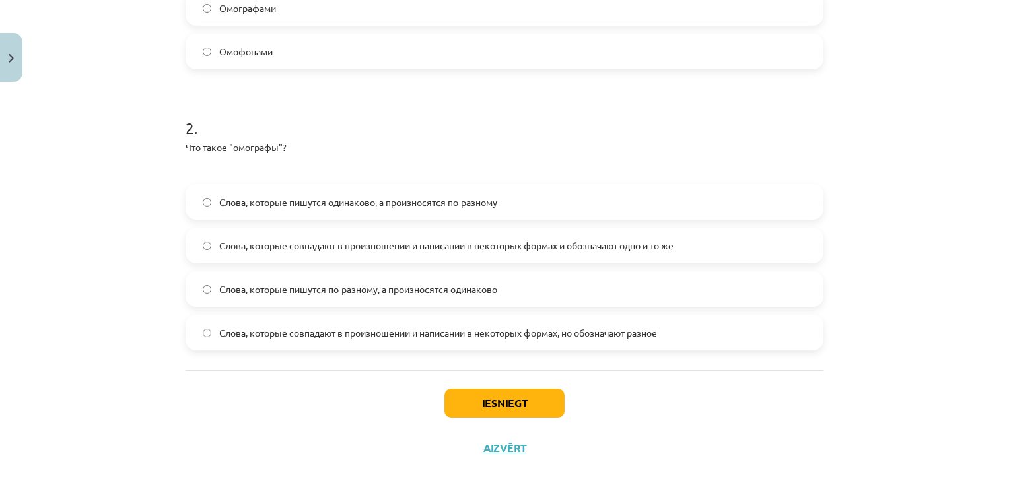
scroll to position [412, 0]
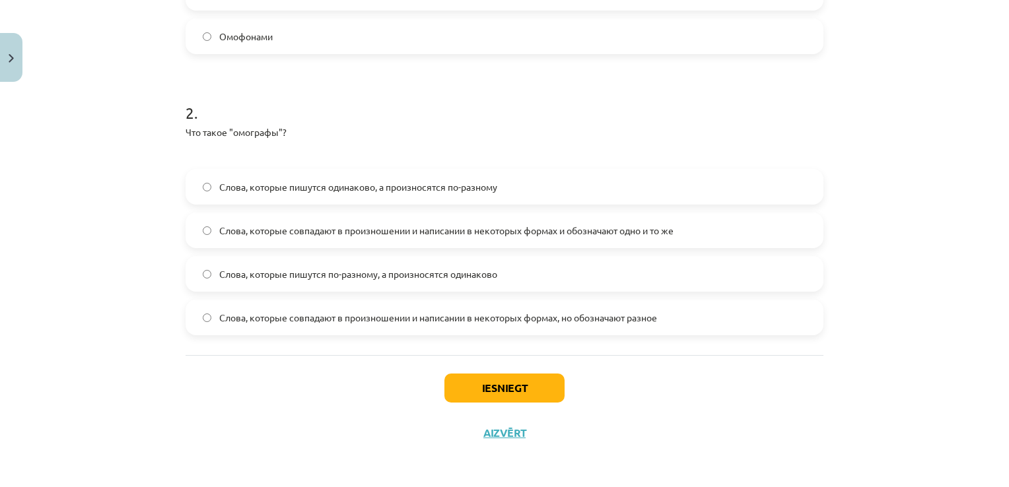
click at [378, 189] on span "Слова, которые пишутся одинаково, а произносятся по-разному" at bounding box center [358, 187] width 278 height 14
click at [534, 387] on button "Iesniegt" at bounding box center [505, 388] width 120 height 29
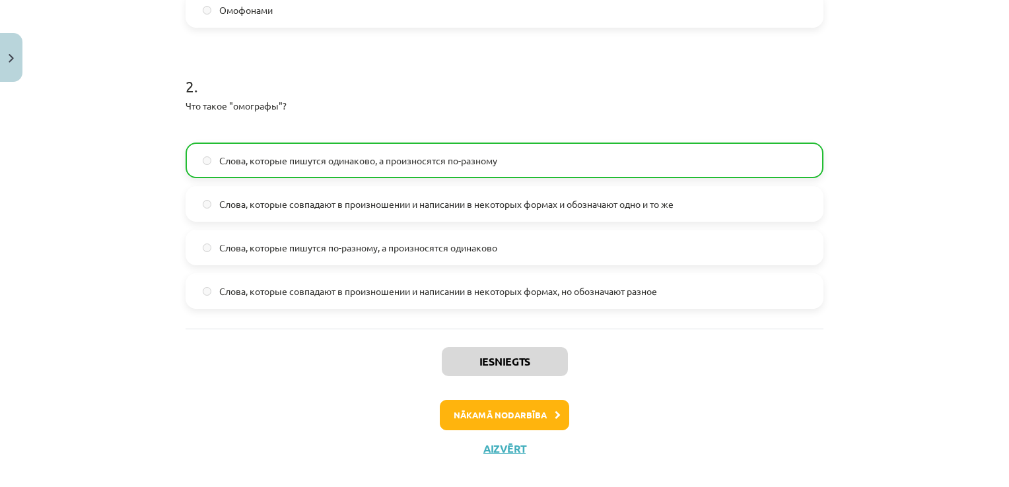
scroll to position [454, 0]
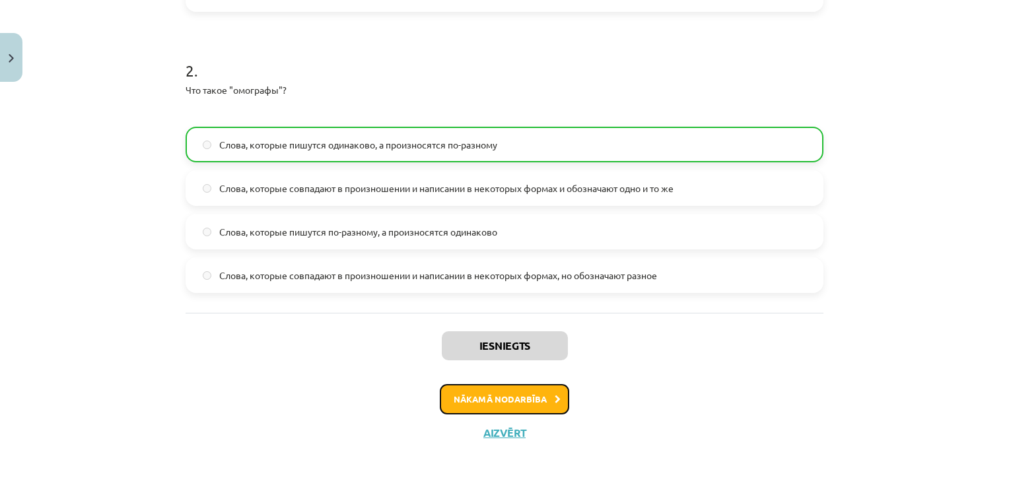
click at [542, 397] on button "Nākamā nodarbība" at bounding box center [504, 399] width 129 height 30
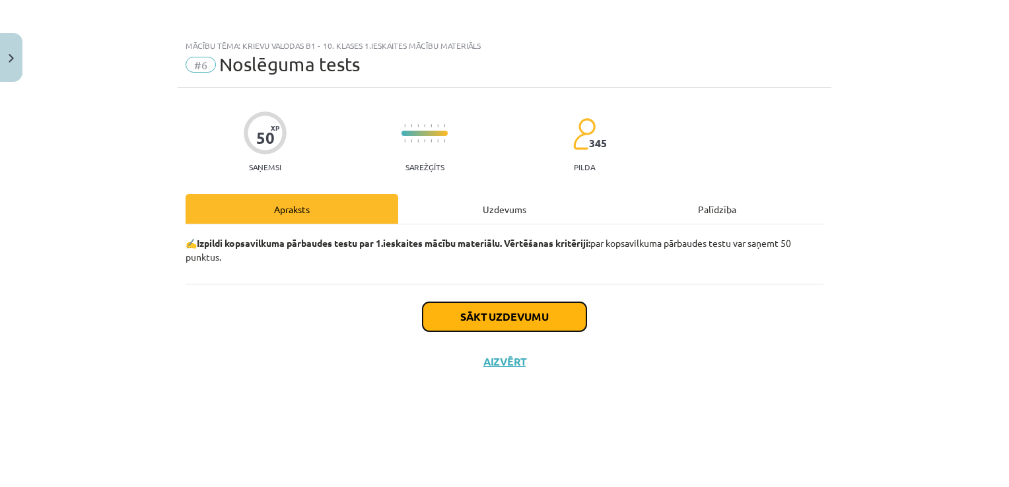
click at [516, 312] on button "Sākt uzdevumu" at bounding box center [505, 317] width 164 height 29
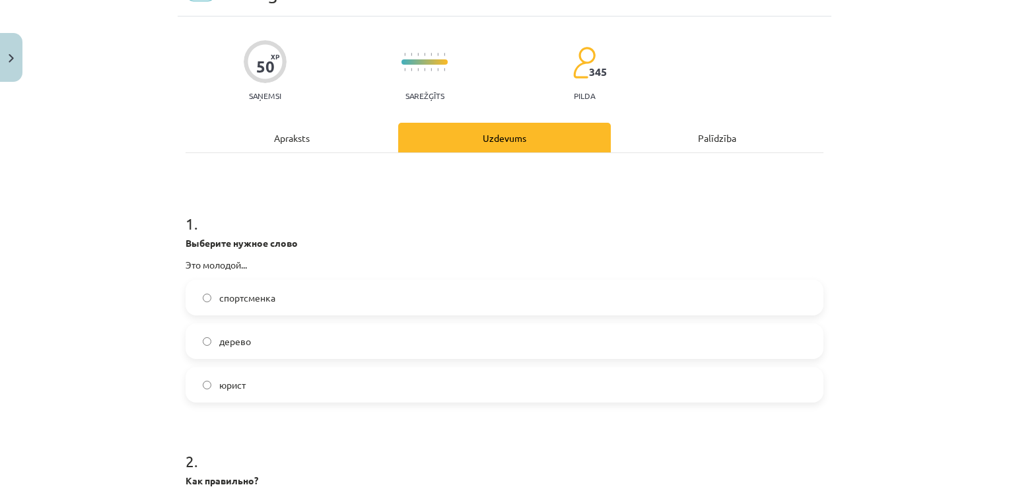
scroll to position [132, 0]
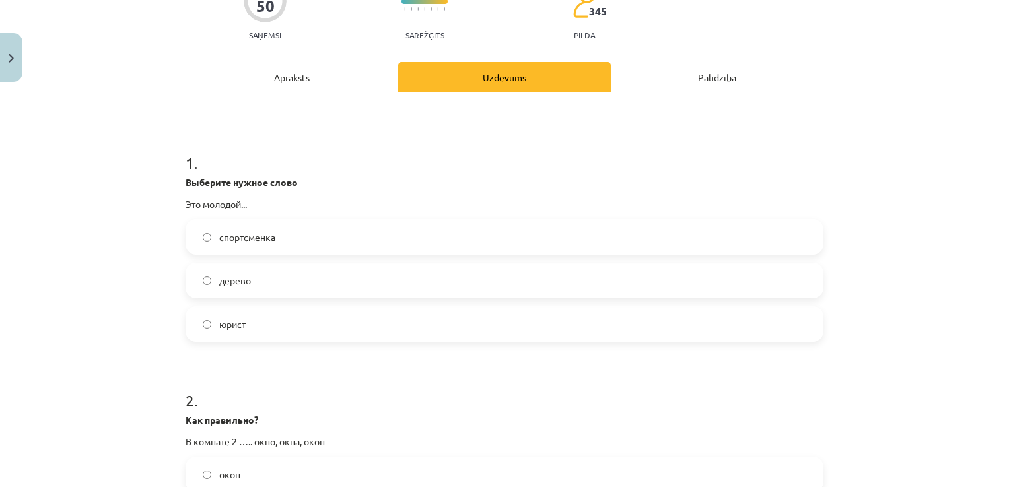
click at [264, 318] on label "юрист" at bounding box center [504, 324] width 635 height 33
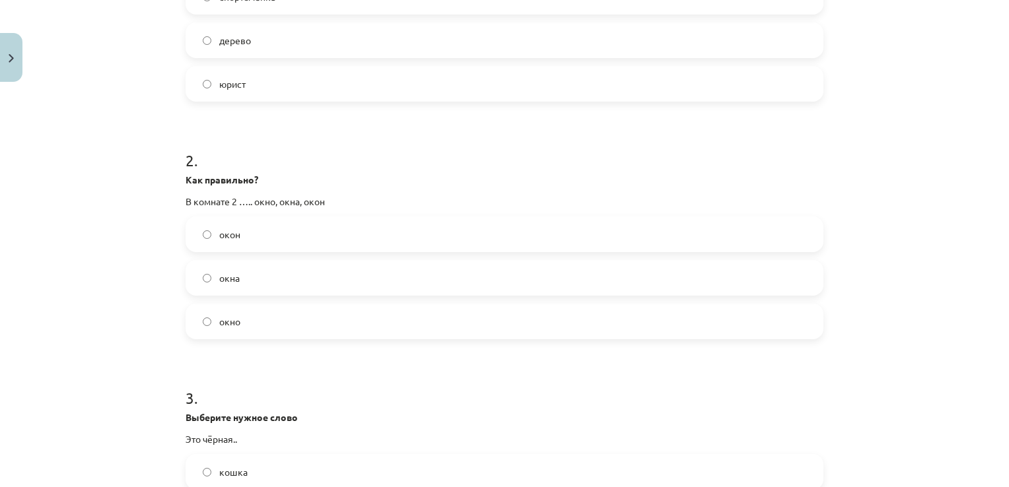
scroll to position [396, 0]
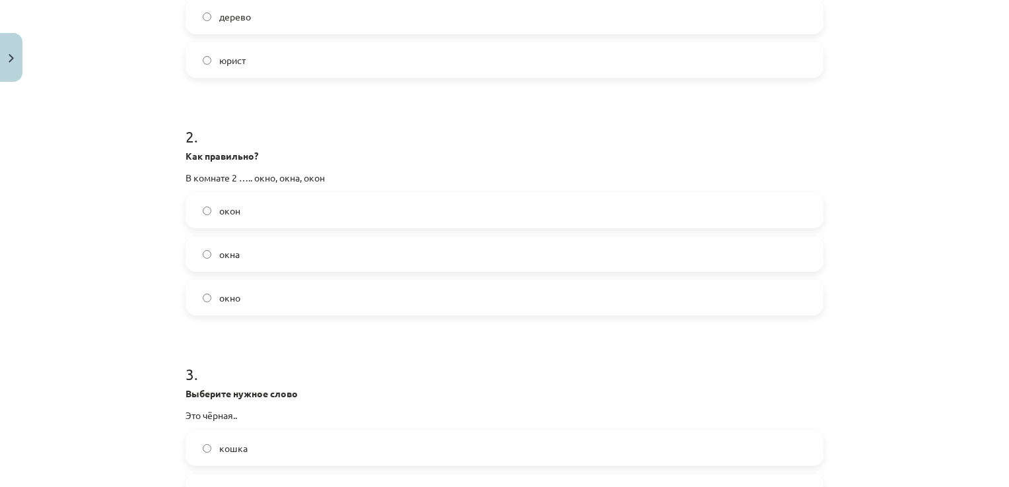
click at [255, 250] on label "окна" at bounding box center [504, 254] width 635 height 33
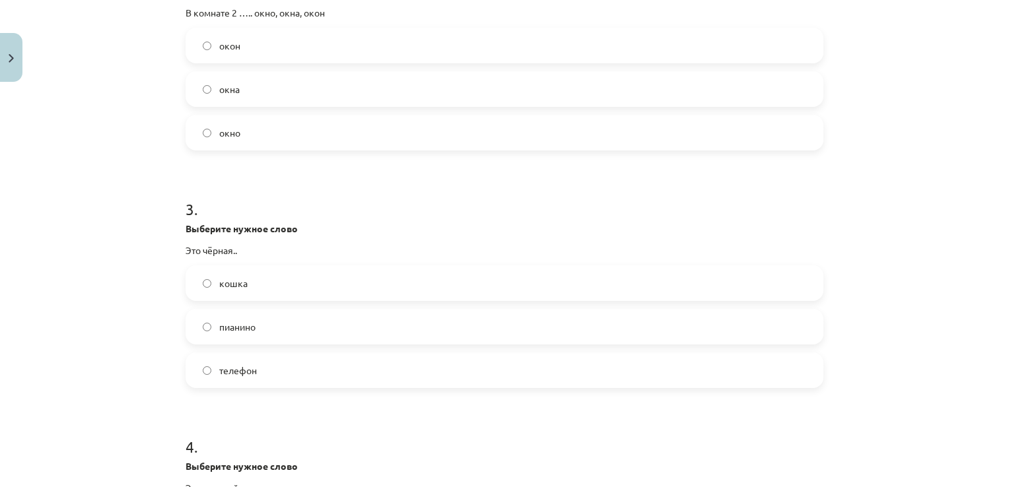
scroll to position [594, 0]
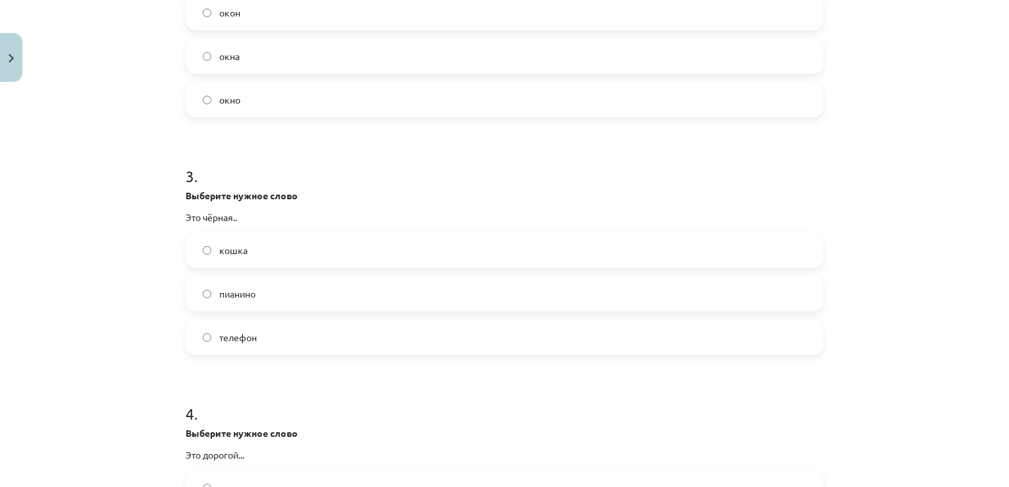
click at [256, 252] on label "кошка" at bounding box center [504, 250] width 635 height 33
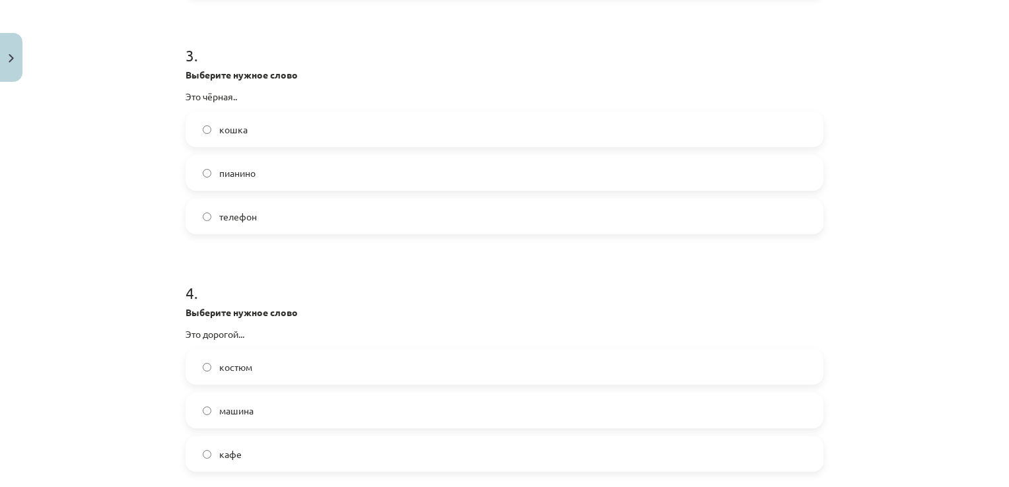
scroll to position [793, 0]
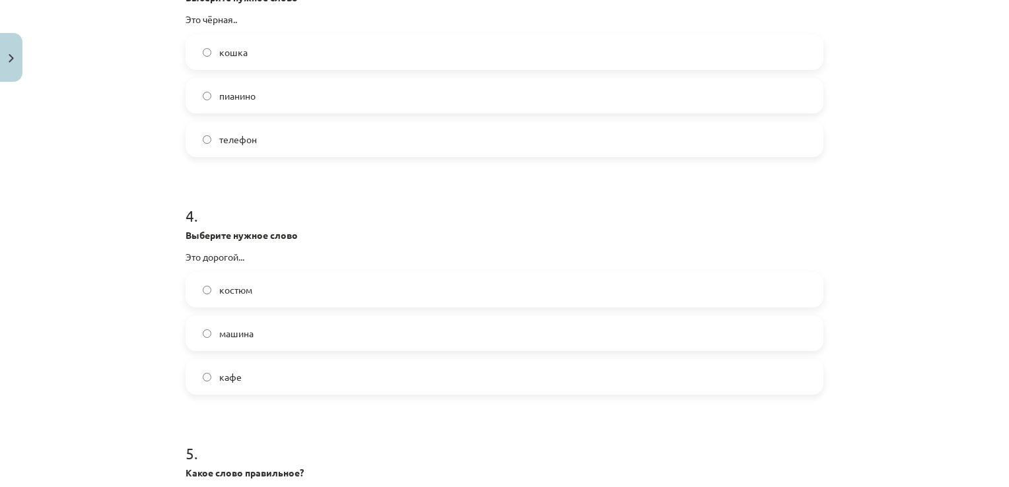
click at [248, 286] on label "костюм" at bounding box center [504, 289] width 635 height 33
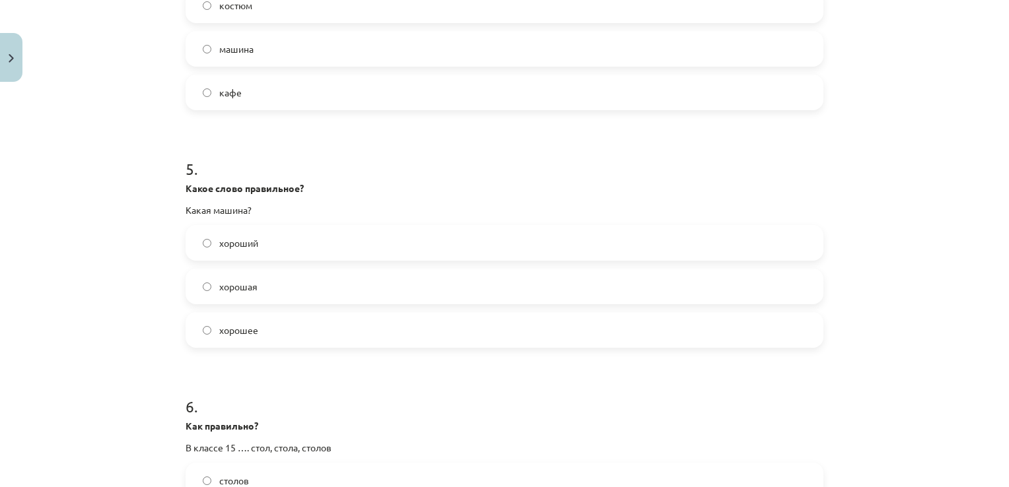
scroll to position [1123, 0]
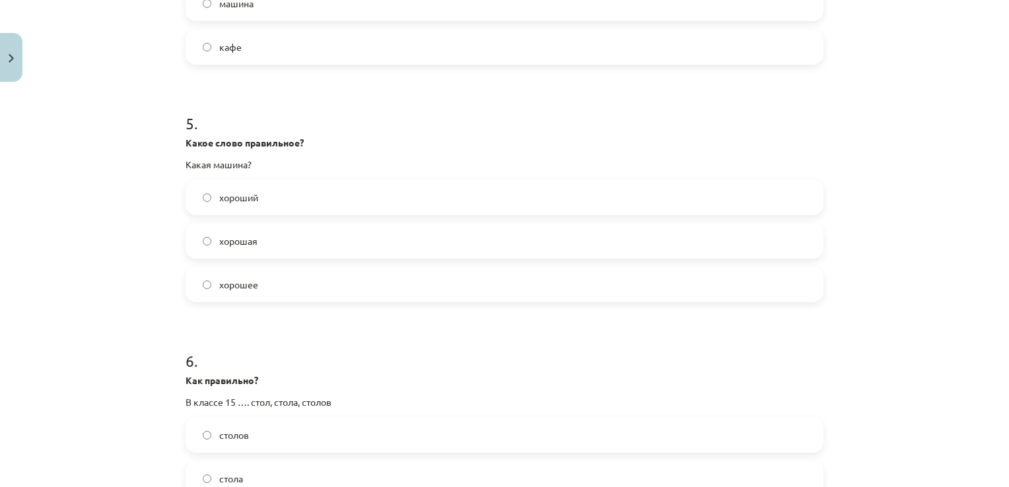
click at [262, 240] on label "хорошая" at bounding box center [504, 241] width 635 height 33
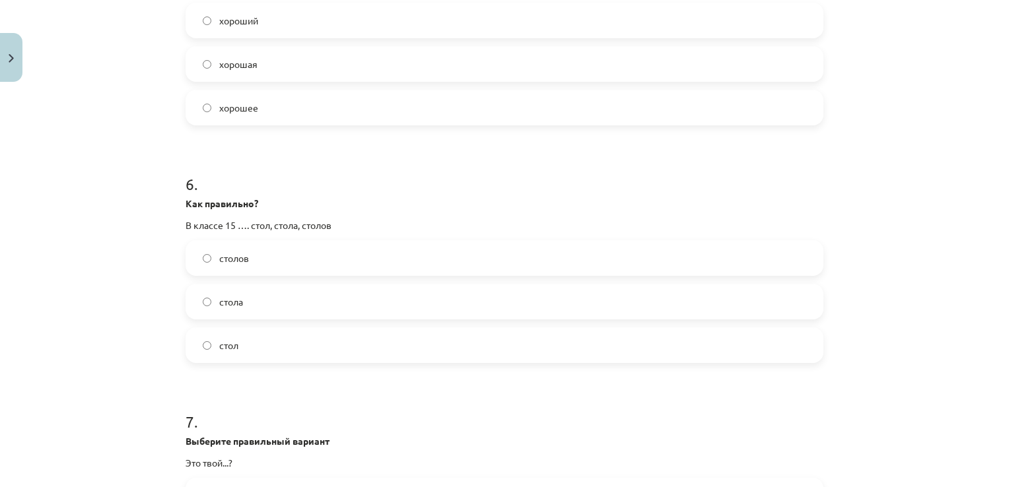
scroll to position [1321, 0]
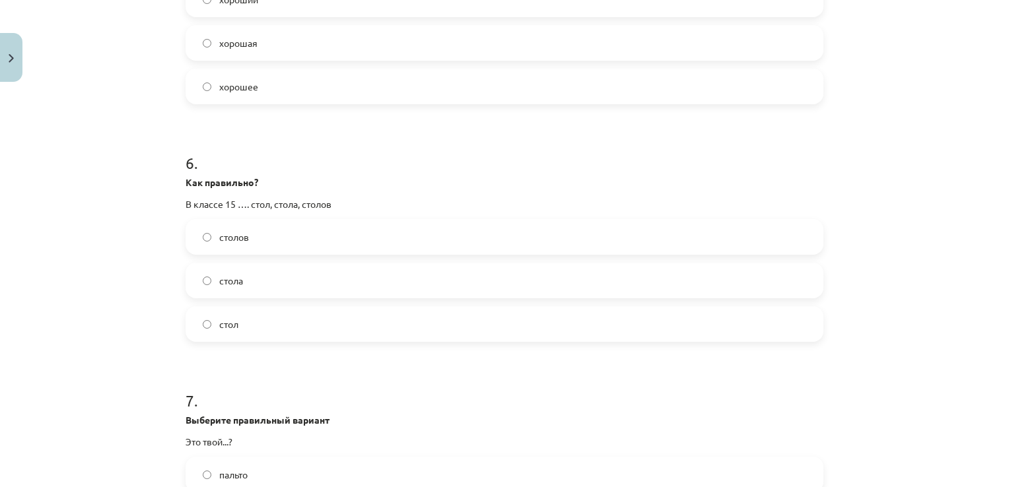
click at [279, 227] on label "столов" at bounding box center [504, 237] width 635 height 33
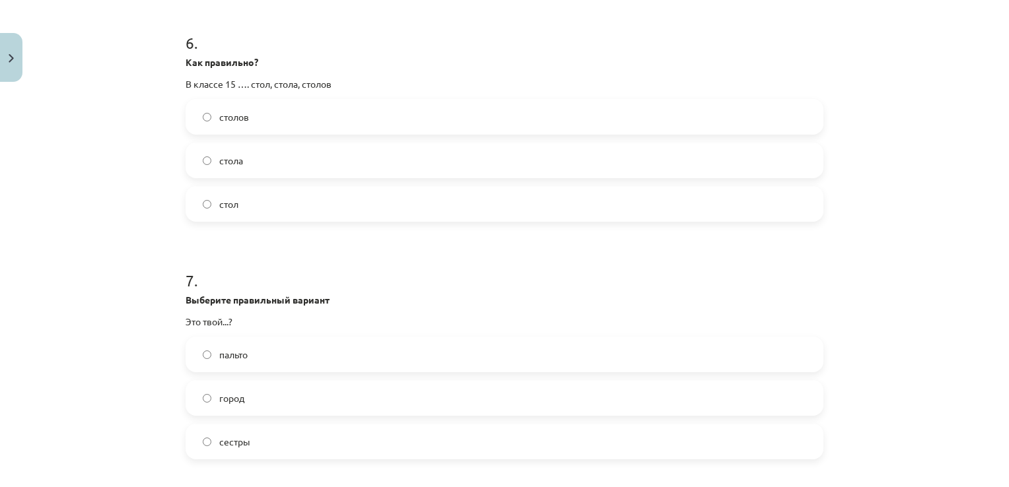
scroll to position [1519, 0]
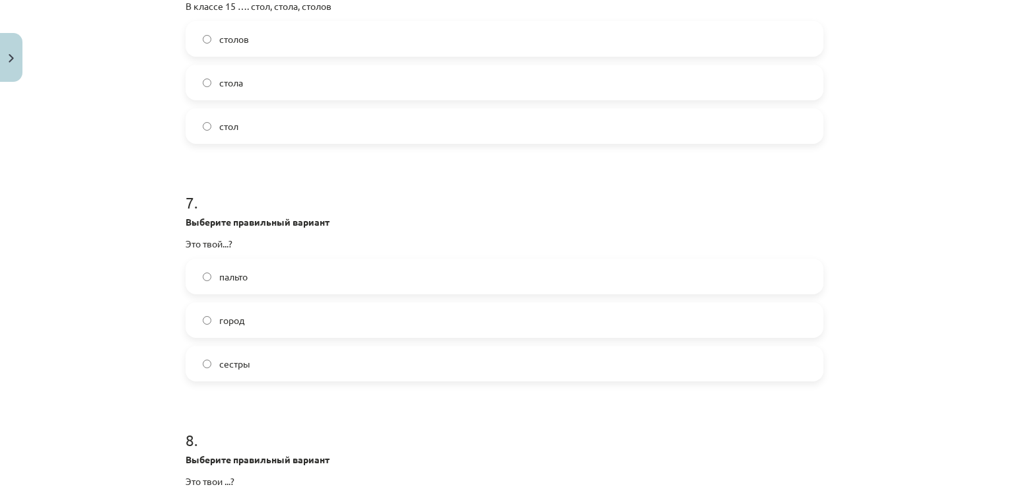
click at [234, 316] on span "город" at bounding box center [231, 321] width 25 height 14
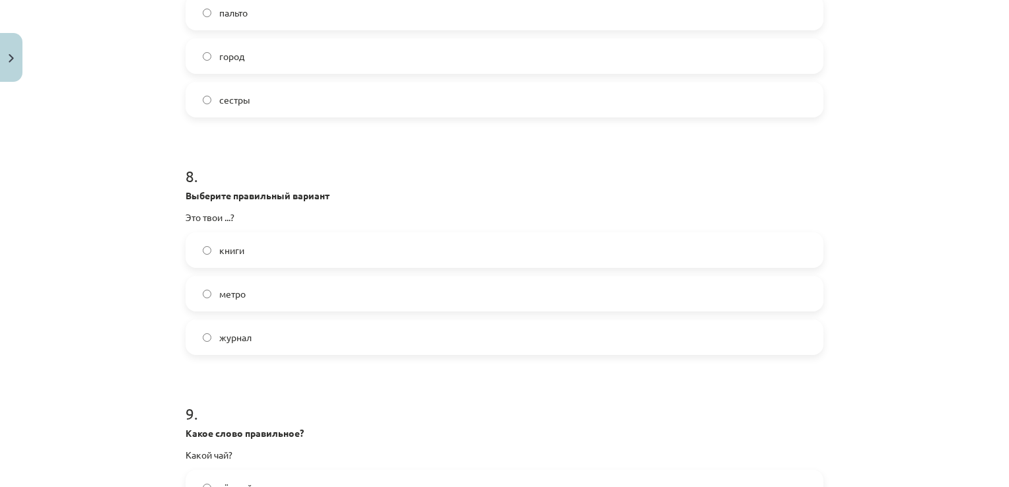
click at [242, 256] on label "книги" at bounding box center [504, 250] width 635 height 33
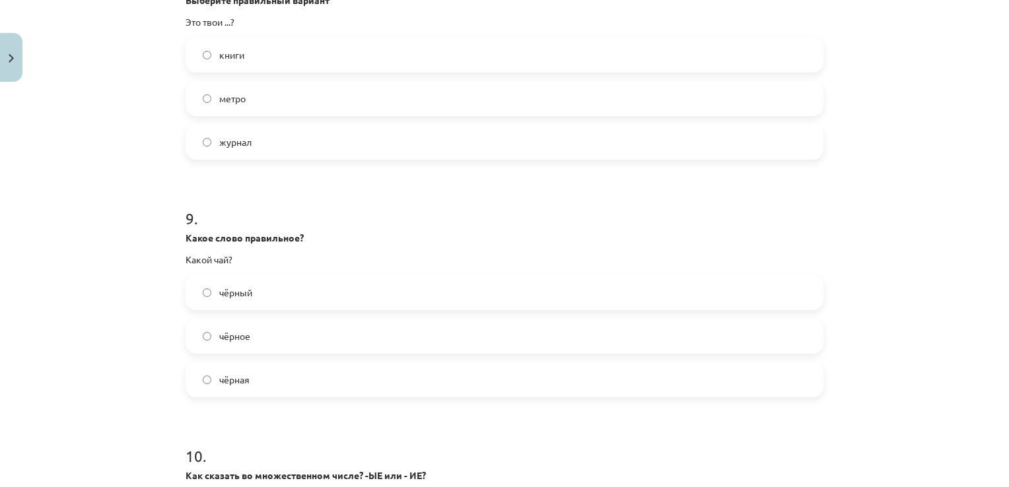
scroll to position [1982, 0]
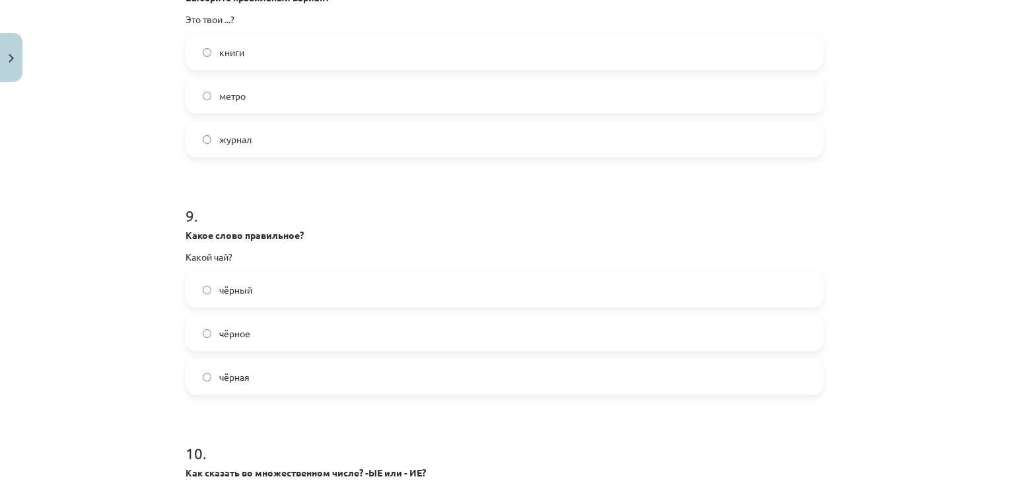
click at [271, 287] on label "чёрный" at bounding box center [504, 289] width 635 height 33
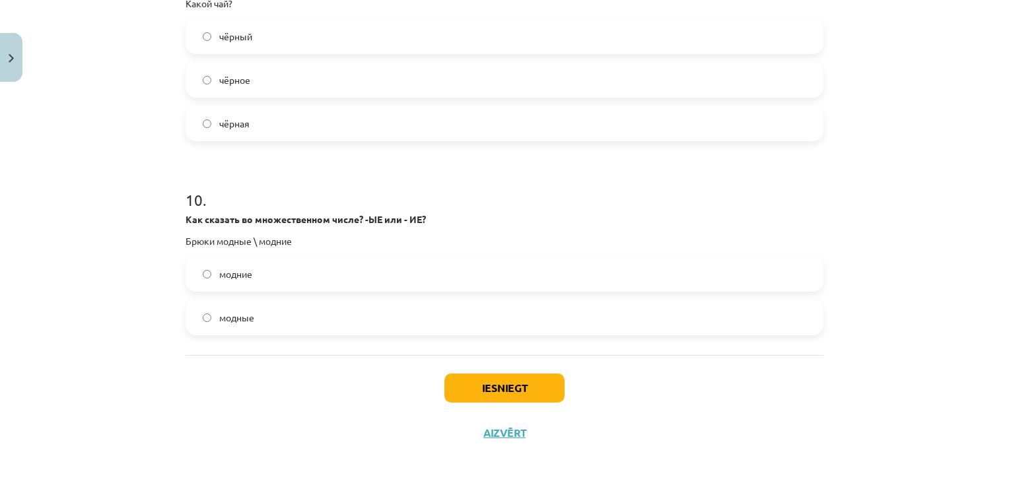
scroll to position [2235, 0]
click at [264, 320] on label "модные" at bounding box center [504, 317] width 635 height 33
click at [497, 380] on button "Iesniegt" at bounding box center [505, 388] width 120 height 29
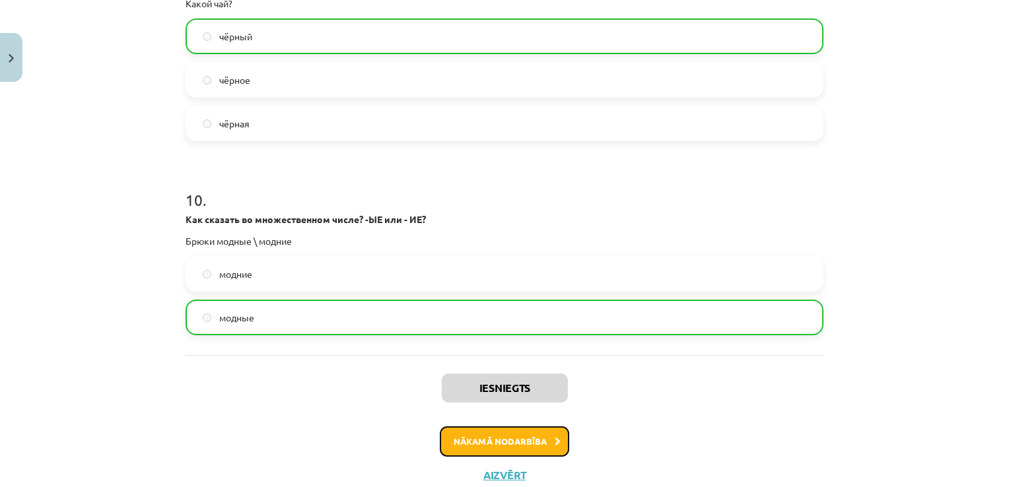
click at [552, 435] on button "Nākamā nodarbība" at bounding box center [504, 442] width 129 height 30
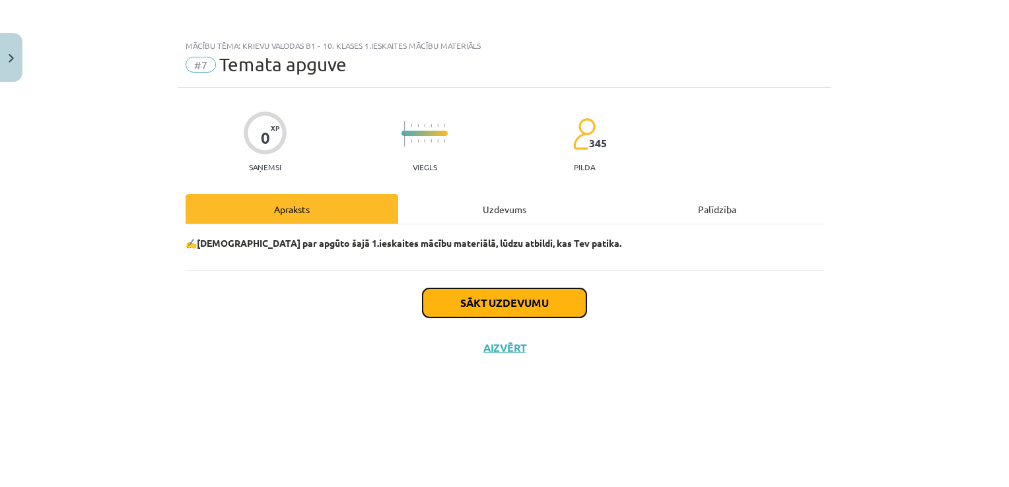
click at [499, 305] on button "Sākt uzdevumu" at bounding box center [505, 303] width 164 height 29
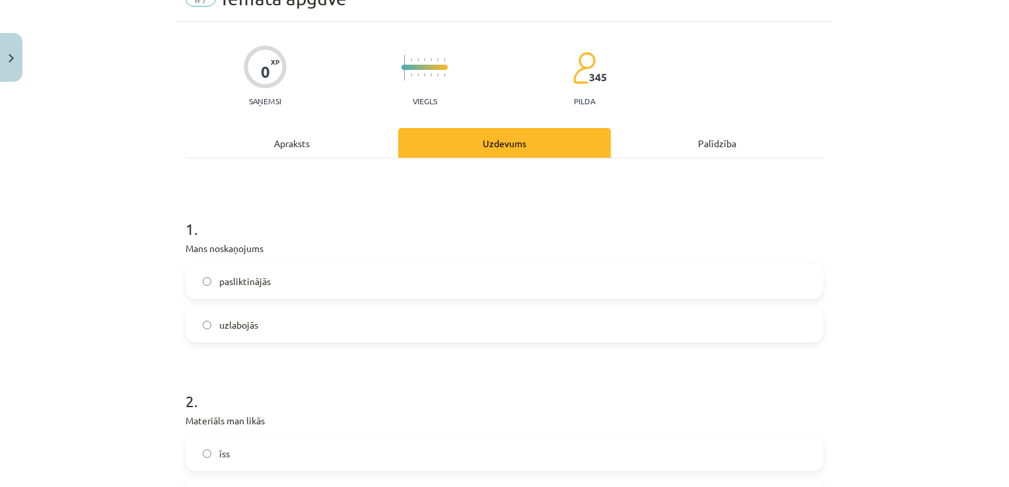
scroll to position [132, 0]
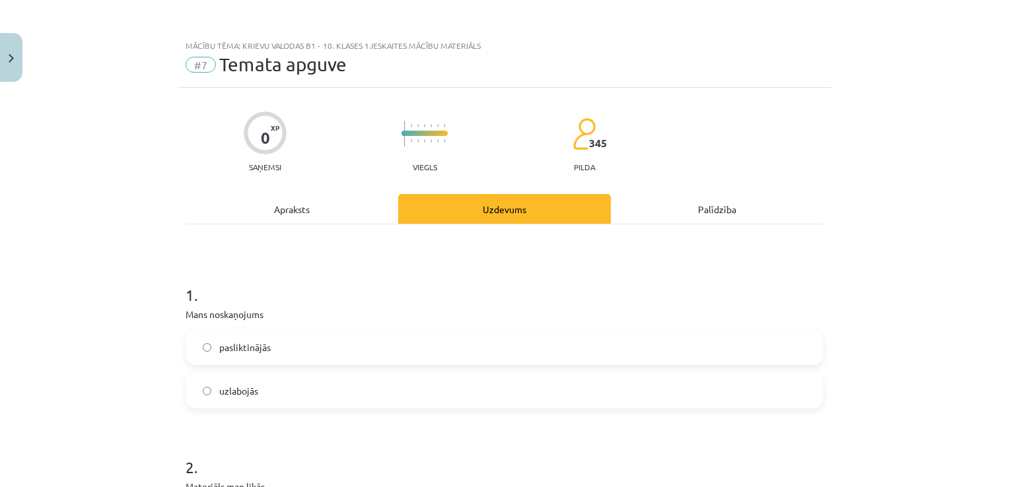
scroll to position [264, 0]
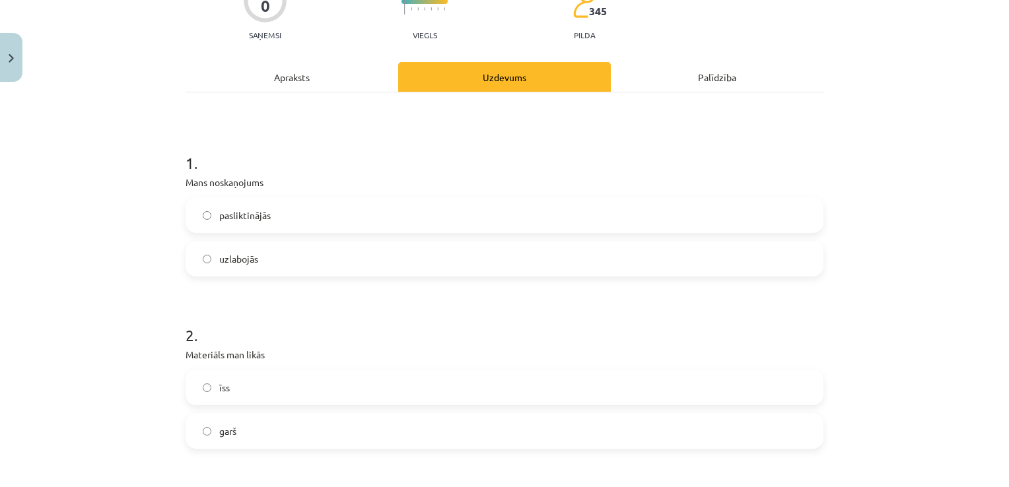
click at [272, 261] on label "uzlabojās" at bounding box center [504, 258] width 635 height 33
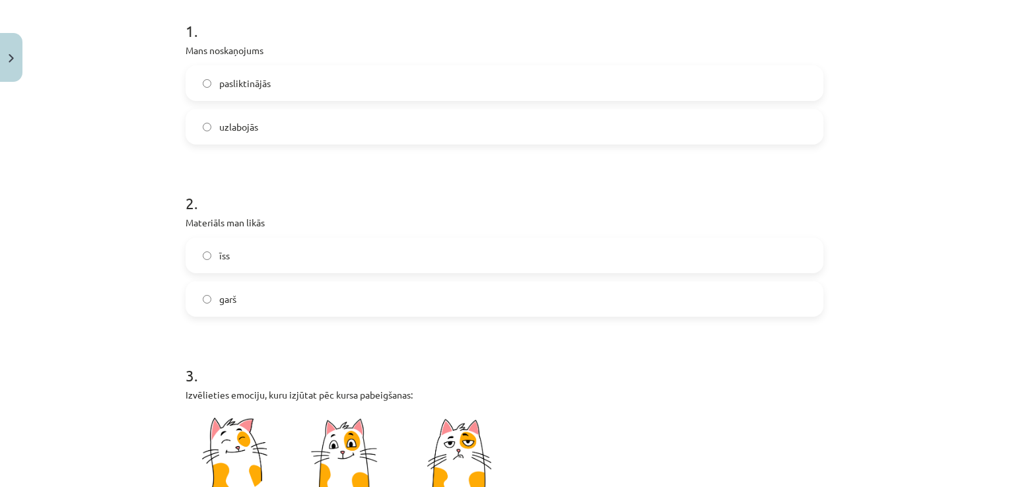
click at [250, 257] on label "īss" at bounding box center [504, 255] width 635 height 33
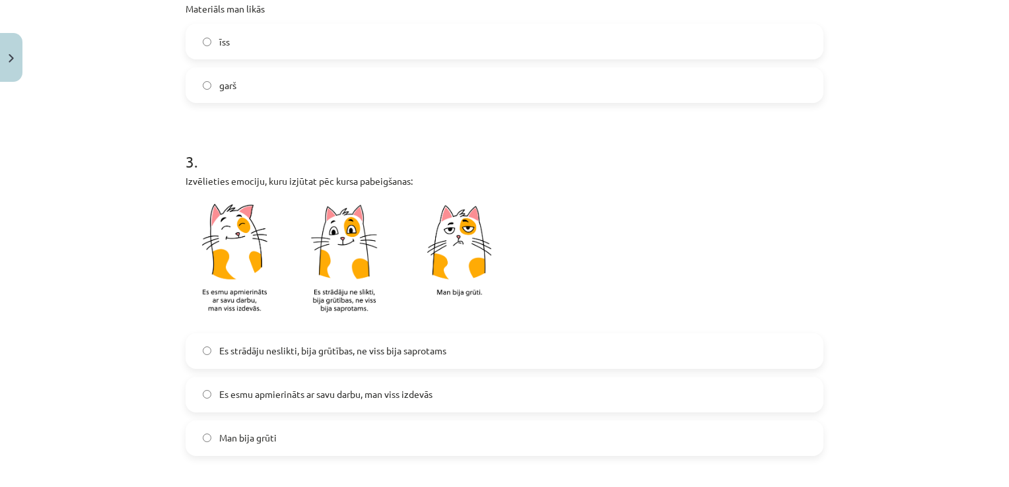
scroll to position [528, 0]
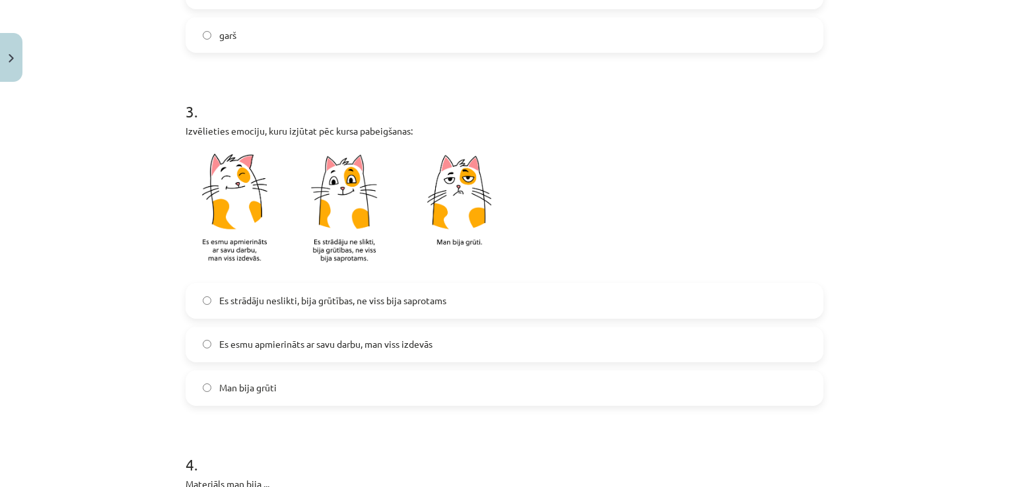
click at [303, 343] on span "Es esmu apmierināts ar savu darbu, man viss izdevās" at bounding box center [325, 345] width 213 height 14
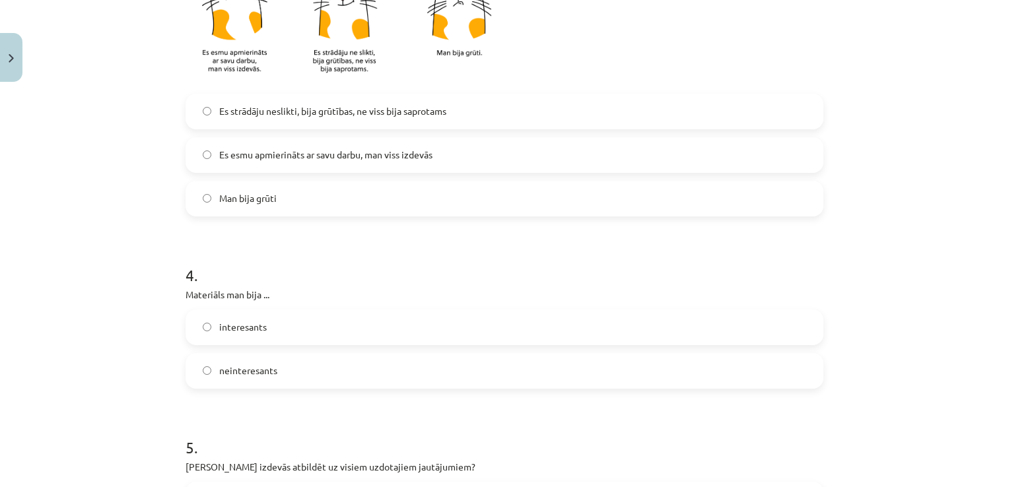
scroll to position [727, 0]
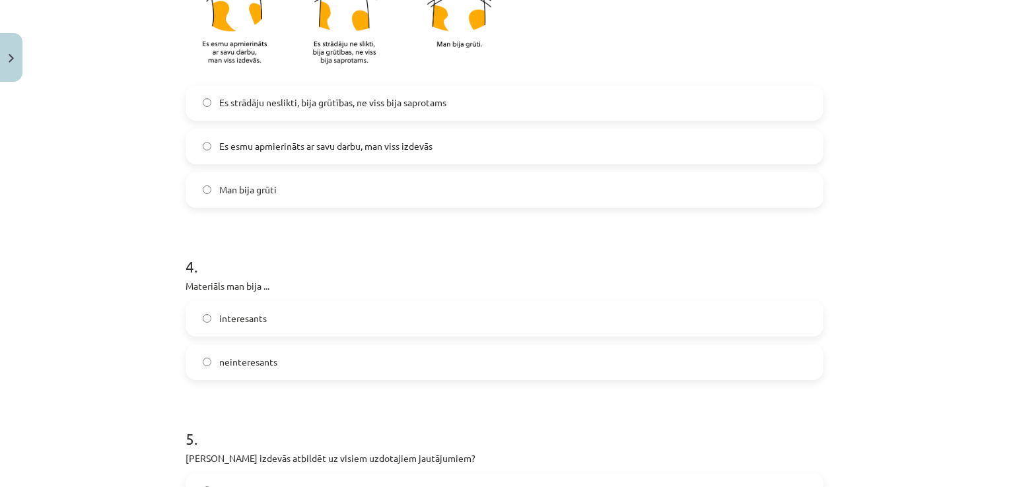
click at [277, 310] on label "interesants" at bounding box center [504, 319] width 635 height 33
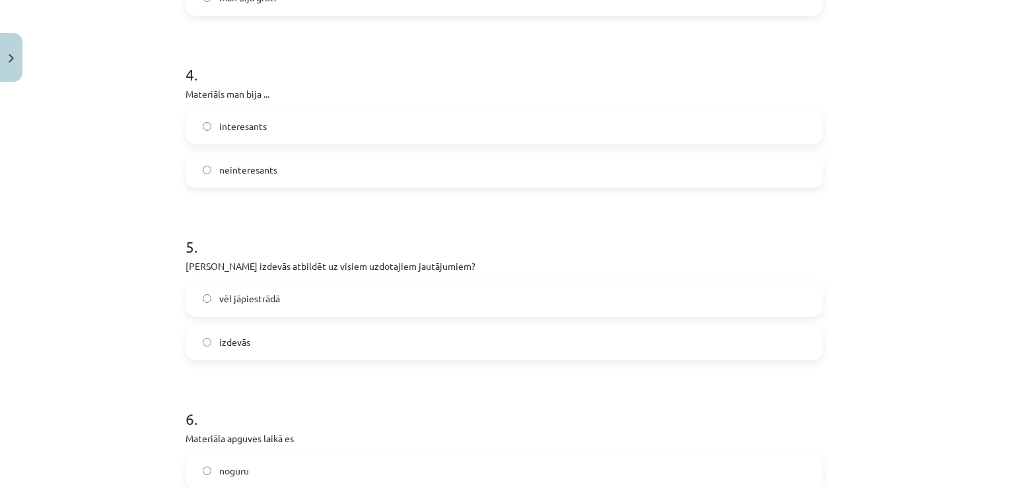
scroll to position [925, 0]
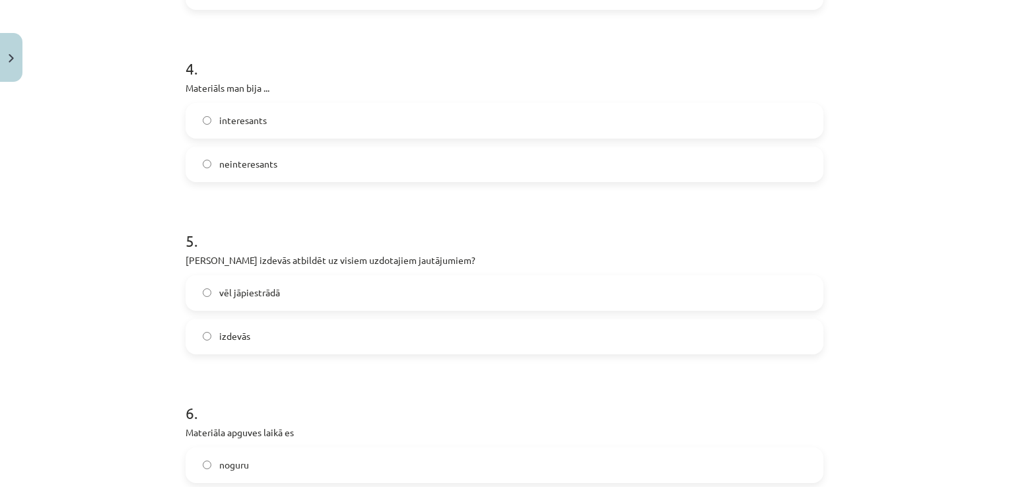
click at [272, 297] on span "vēl jāpiestrādā" at bounding box center [249, 293] width 61 height 14
click at [274, 326] on label "izdevās" at bounding box center [504, 336] width 635 height 33
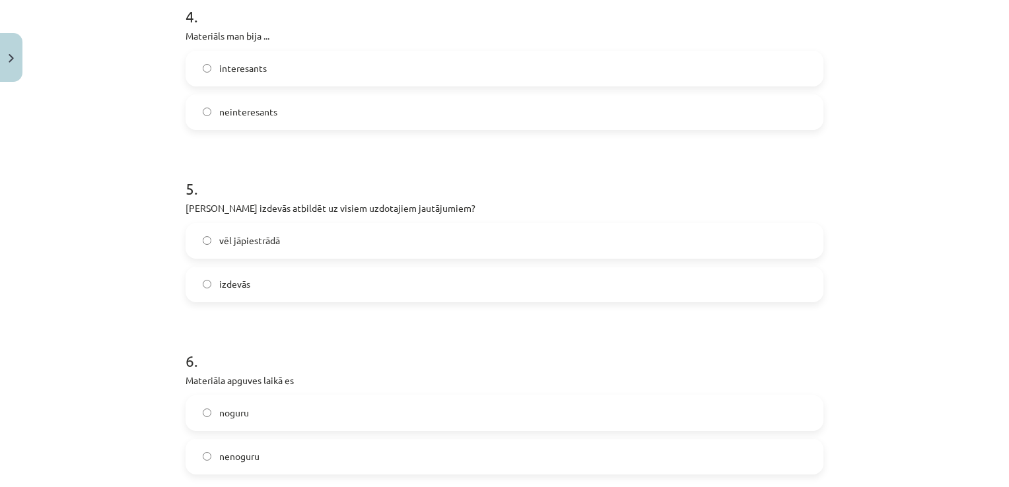
scroll to position [1116, 0]
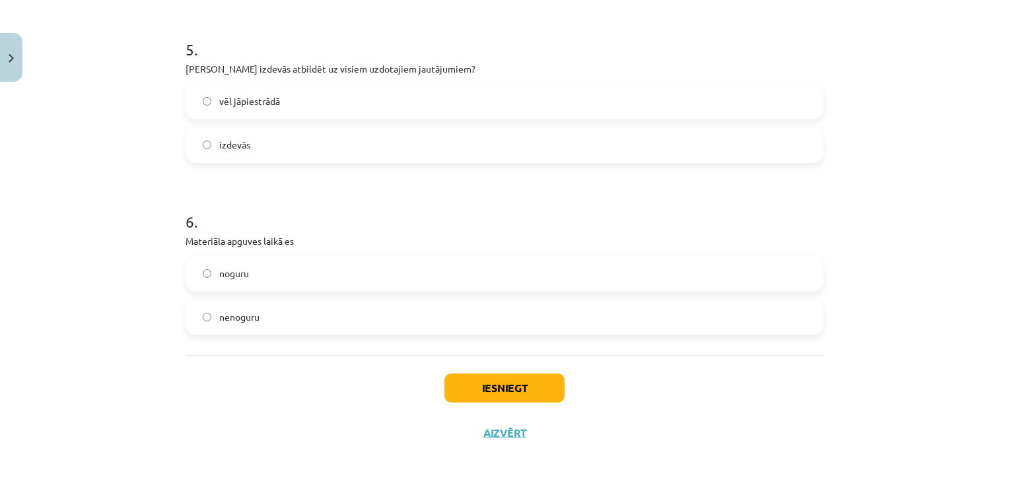
click at [267, 322] on label "nenoguru" at bounding box center [504, 317] width 635 height 33
click at [475, 382] on button "Iesniegt" at bounding box center [505, 388] width 120 height 29
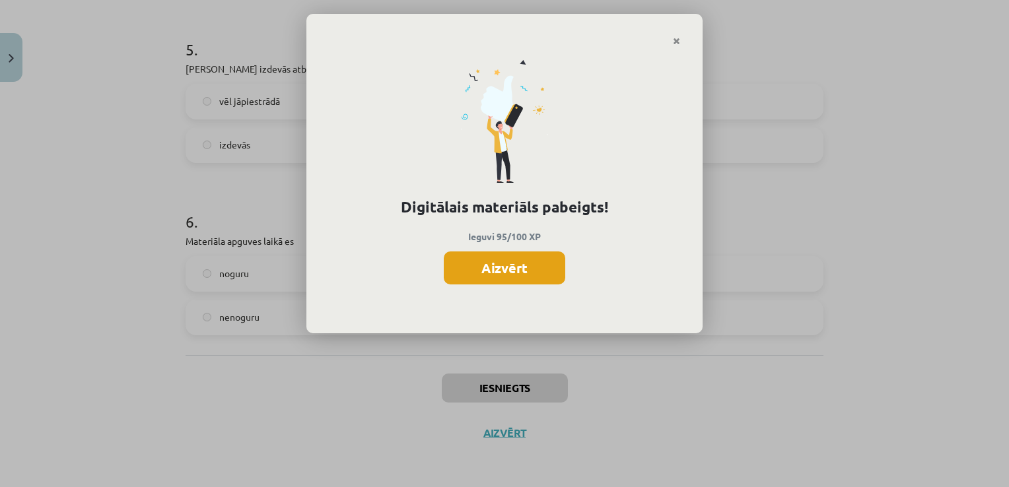
click at [515, 276] on button "Aizvērt" at bounding box center [505, 268] width 122 height 33
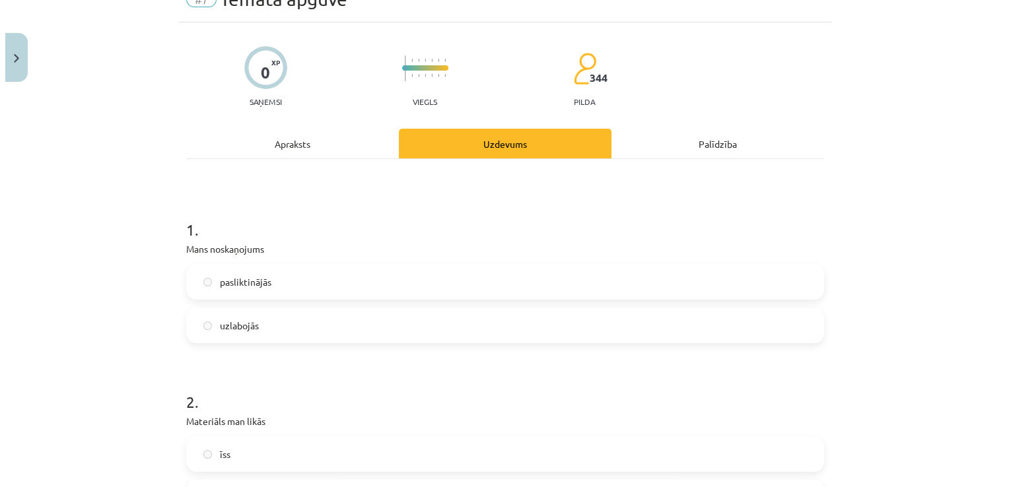
scroll to position [66, 0]
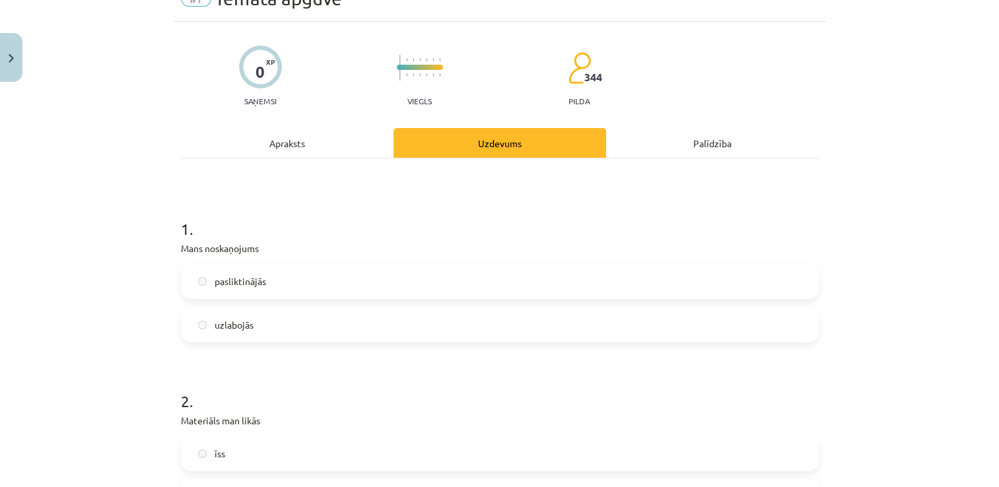
click at [311, 147] on div "Apraksts" at bounding box center [287, 143] width 213 height 30
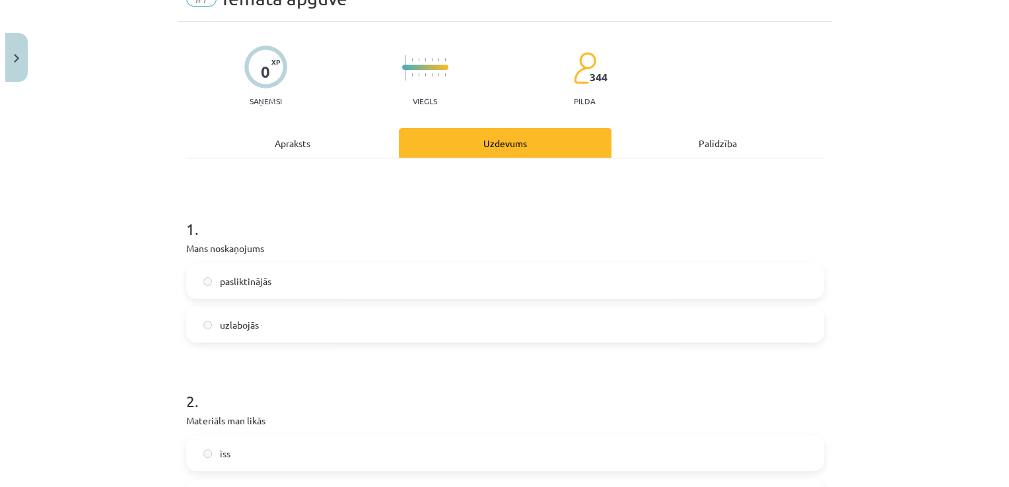
scroll to position [0, 0]
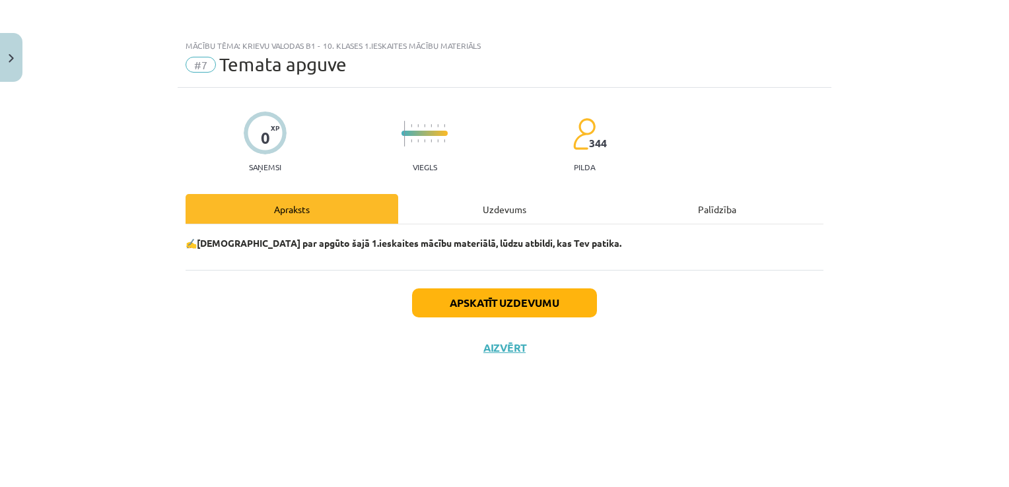
click at [511, 221] on div "Uzdevums" at bounding box center [504, 209] width 213 height 30
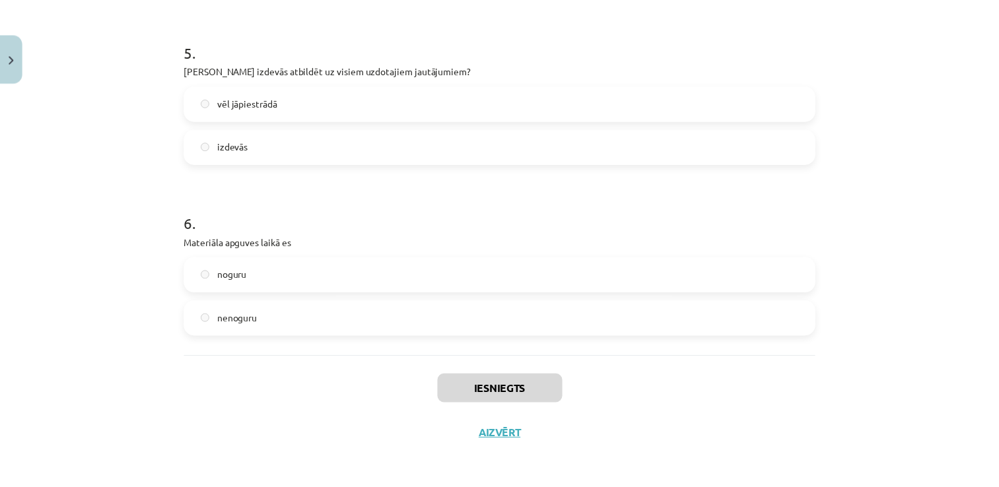
scroll to position [1116, 0]
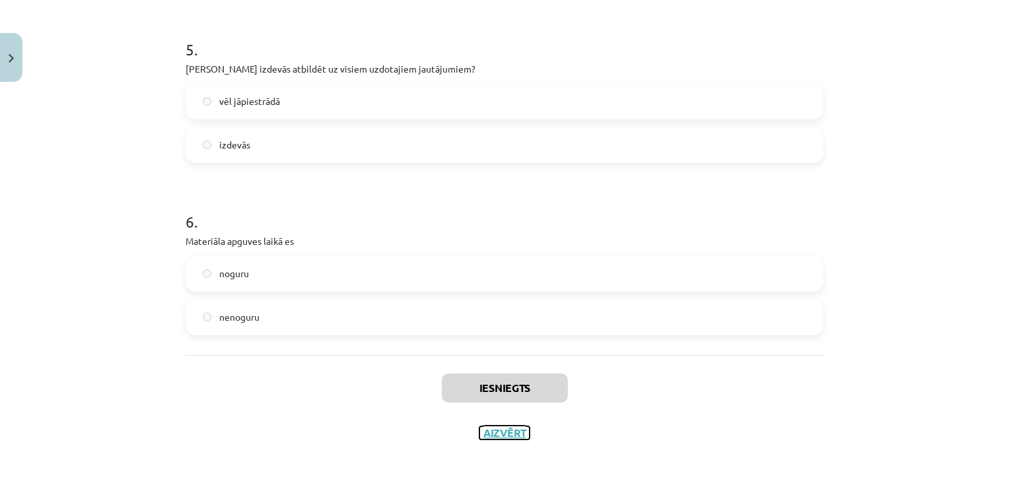
click at [500, 431] on button "Aizvērt" at bounding box center [505, 433] width 50 height 13
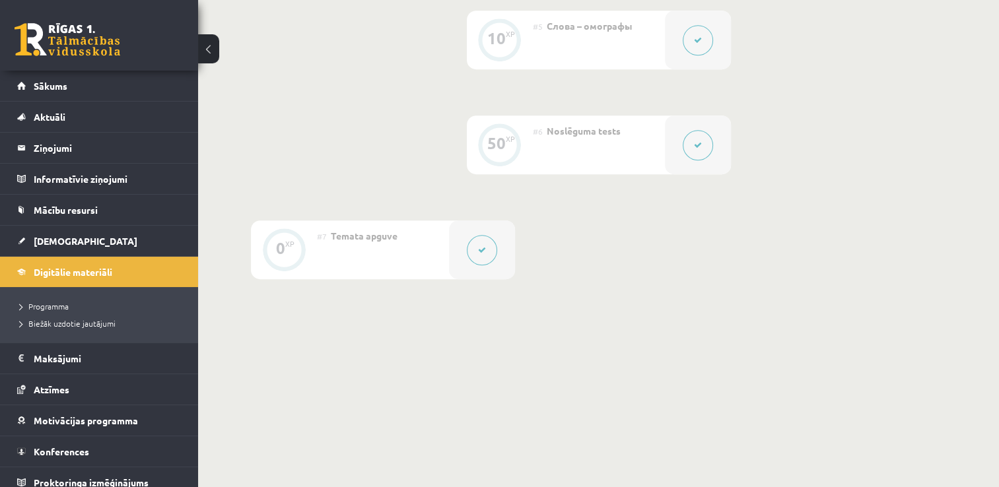
scroll to position [803, 0]
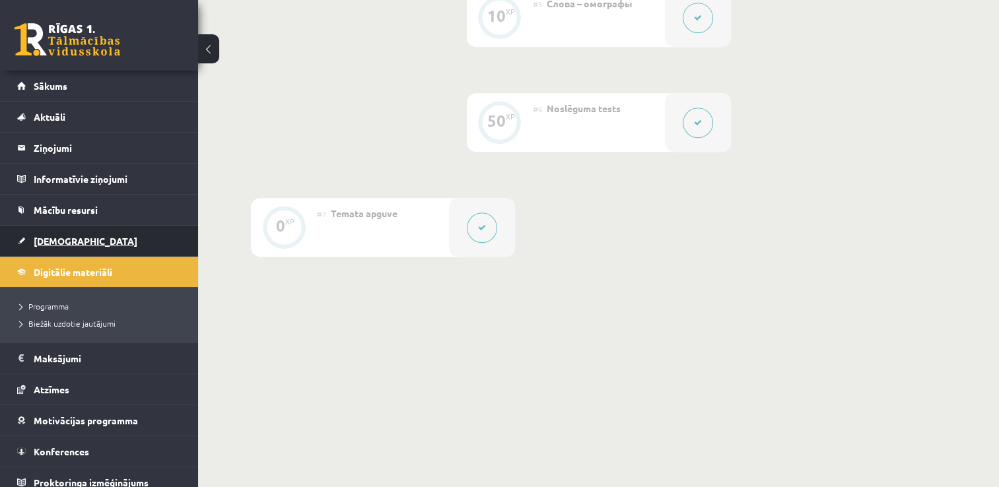
click at [45, 233] on link "[DEMOGRAPHIC_DATA]" at bounding box center [99, 241] width 164 height 30
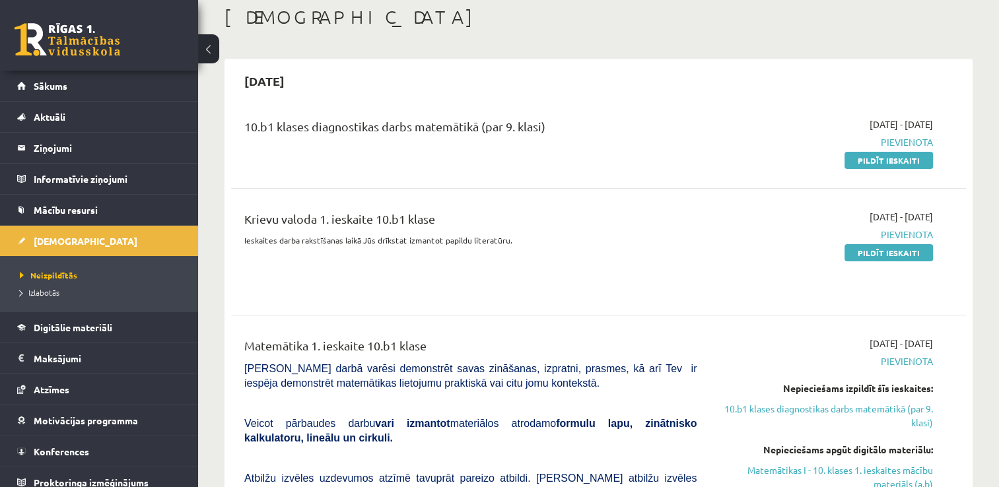
scroll to position [66, 0]
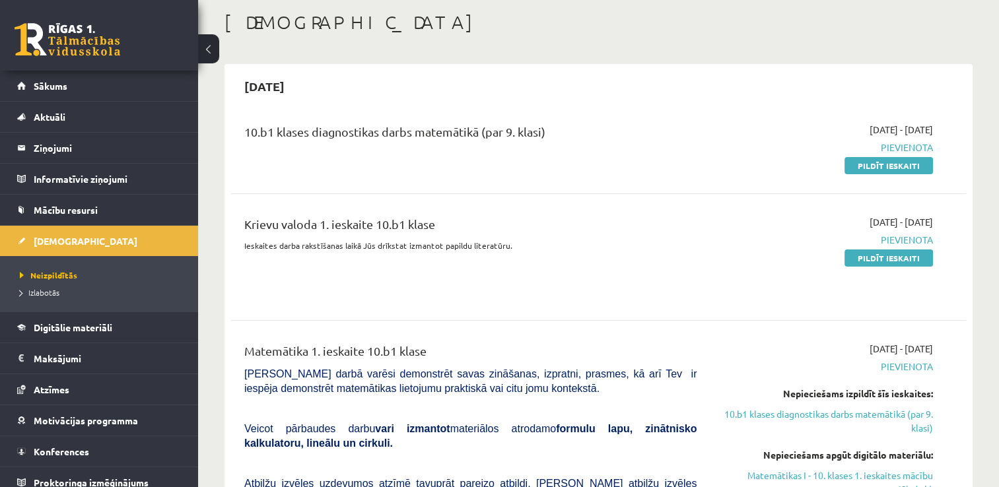
drag, startPoint x: 906, startPoint y: 258, endPoint x: 561, endPoint y: 63, distance: 396.6
click at [906, 258] on link "Pildīt ieskaiti" at bounding box center [889, 258] width 89 height 17
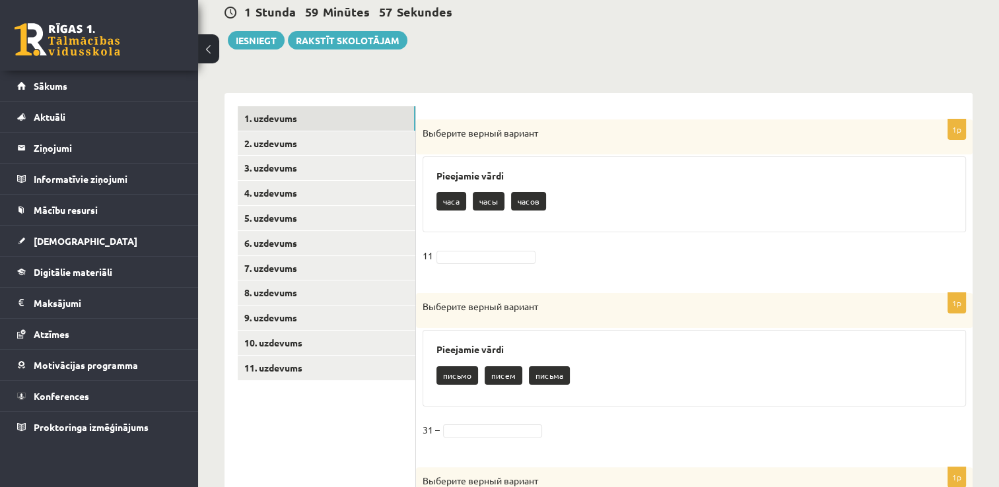
scroll to position [198, 0]
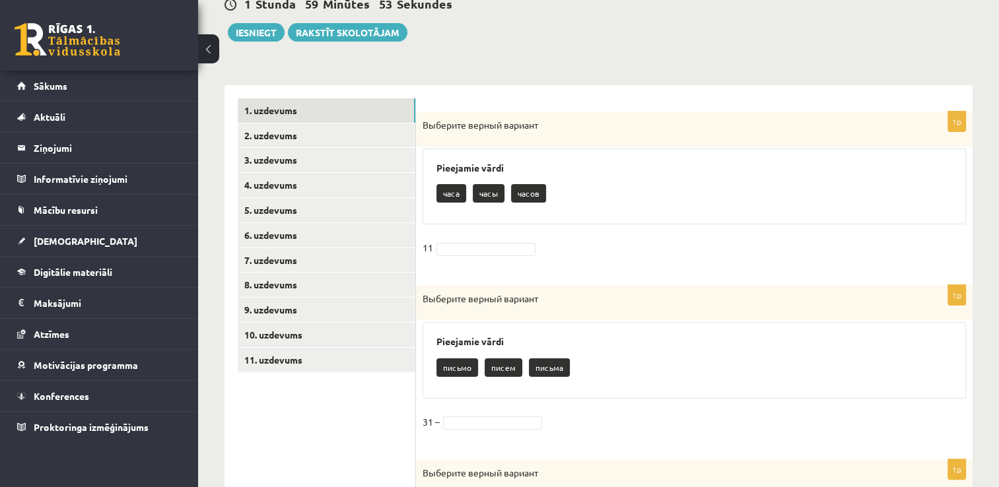
click at [528, 190] on p "часов" at bounding box center [528, 193] width 35 height 18
drag, startPoint x: 528, startPoint y: 190, endPoint x: 513, endPoint y: 238, distance: 51.4
click at [513, 238] on div "1p Выберите верный вариант Pieejamie vārdi часа часы часов 11" at bounding box center [694, 192] width 557 height 161
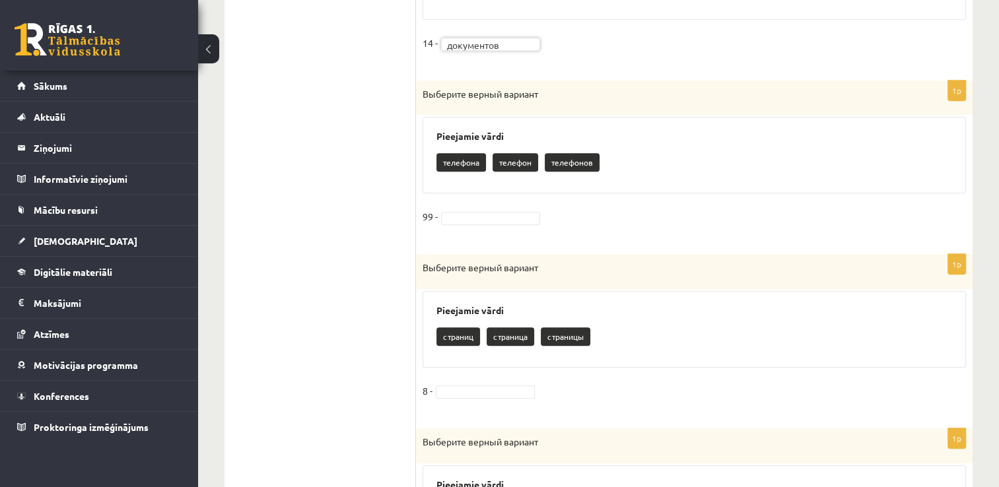
scroll to position [1123, 0]
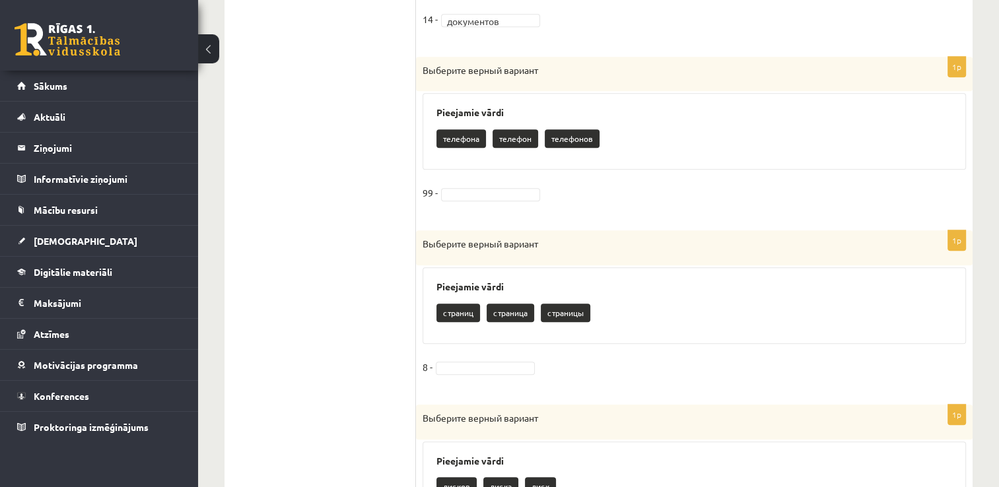
click at [480, 184] on fieldset "99 -" at bounding box center [695, 197] width 544 height 28
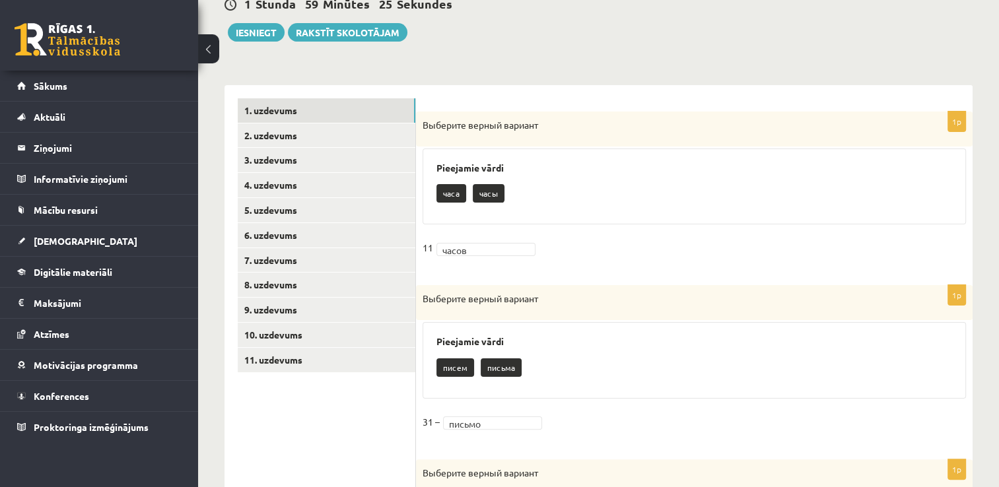
scroll to position [90, 0]
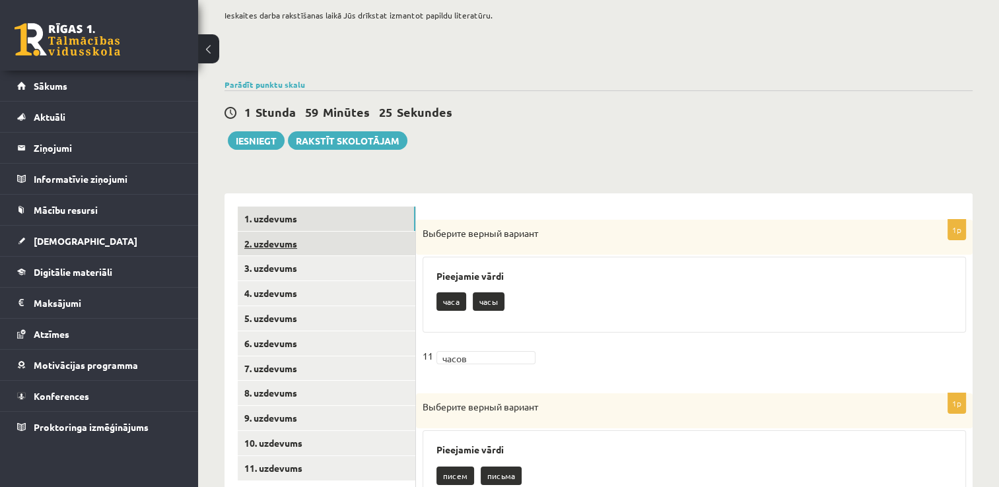
click at [325, 239] on link "2. uzdevums" at bounding box center [327, 244] width 178 height 24
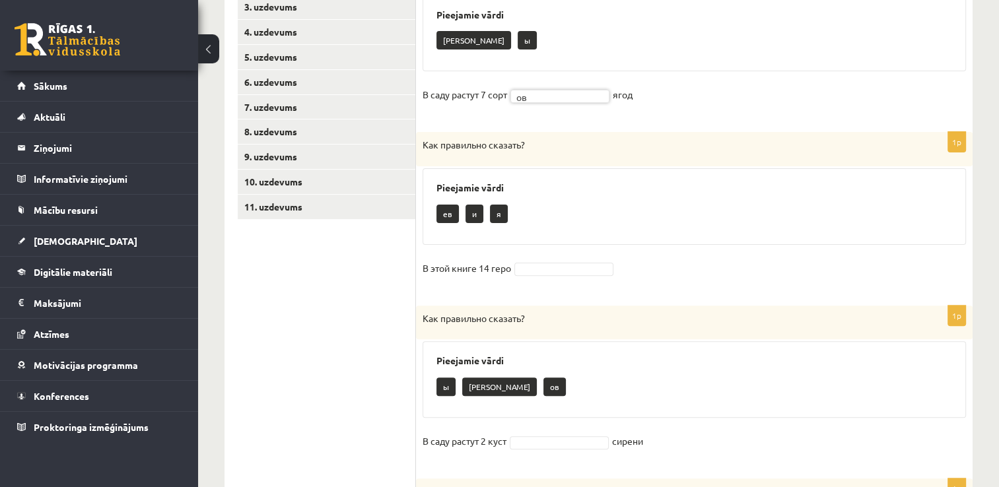
scroll to position [354, 0]
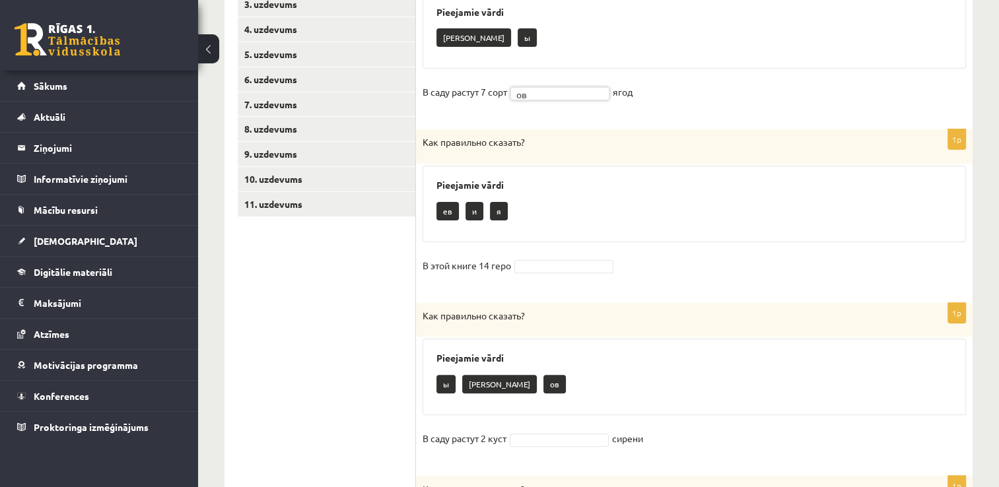
click at [553, 258] on fieldset "В этой книге 14 геро" at bounding box center [695, 270] width 544 height 28
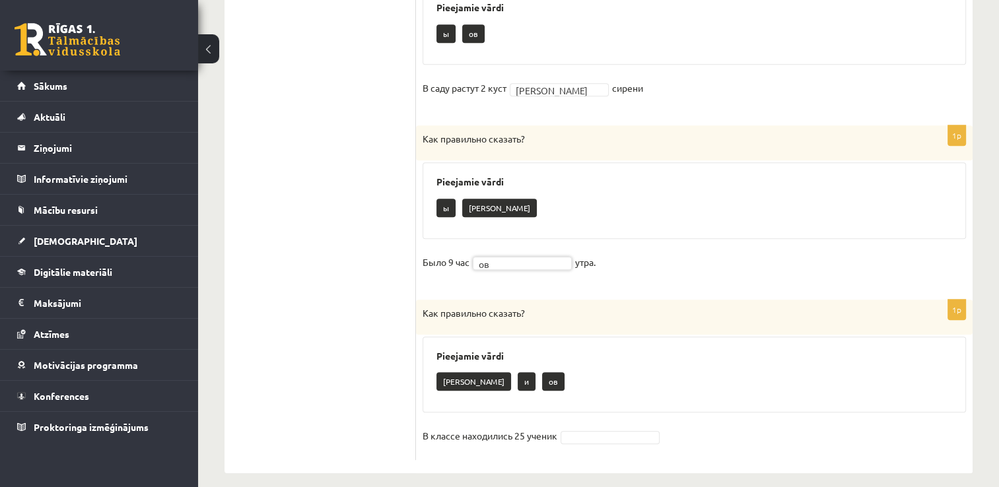
scroll to position [716, 0]
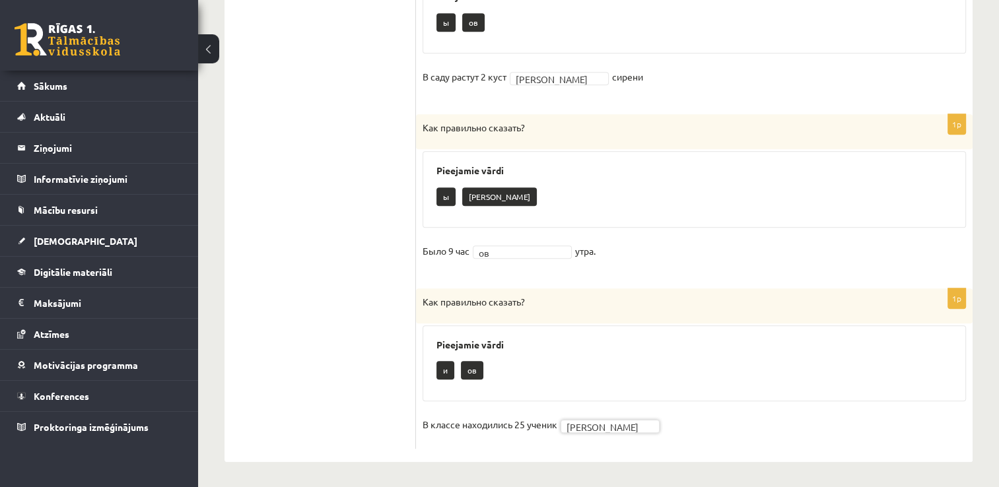
click at [593, 416] on fieldset "В классе находились 25 ученик а *" at bounding box center [695, 429] width 544 height 28
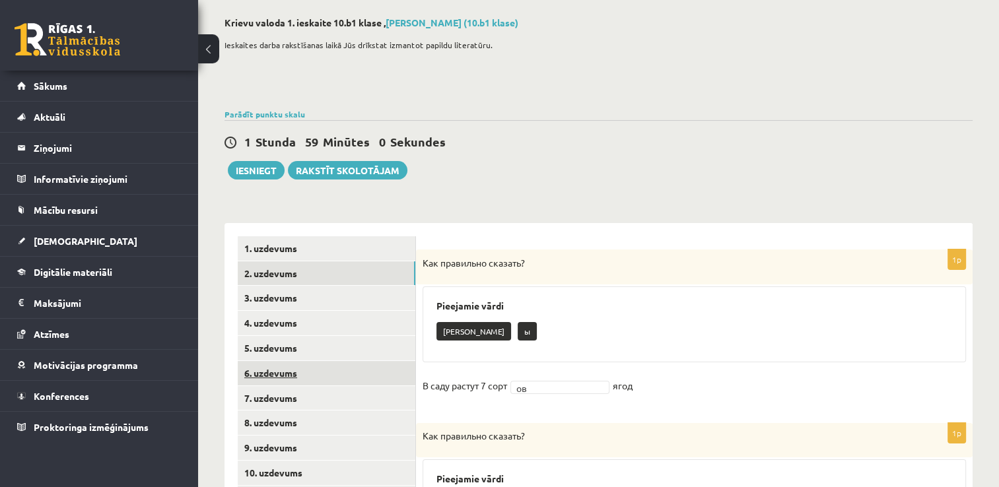
scroll to position [132, 0]
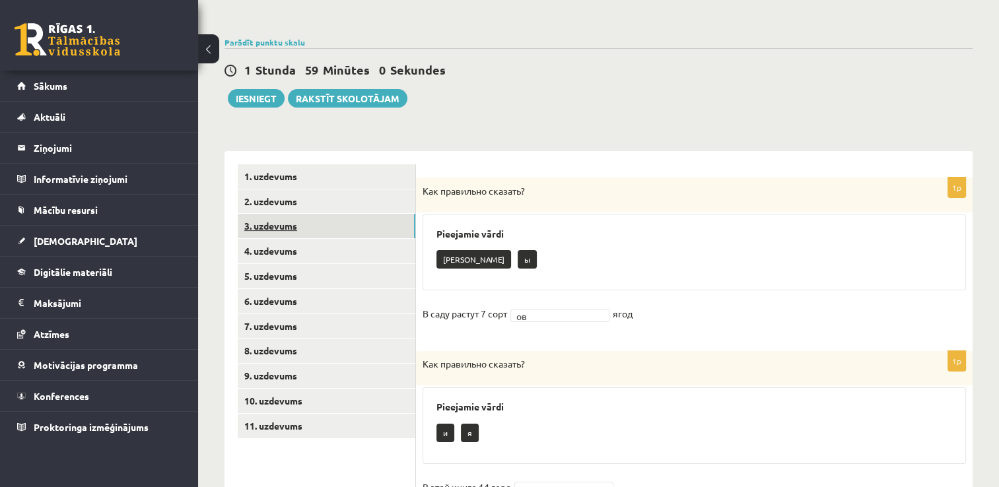
click at [314, 225] on link "3. uzdevums" at bounding box center [327, 226] width 178 height 24
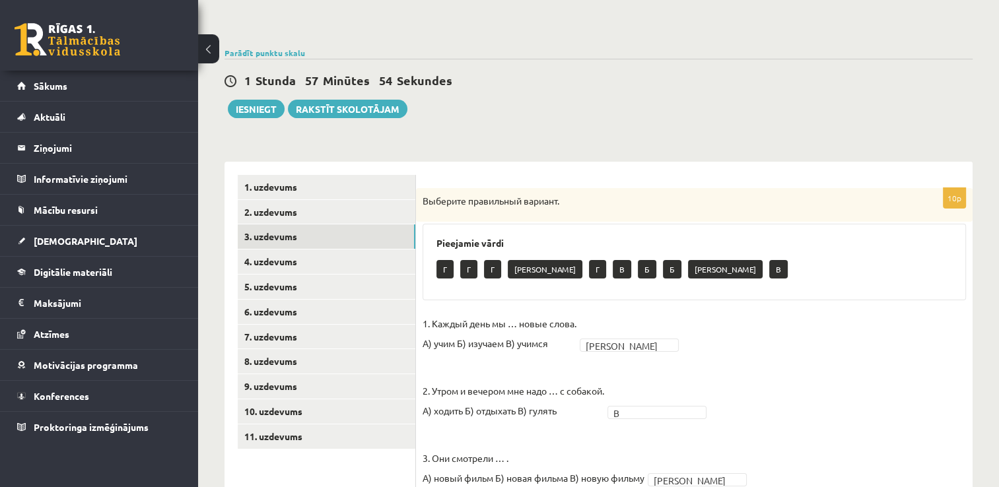
scroll to position [53, 0]
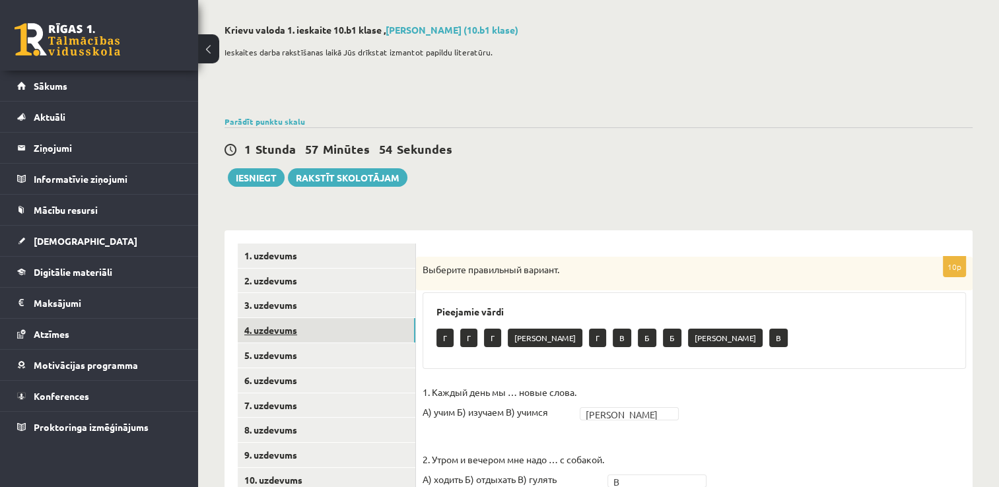
click at [349, 329] on link "4. uzdevums" at bounding box center [327, 330] width 178 height 24
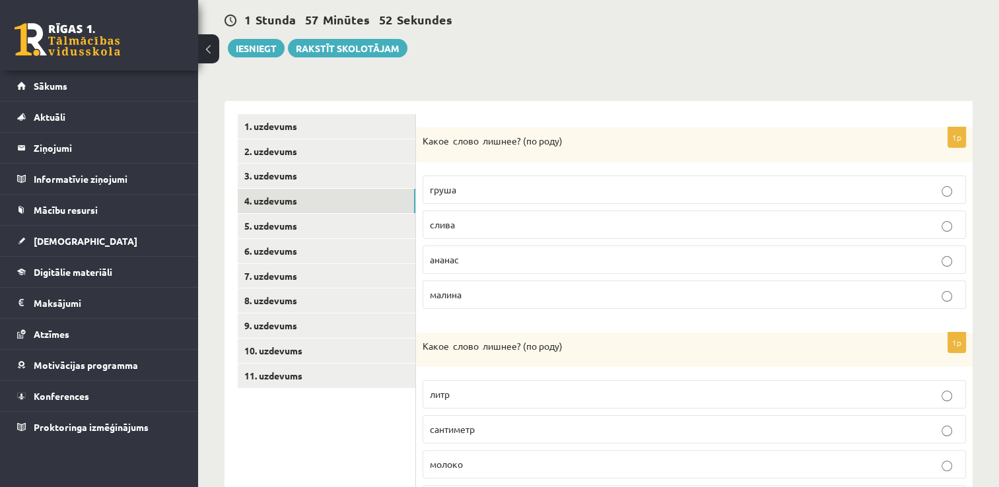
scroll to position [185, 0]
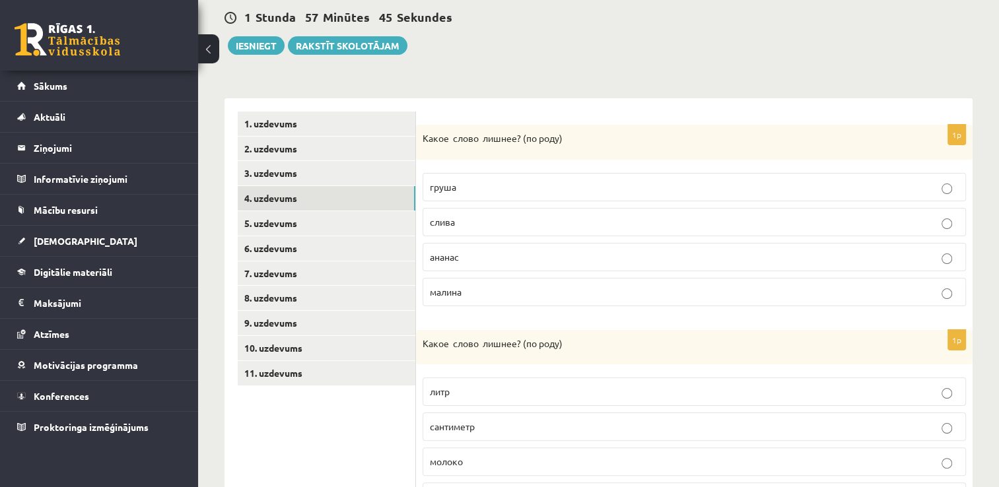
click at [524, 250] on p "ананас" at bounding box center [694, 257] width 529 height 14
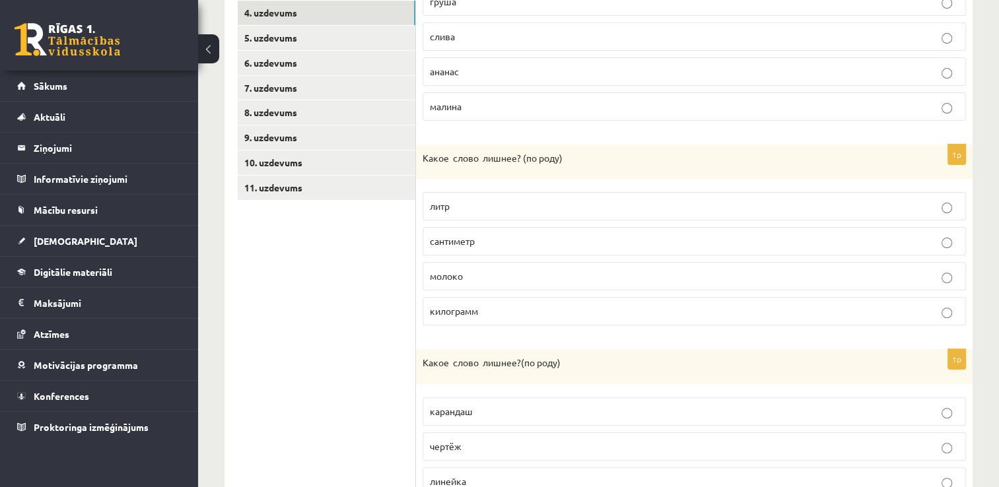
scroll to position [383, 0]
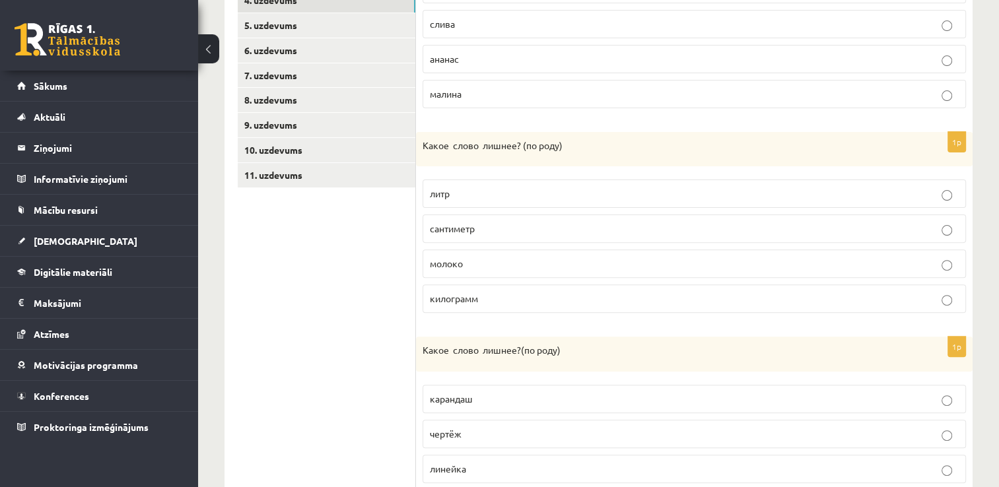
click at [463, 271] on label "молоко" at bounding box center [695, 264] width 544 height 28
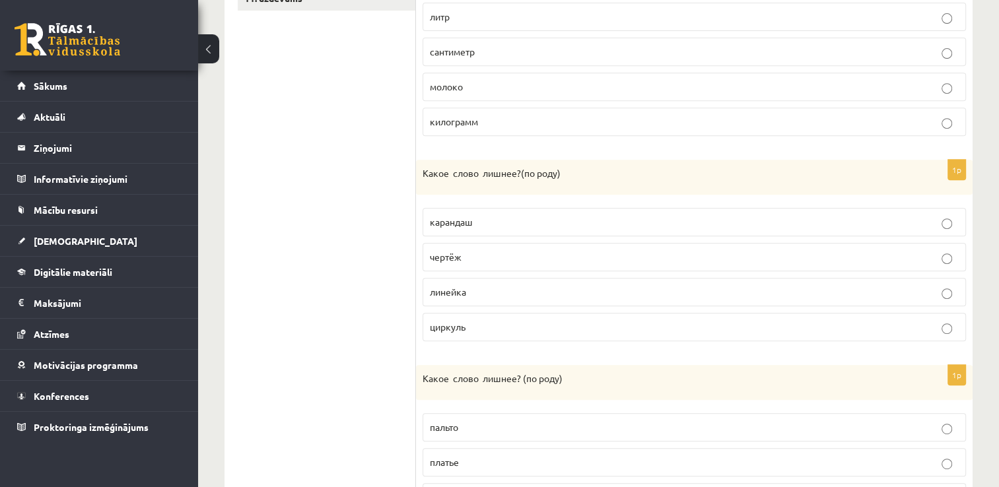
scroll to position [581, 0]
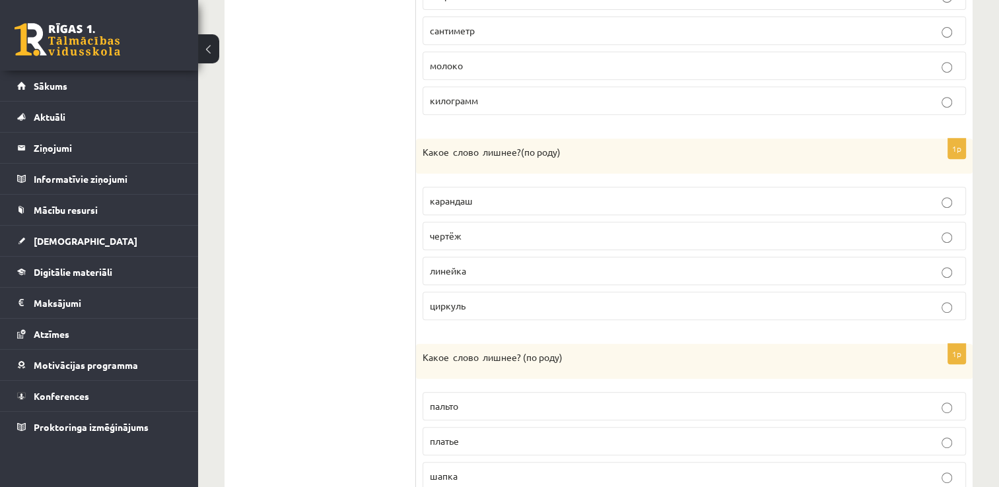
click at [481, 266] on p "линейка" at bounding box center [694, 271] width 529 height 14
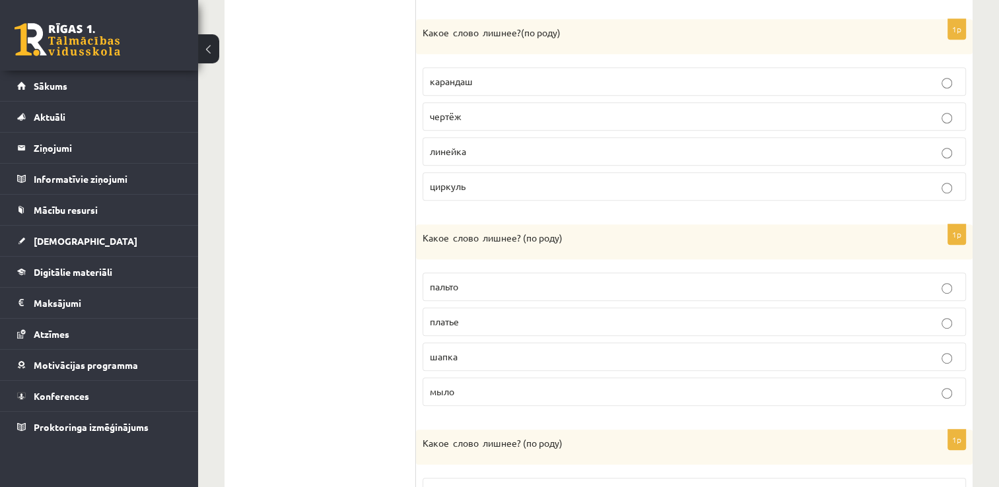
scroll to position [713, 0]
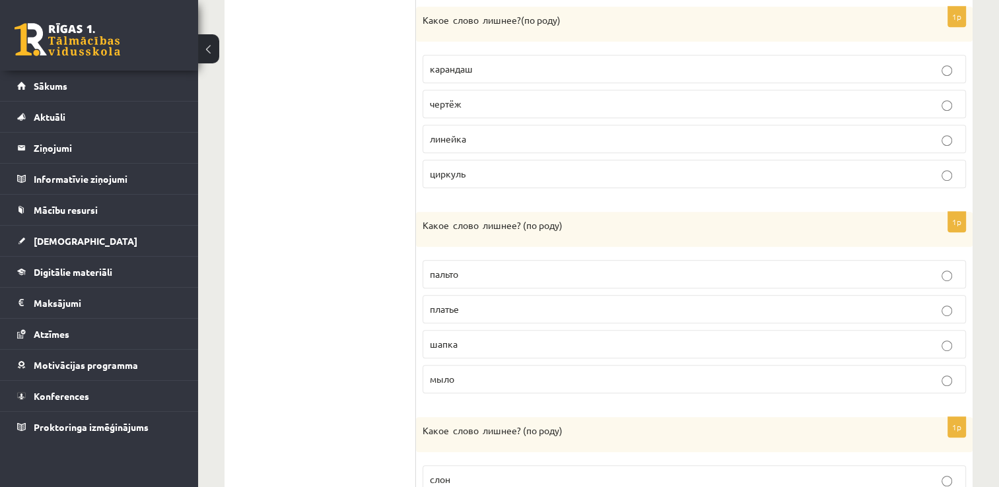
click at [478, 341] on p "шапка" at bounding box center [694, 345] width 529 height 14
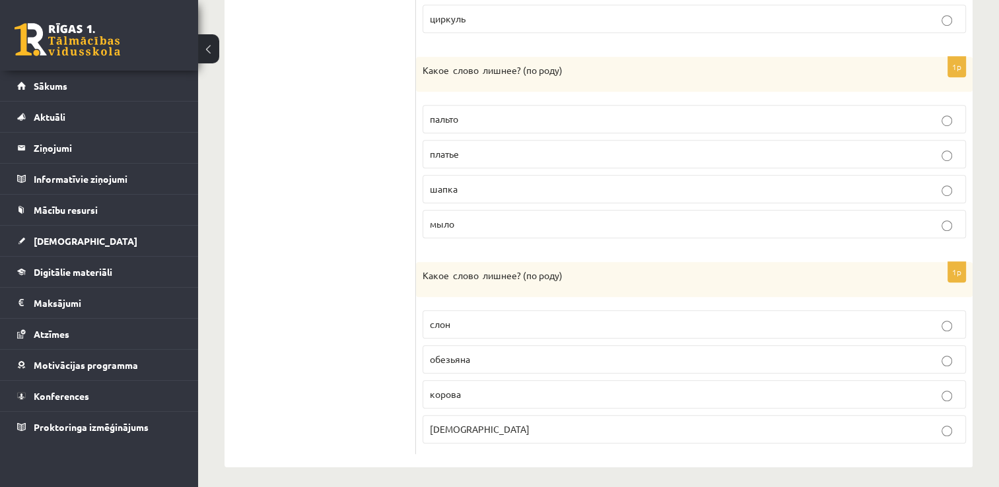
scroll to position [869, 0]
click at [441, 353] on span "обезьяна" at bounding box center [450, 359] width 40 height 12
click at [495, 324] on p "слон" at bounding box center [694, 324] width 529 height 14
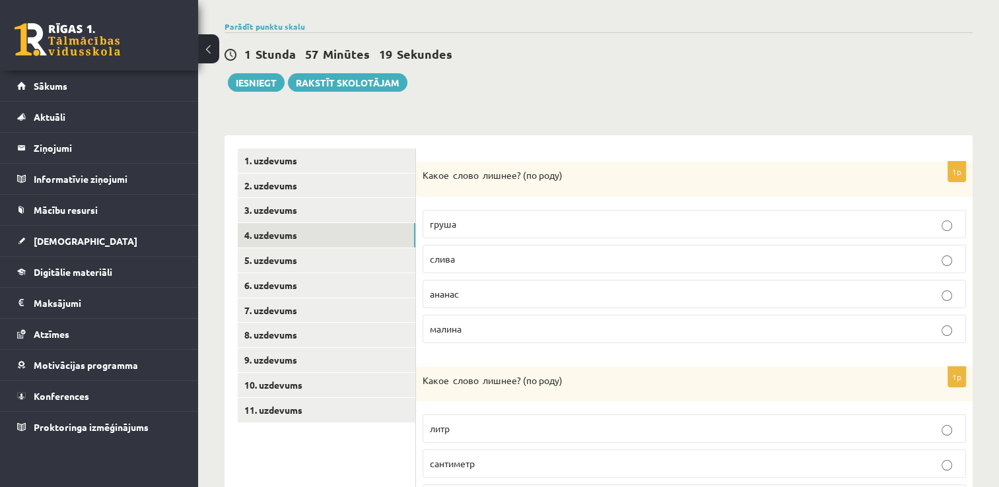
scroll to position [143, 0]
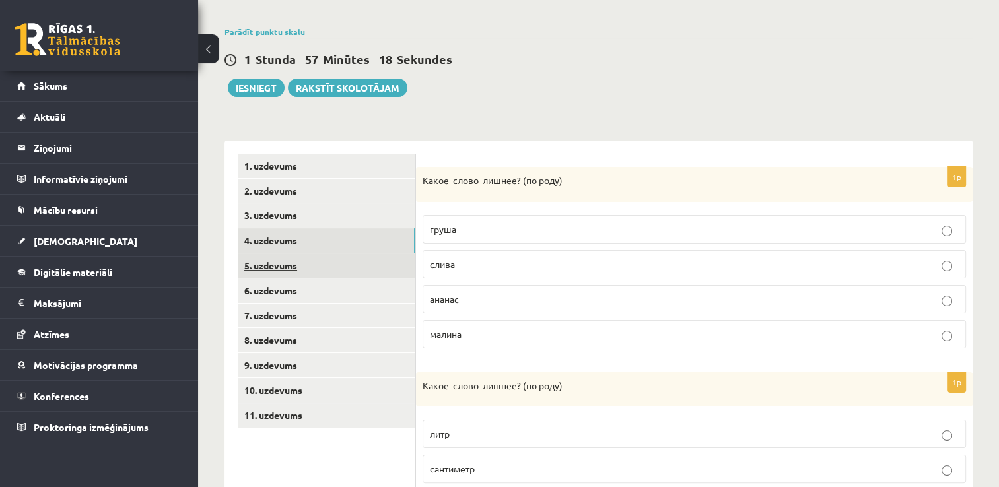
click at [288, 257] on link "5. uzdevums" at bounding box center [327, 266] width 178 height 24
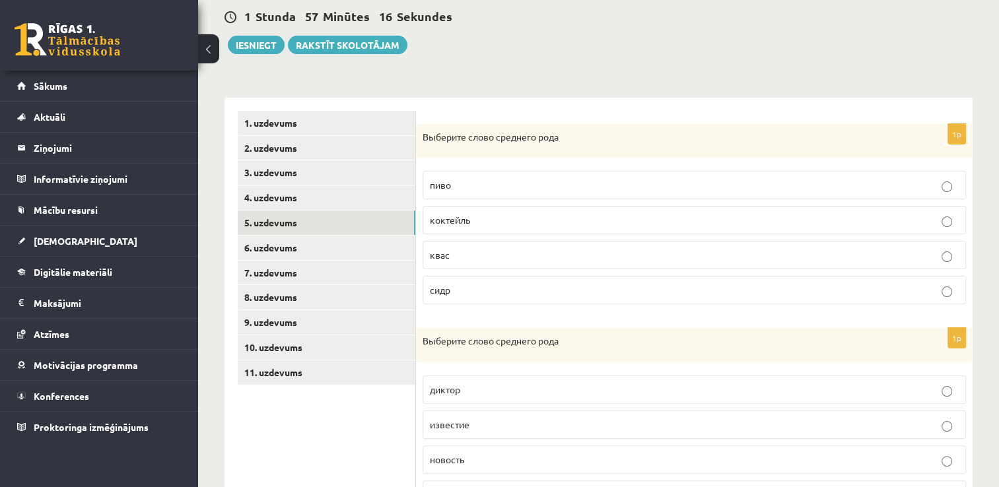
scroll to position [209, 0]
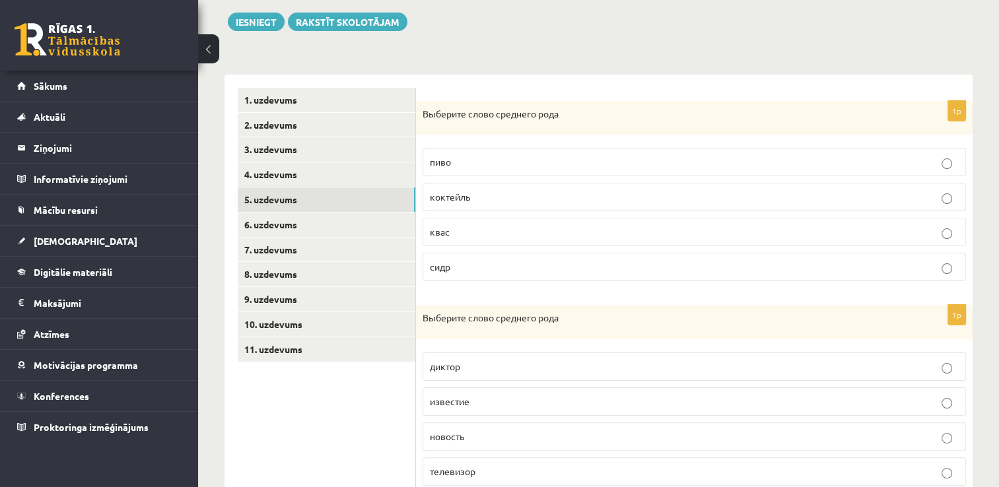
click at [471, 165] on p "пиво" at bounding box center [694, 162] width 529 height 14
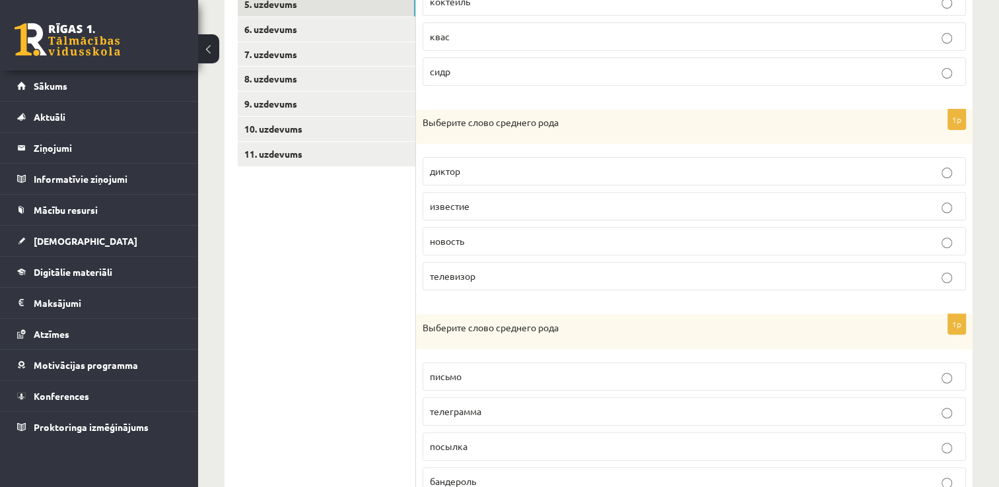
scroll to position [407, 0]
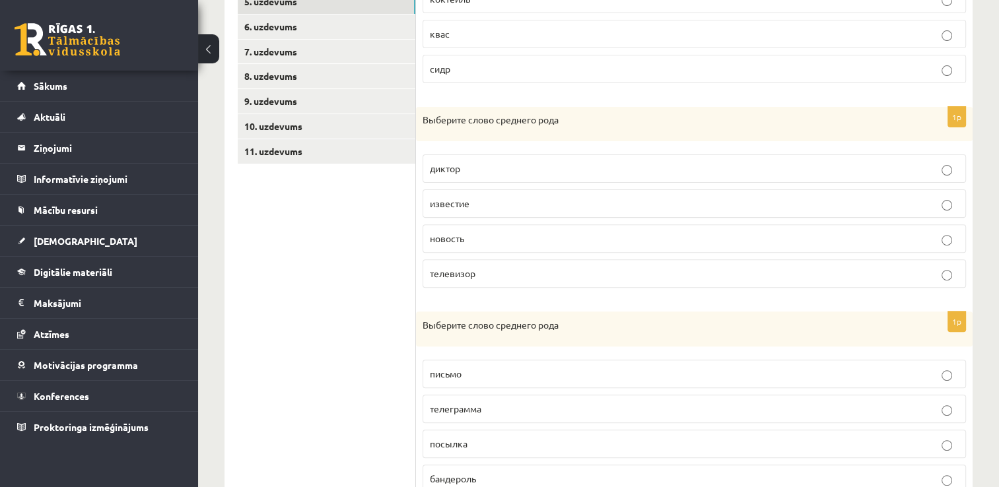
click at [475, 176] on label "диктор" at bounding box center [695, 169] width 544 height 28
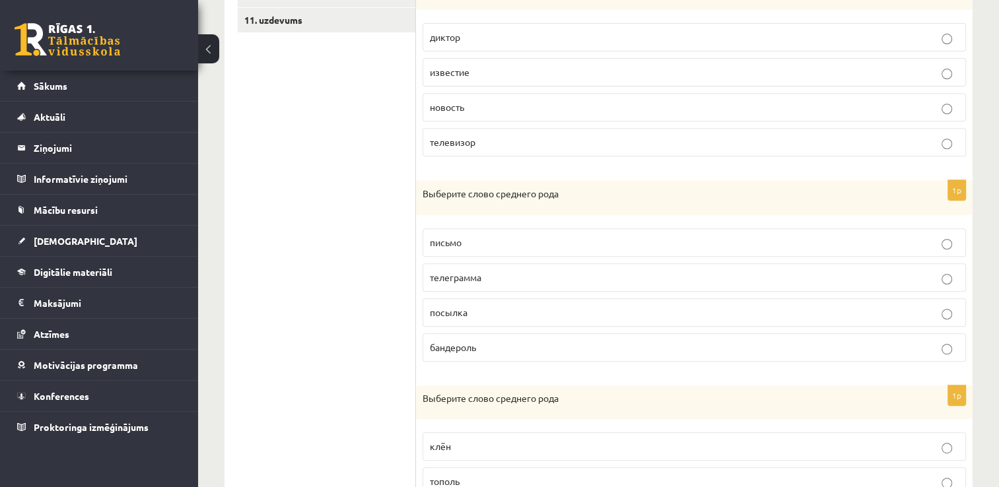
scroll to position [605, 0]
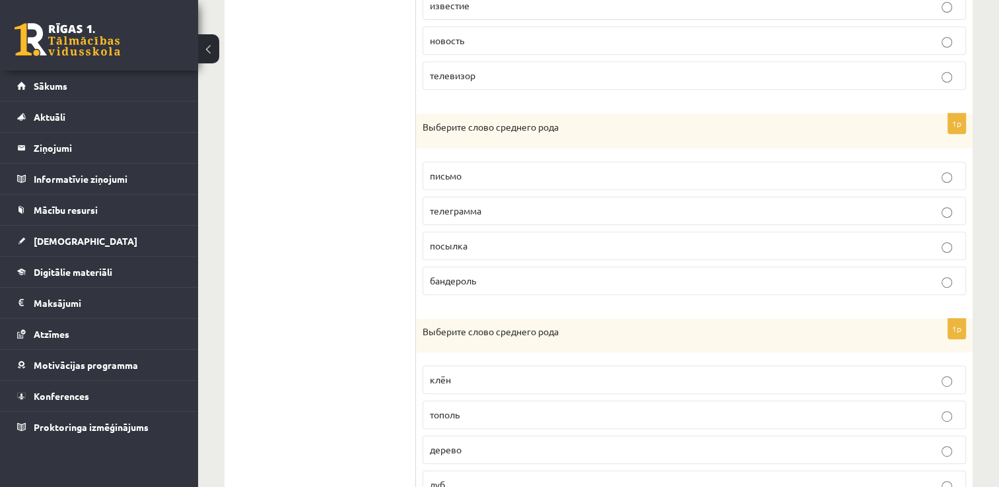
click at [507, 162] on label "письмо" at bounding box center [695, 176] width 544 height 28
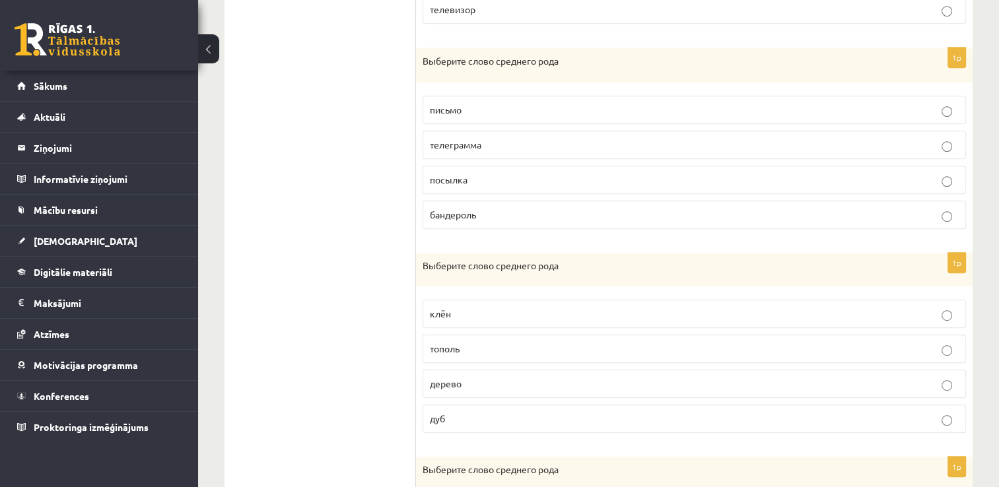
scroll to position [737, 0]
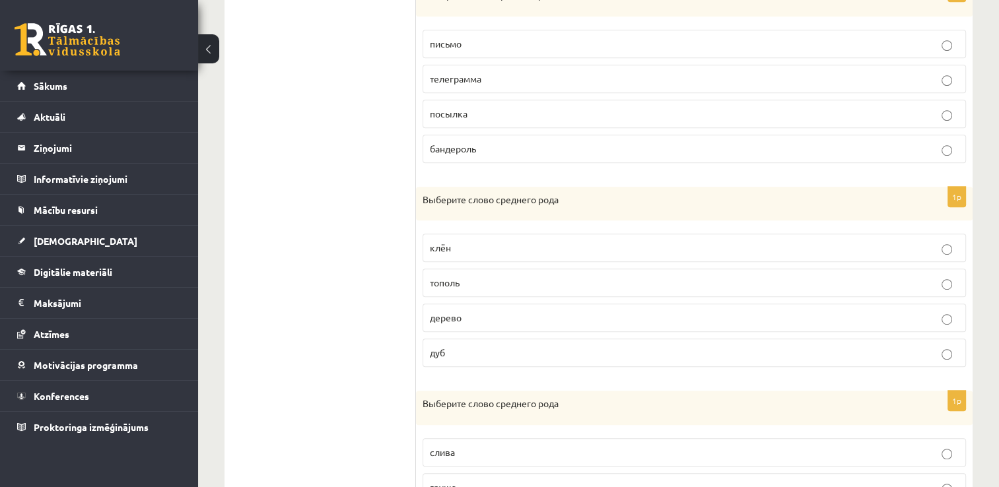
click at [452, 244] on p "клён" at bounding box center [694, 248] width 529 height 14
click at [463, 312] on p "дерево" at bounding box center [694, 318] width 529 height 14
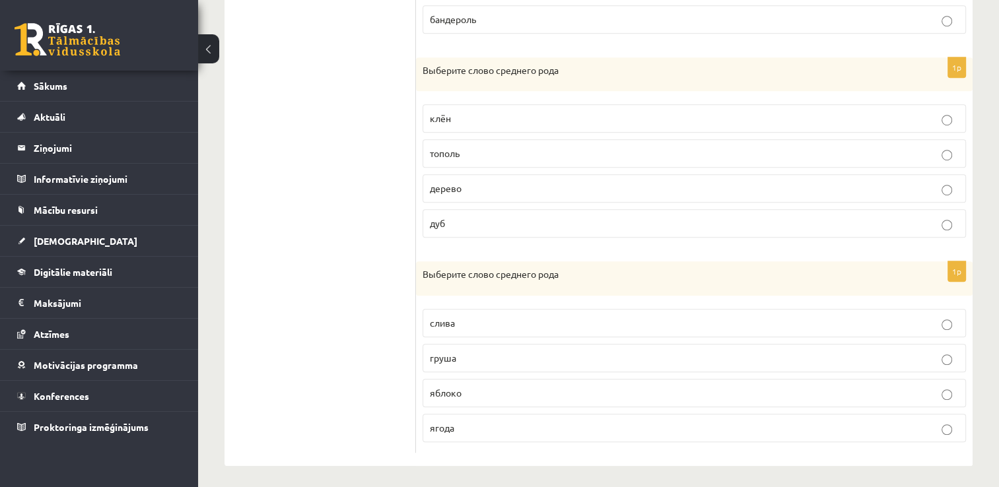
click at [489, 390] on p "яблоко" at bounding box center [694, 393] width 529 height 14
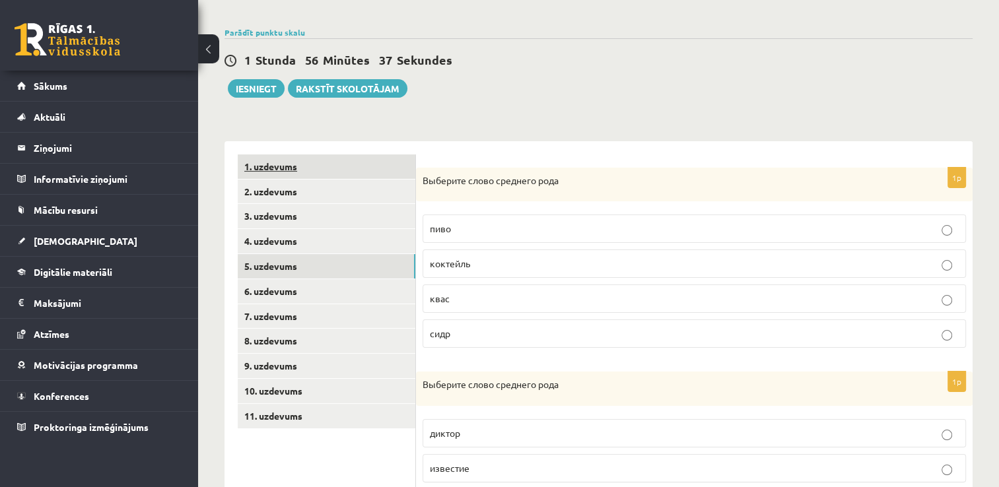
scroll to position [140, 0]
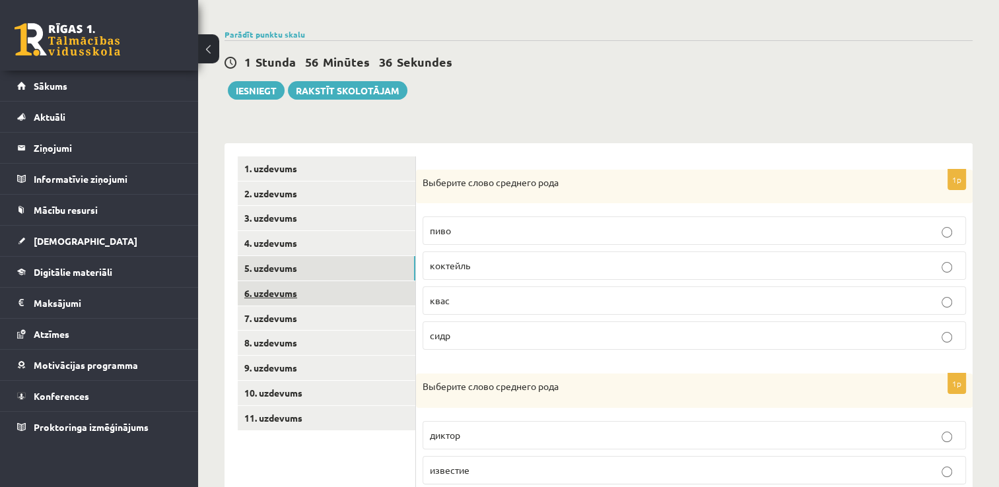
click at [330, 295] on link "6. uzdevums" at bounding box center [327, 293] width 178 height 24
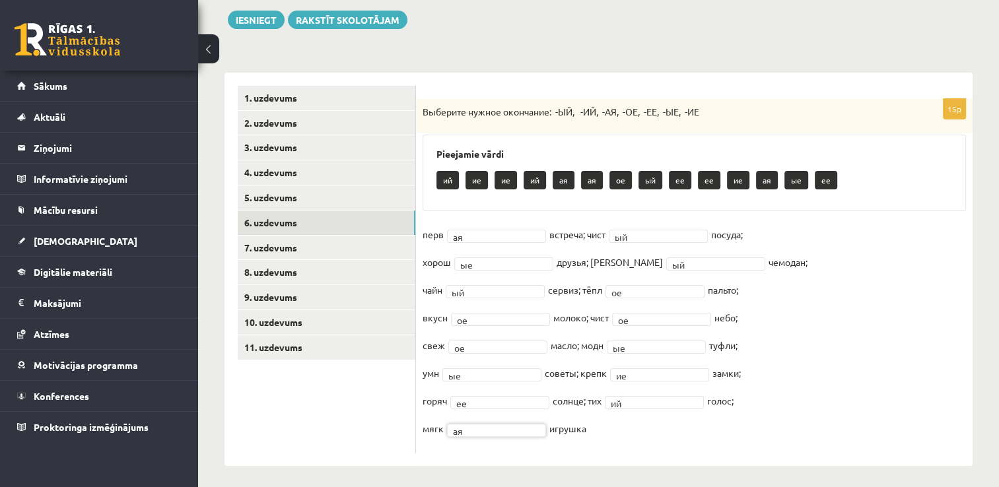
scroll to position [215, 0]
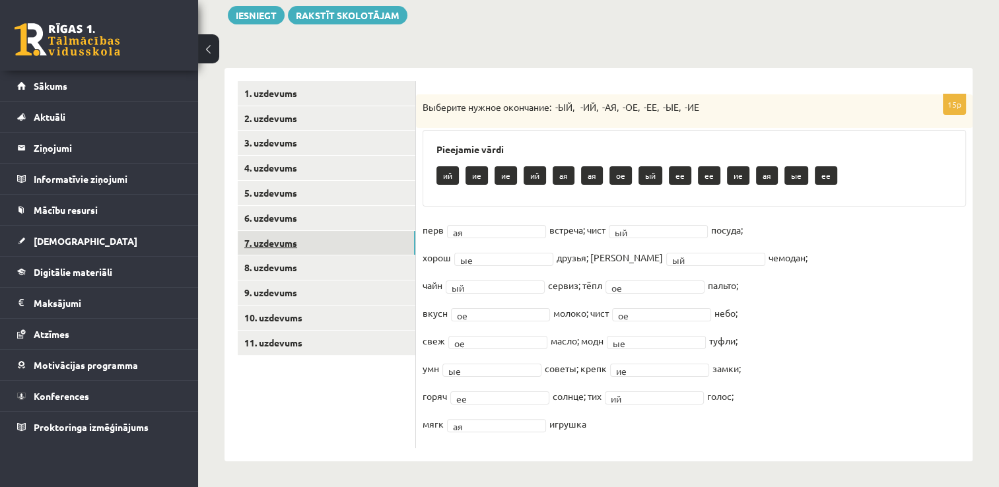
click at [325, 246] on link "7. uzdevums" at bounding box center [327, 243] width 178 height 24
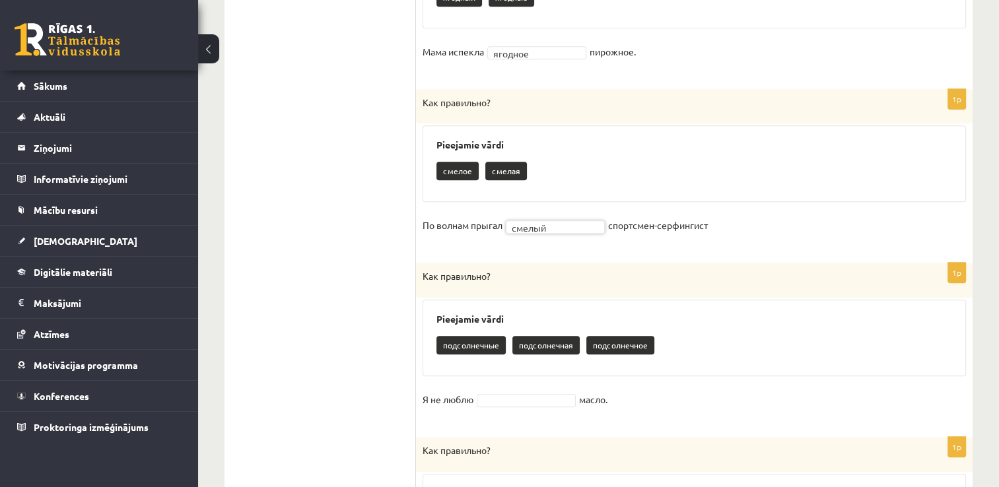
scroll to position [744, 0]
click at [515, 384] on div "1p Как правильно? Pieejamie vārdi подсолнечные подсолнечная подсолнечное Я не л…" at bounding box center [694, 342] width 557 height 161
click at [515, 389] on fieldset "Я не люблю масло." at bounding box center [695, 403] width 544 height 28
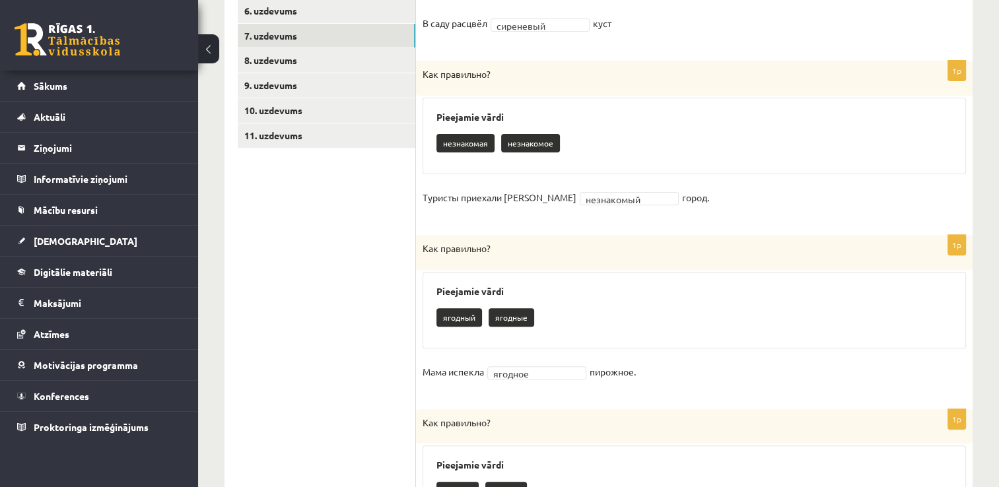
scroll to position [331, 0]
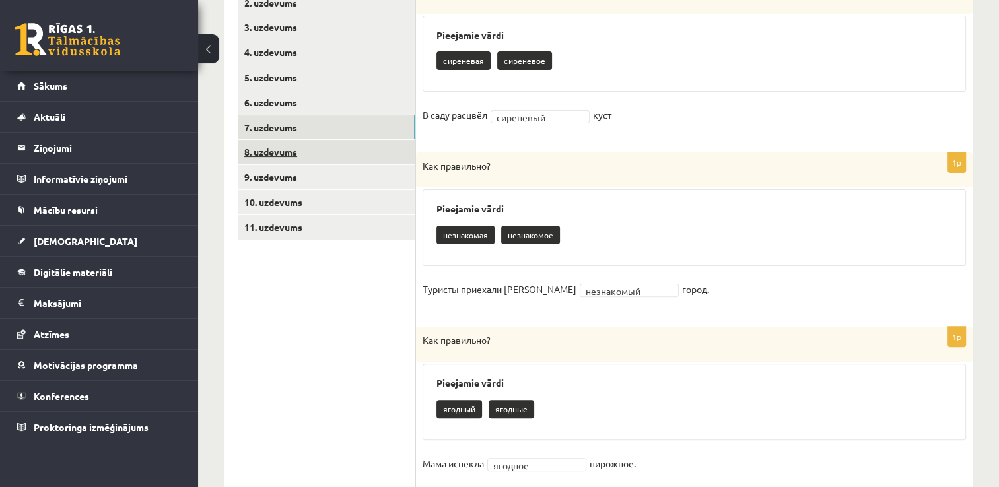
click at [280, 156] on link "8. uzdevums" at bounding box center [327, 152] width 178 height 24
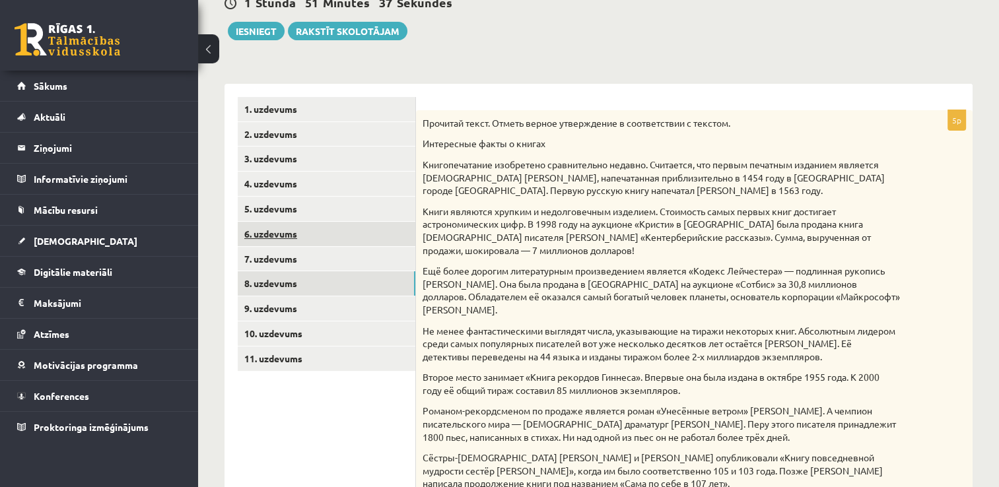
scroll to position [192, 0]
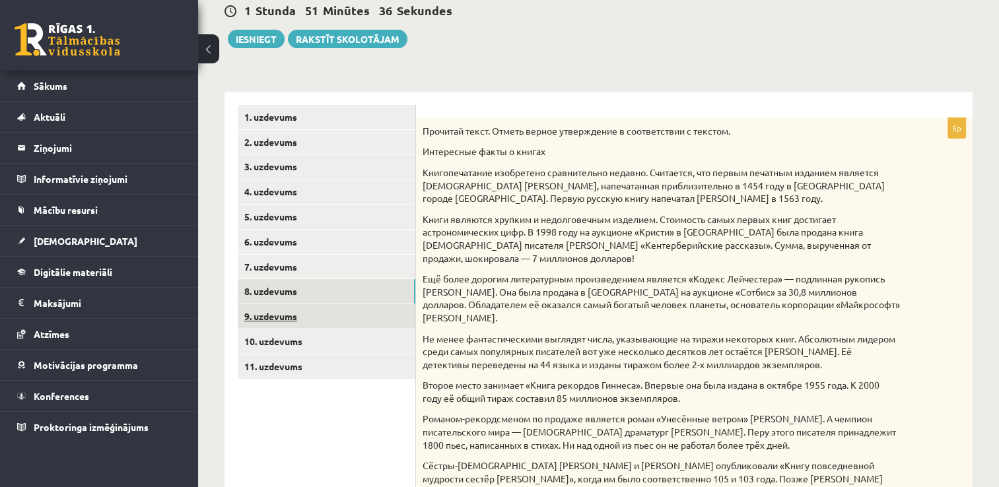
click at [273, 320] on link "9. uzdevums" at bounding box center [327, 317] width 178 height 24
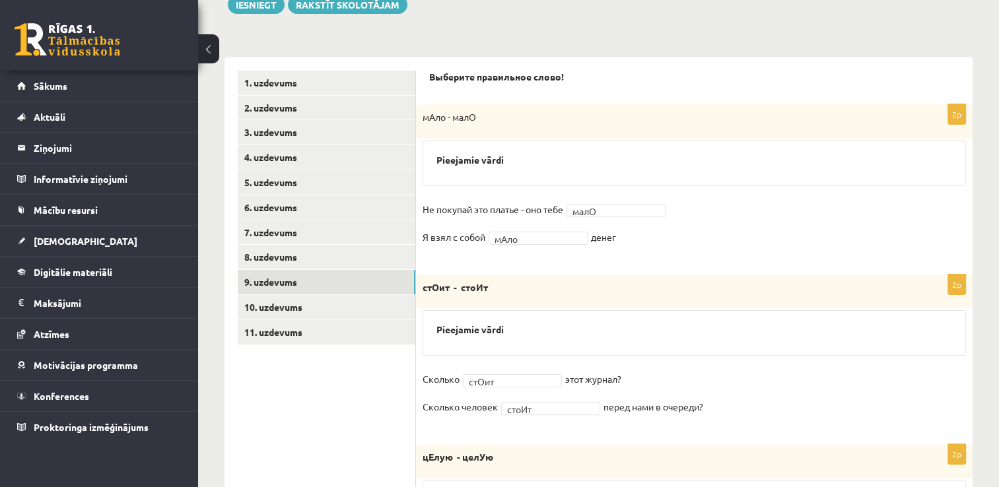
scroll to position [218, 0]
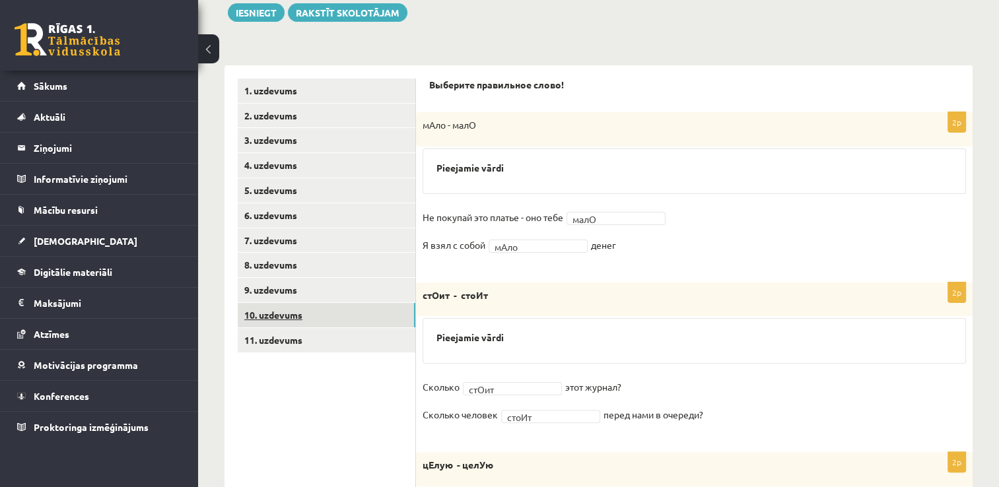
click at [337, 314] on link "10. uzdevums" at bounding box center [327, 315] width 178 height 24
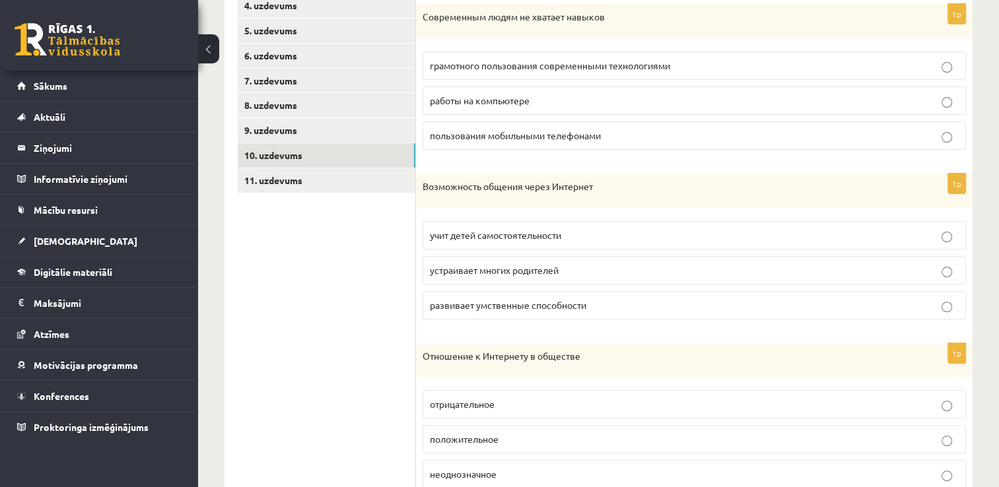
scroll to position [303, 0]
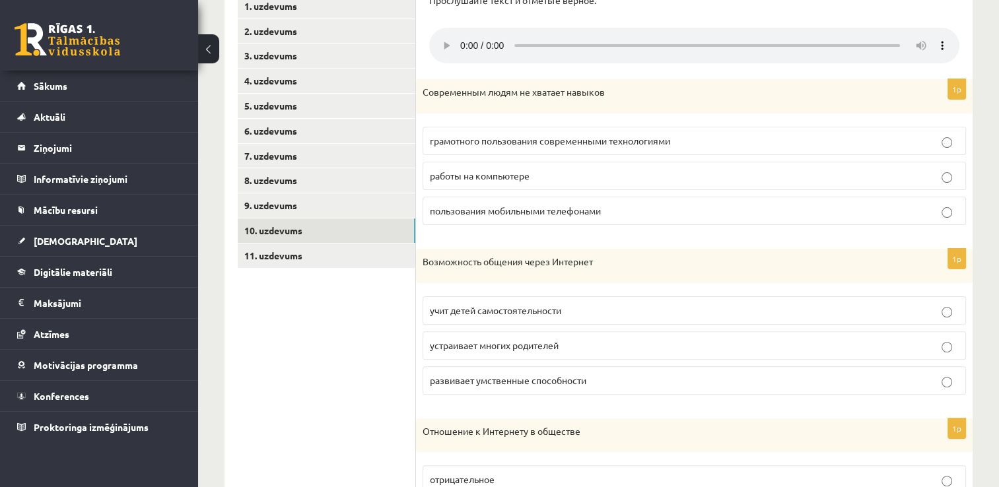
click at [689, 149] on label "грамотного пользования современными технологиями" at bounding box center [695, 141] width 544 height 28
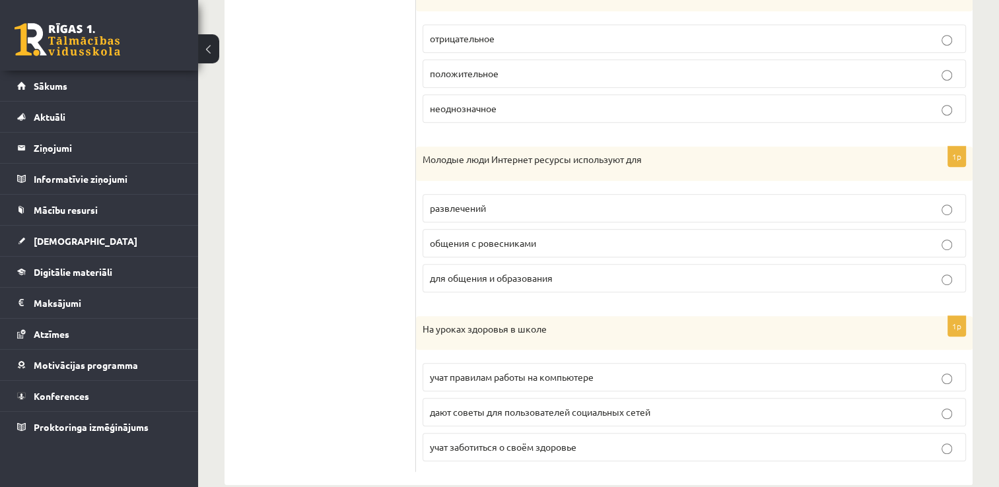
scroll to position [765, 0]
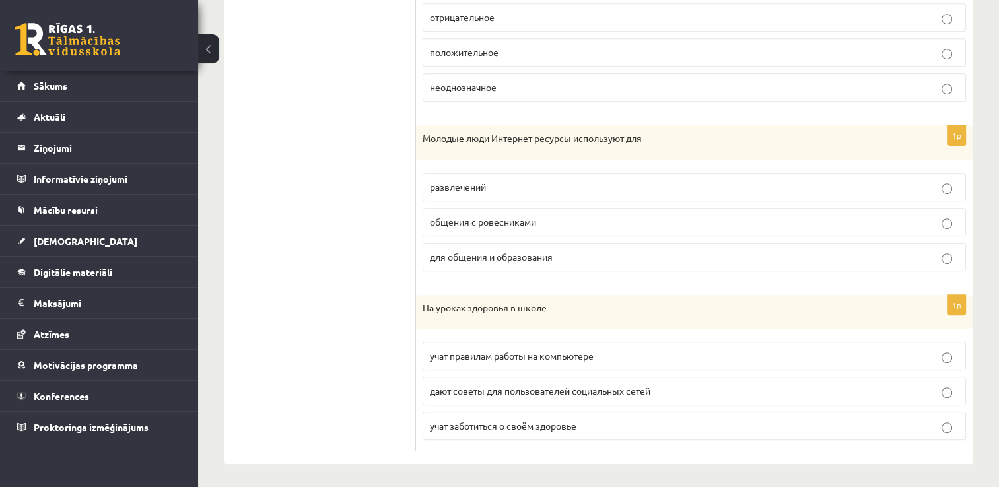
click at [452, 424] on span "учат заботиться о своём здоровье" at bounding box center [503, 426] width 147 height 12
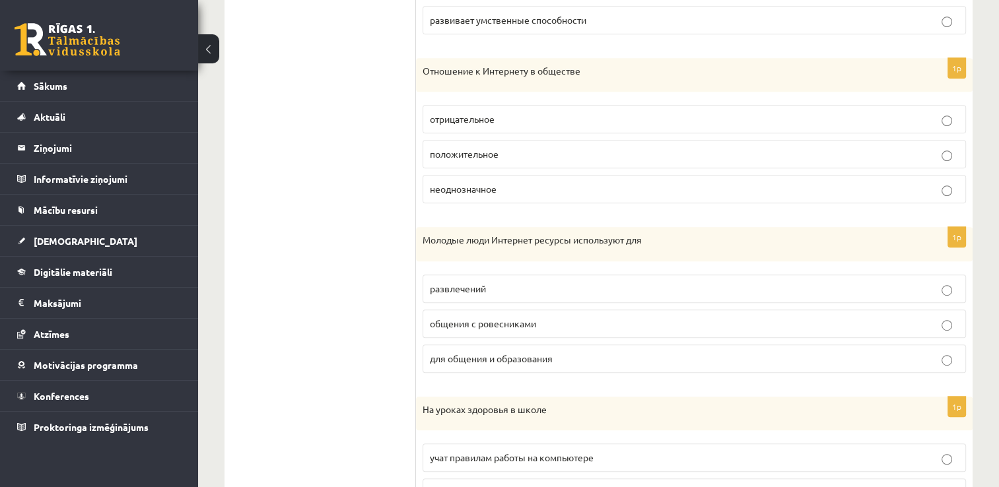
scroll to position [633, 0]
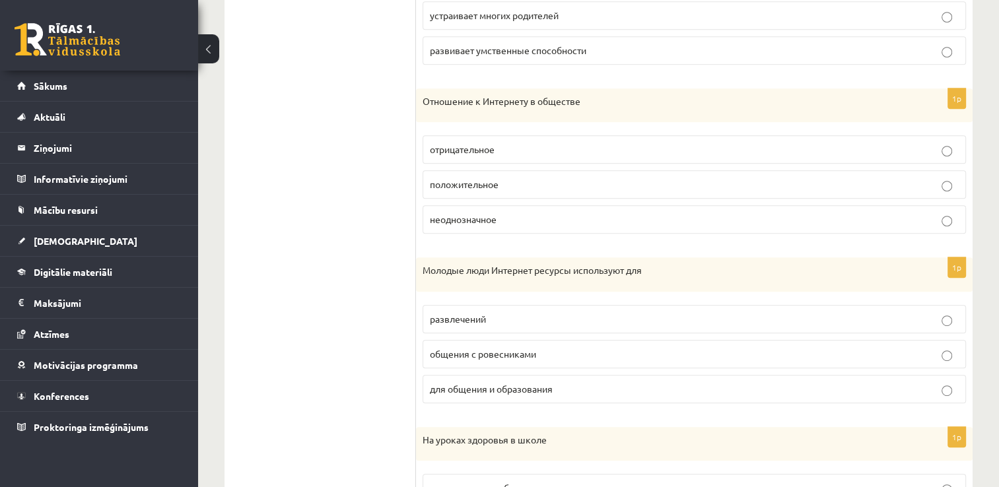
click at [475, 394] on label "для общения и образования" at bounding box center [695, 389] width 544 height 28
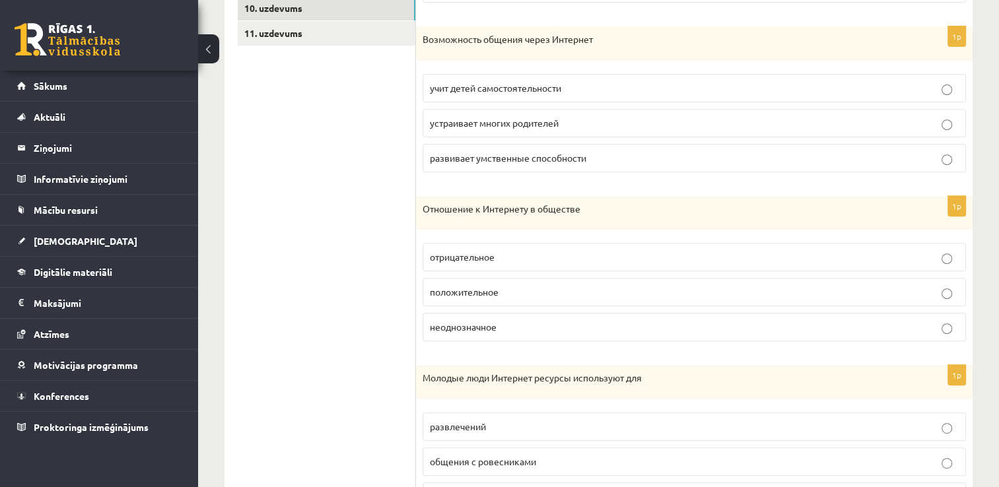
scroll to position [501, 0]
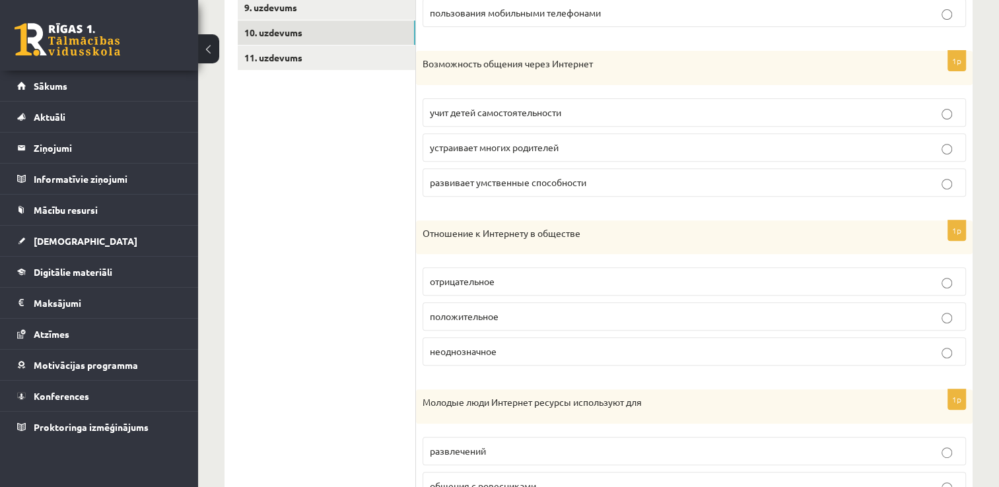
click at [493, 320] on p "положительное" at bounding box center [694, 317] width 529 height 14
click at [497, 354] on span "неоднозначное" at bounding box center [463, 351] width 67 height 12
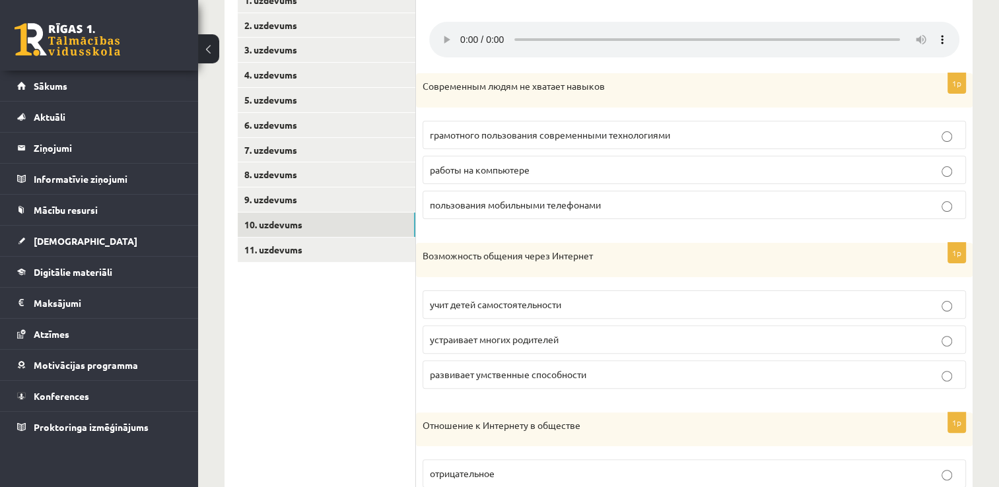
scroll to position [303, 0]
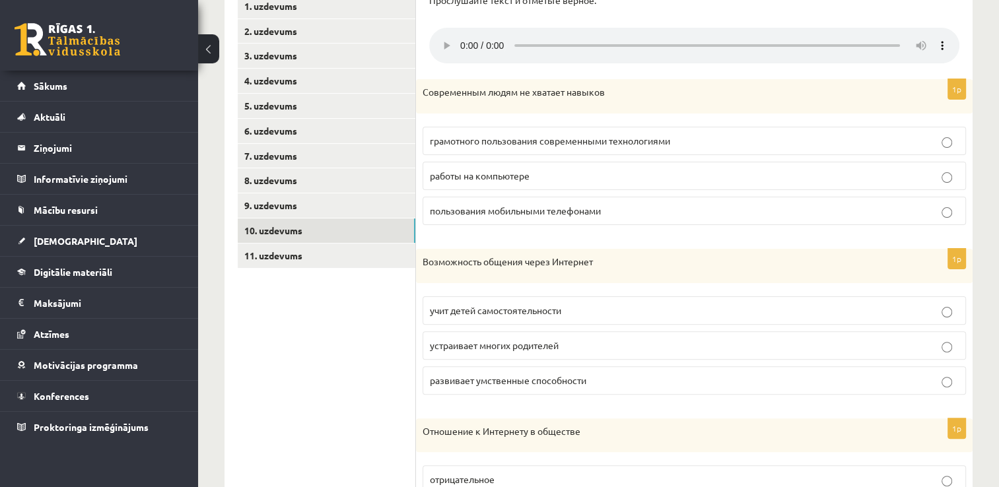
click at [507, 313] on span "учит детей самостоятельности" at bounding box center [495, 311] width 131 height 12
click at [505, 386] on p "развивает умственные способности" at bounding box center [694, 381] width 529 height 14
click at [525, 316] on p "учит детей самостоятельности" at bounding box center [694, 311] width 529 height 14
drag, startPoint x: 513, startPoint y: 380, endPoint x: 517, endPoint y: 350, distance: 30.7
click at [513, 380] on span "развивает умственные способности" at bounding box center [508, 381] width 157 height 12
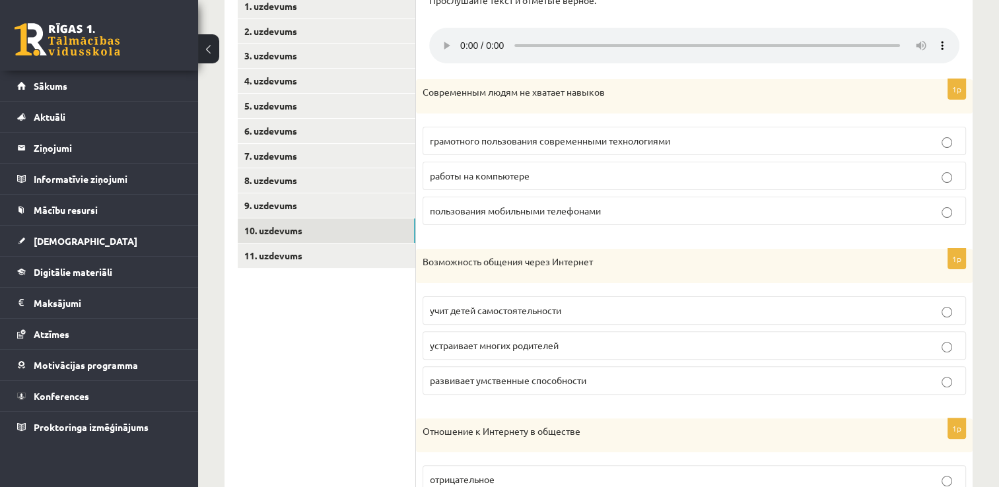
click at [540, 290] on fieldset "учит детей самостоятельности устраивает многих родителей развивает умственные с…" at bounding box center [695, 344] width 544 height 109
click at [493, 305] on span "учит детей самостоятельности" at bounding box center [495, 311] width 131 height 12
click at [373, 258] on link "11. uzdevums" at bounding box center [327, 256] width 178 height 24
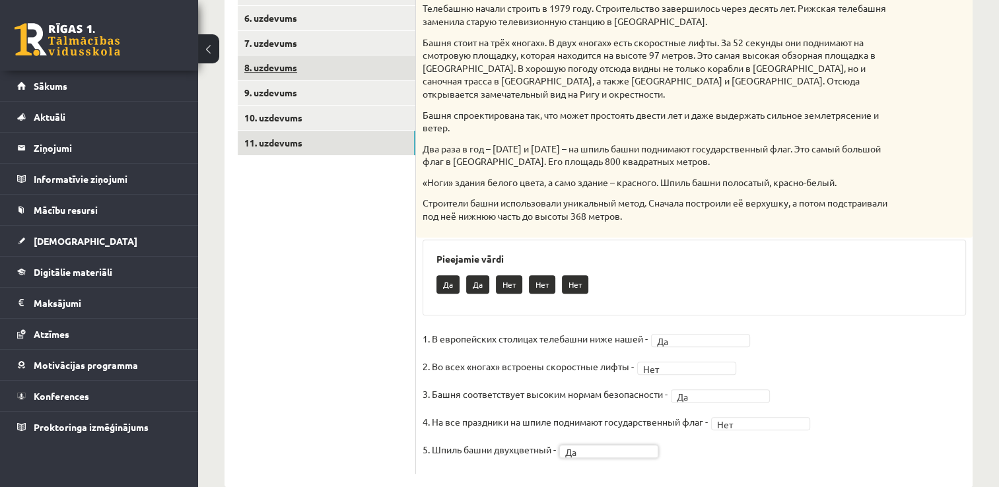
scroll to position [217, 0]
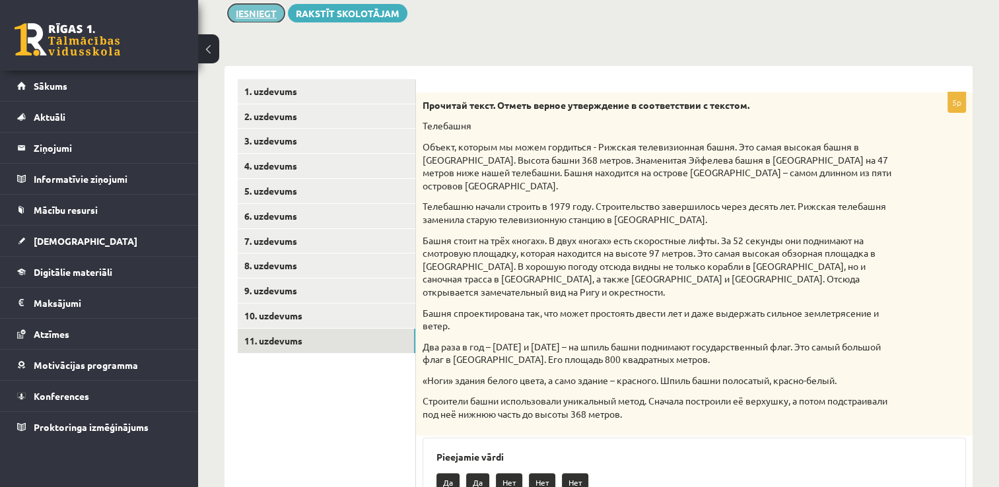
click at [254, 12] on button "Iesniegt" at bounding box center [256, 13] width 57 height 18
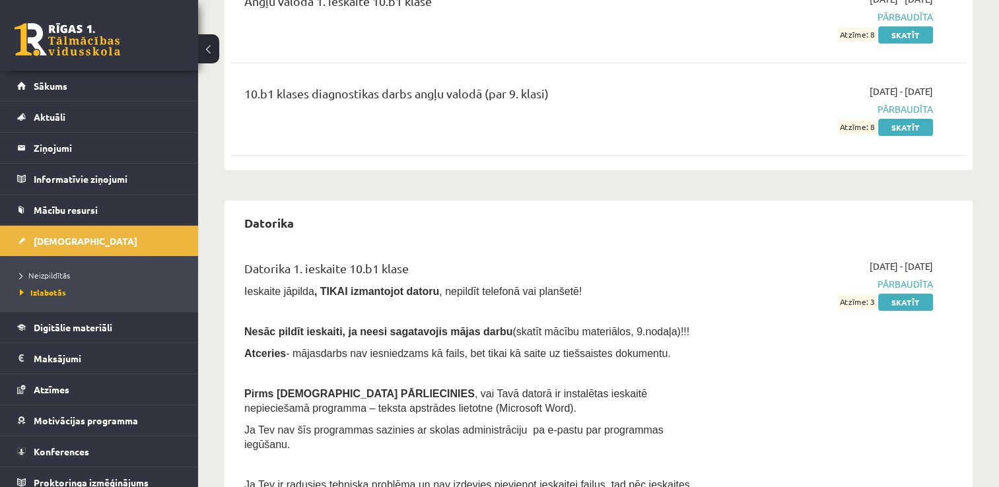
scroll to position [198, 0]
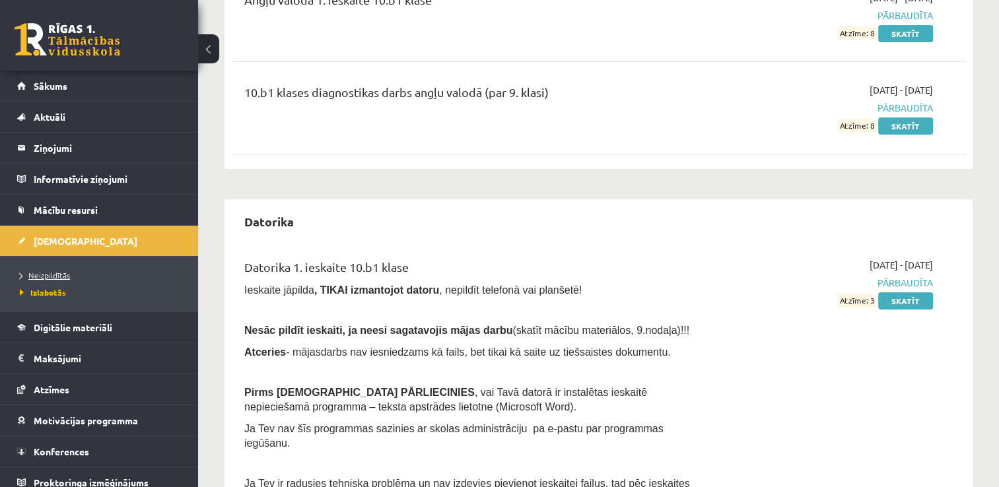
click at [55, 271] on span "Neizpildītās" at bounding box center [45, 275] width 50 height 11
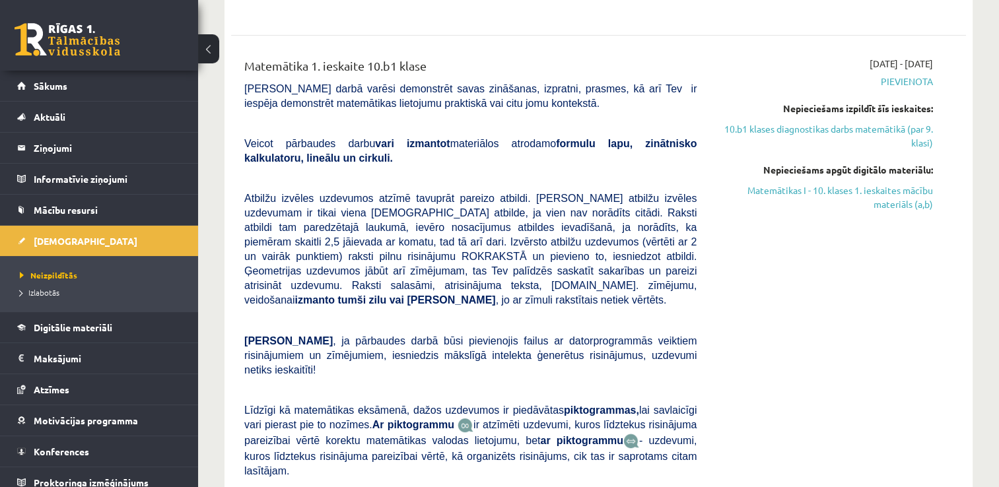
scroll to position [330, 0]
